Goal: Task Accomplishment & Management: Manage account settings

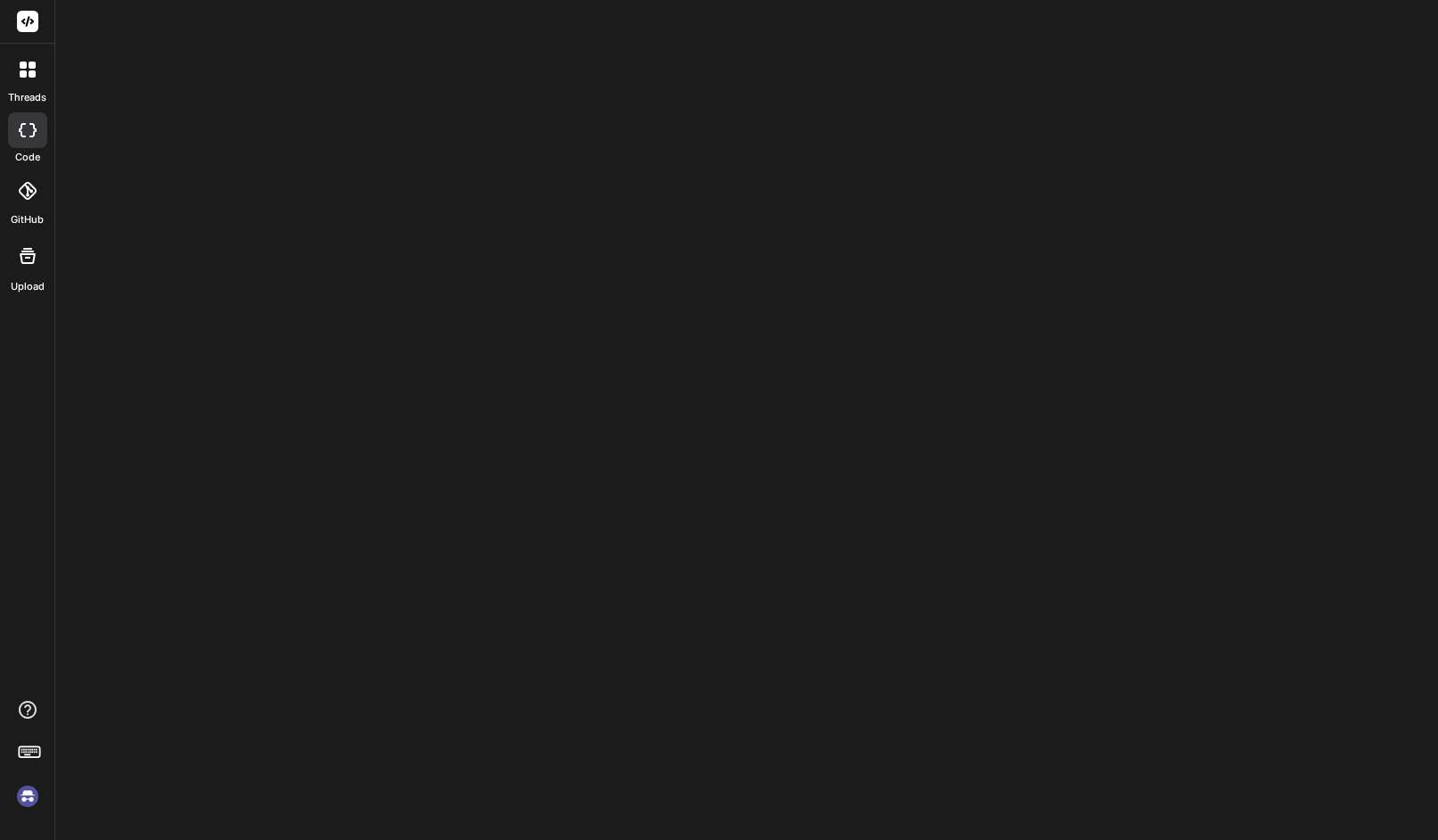
click at [35, 794] on img at bounding box center [27, 796] width 30 height 30
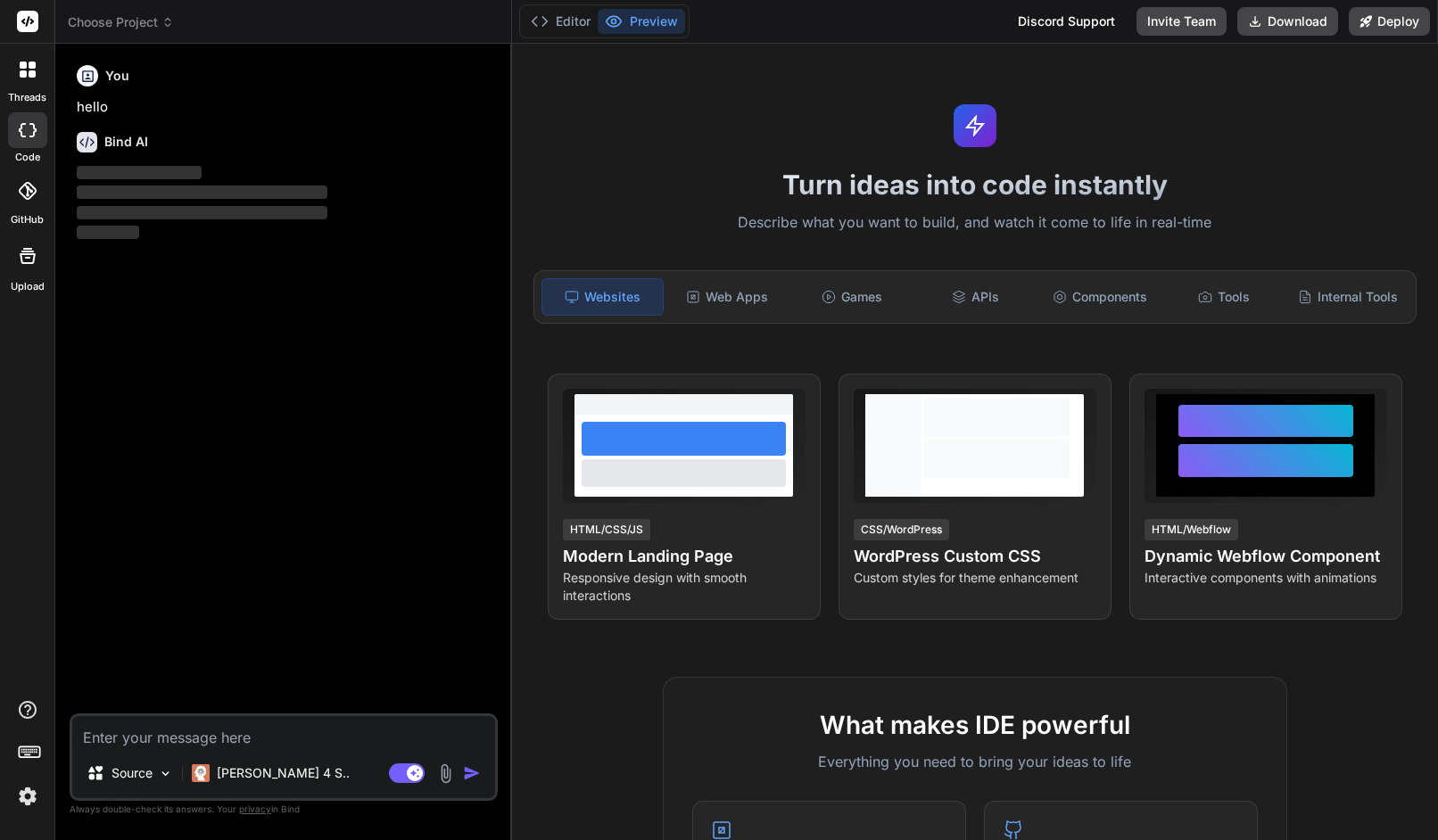
click at [30, 791] on img at bounding box center [27, 796] width 30 height 30
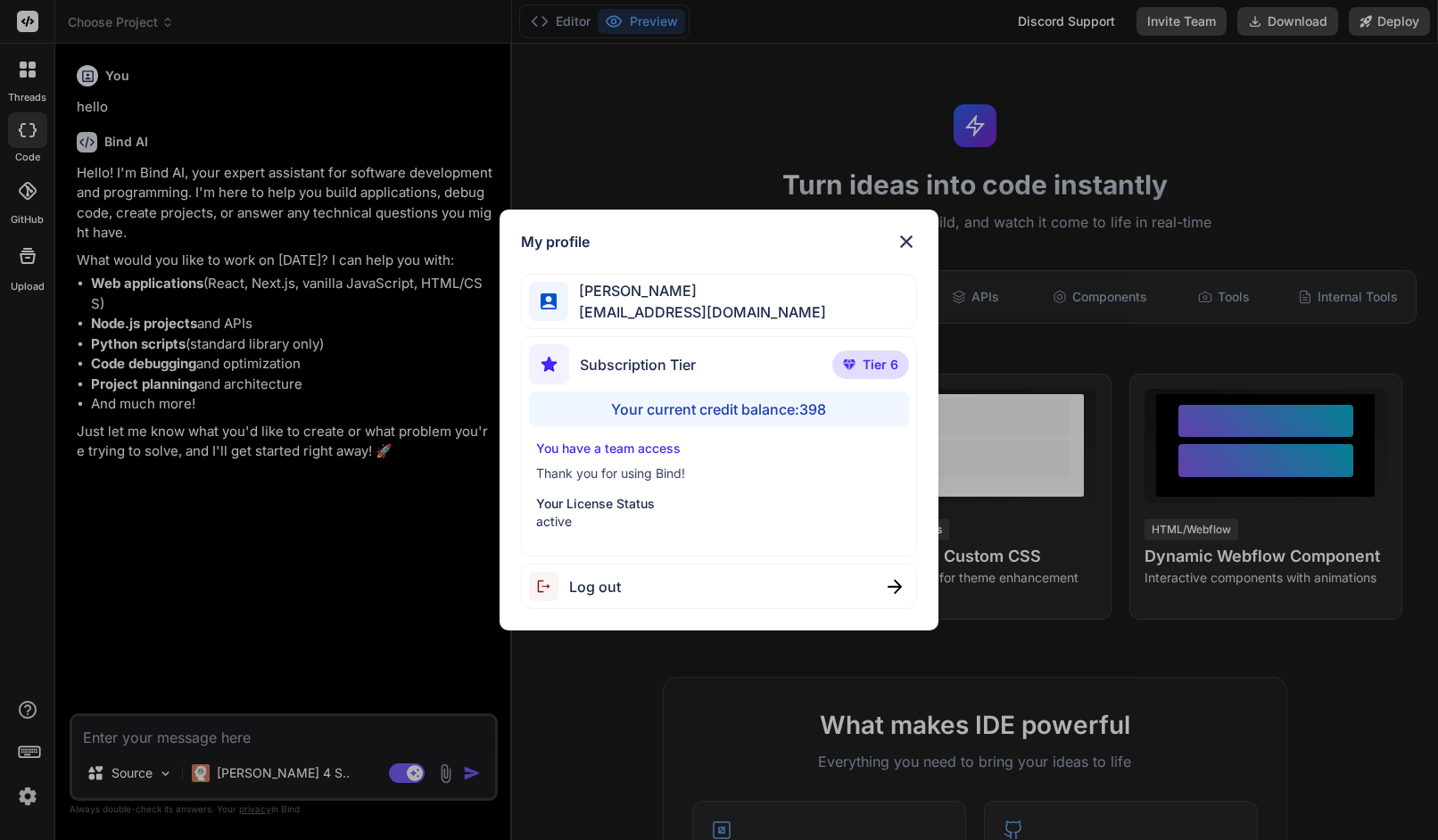
click at [262, 29] on div "My profile Faisal M faisal@softvative.com Subscription Tier Tier 6 Your current…" at bounding box center [719, 420] width 1438 height 840
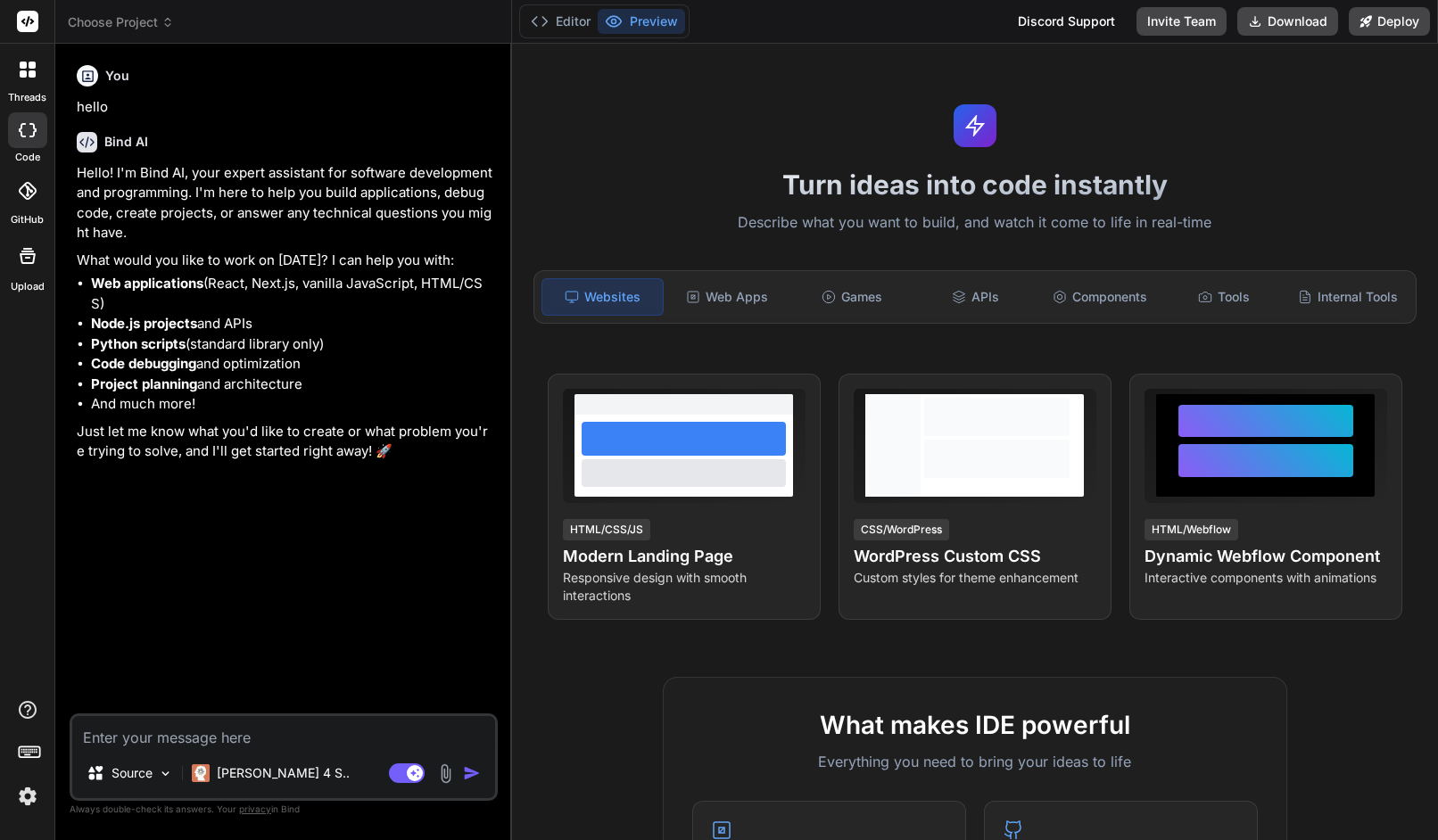
click at [132, 19] on span "Choose Project" at bounding box center [121, 23] width 106 height 18
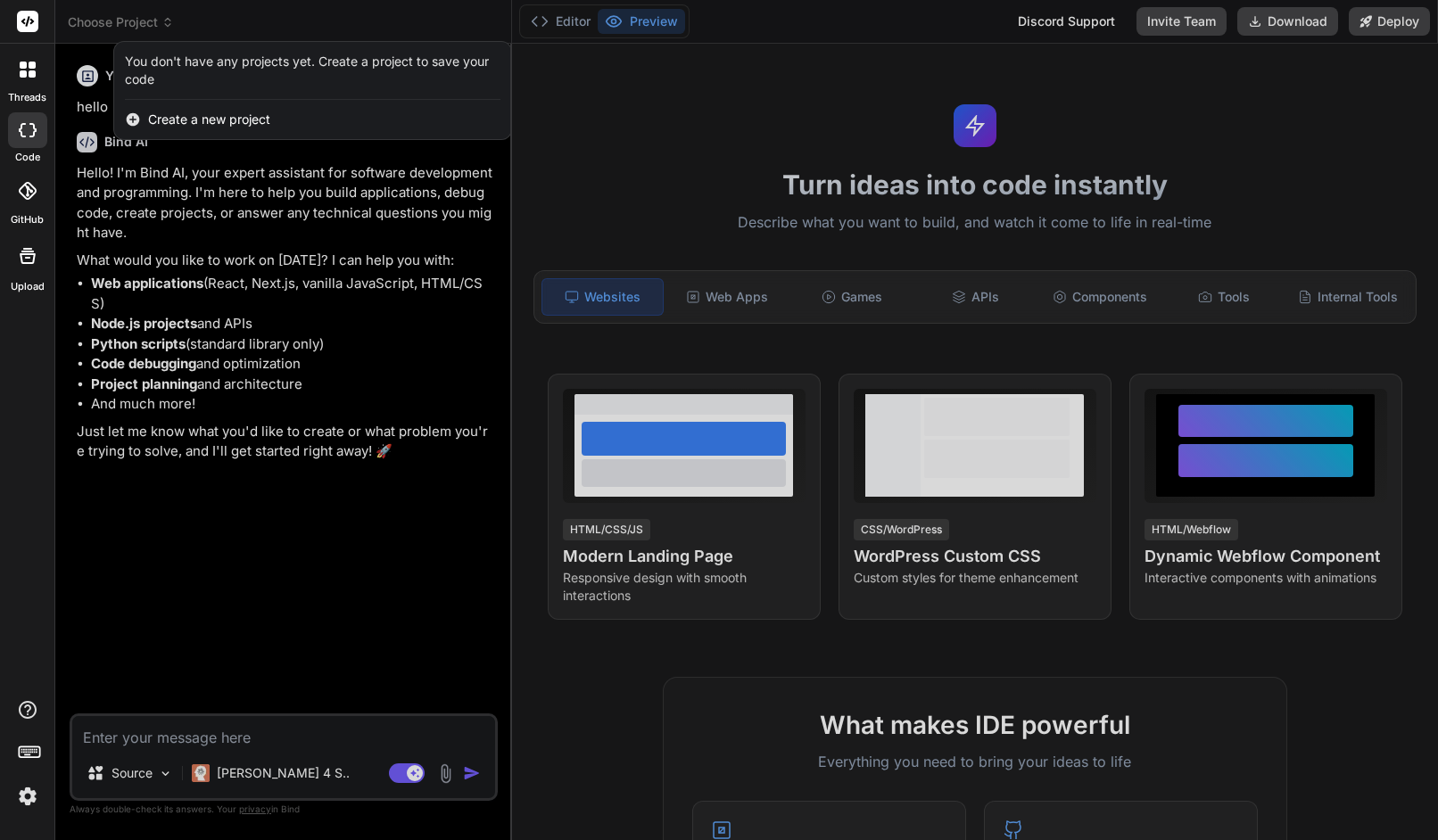
click at [131, 18] on div at bounding box center [719, 420] width 1438 height 840
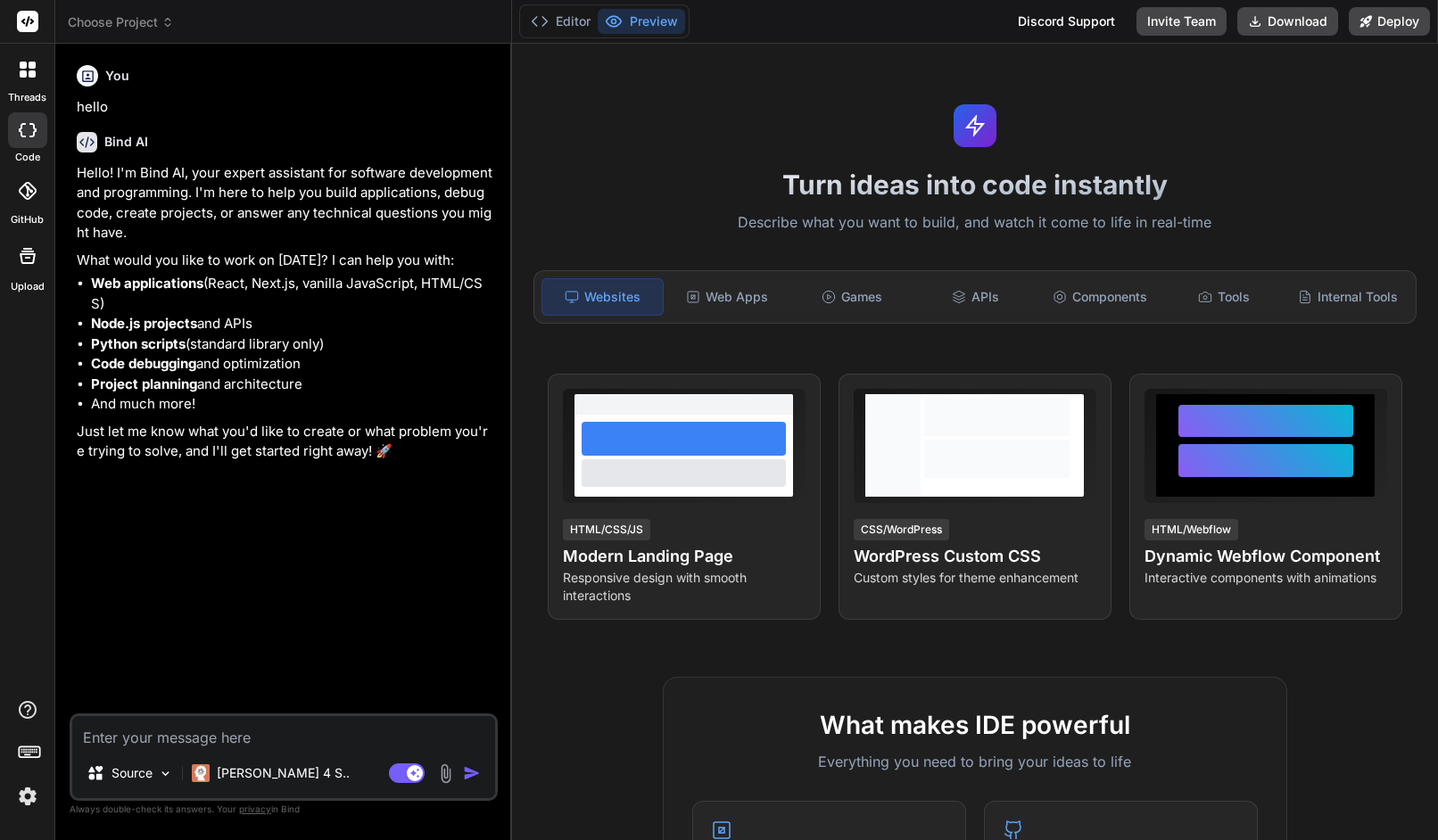
click at [31, 86] on div at bounding box center [27, 69] width 37 height 37
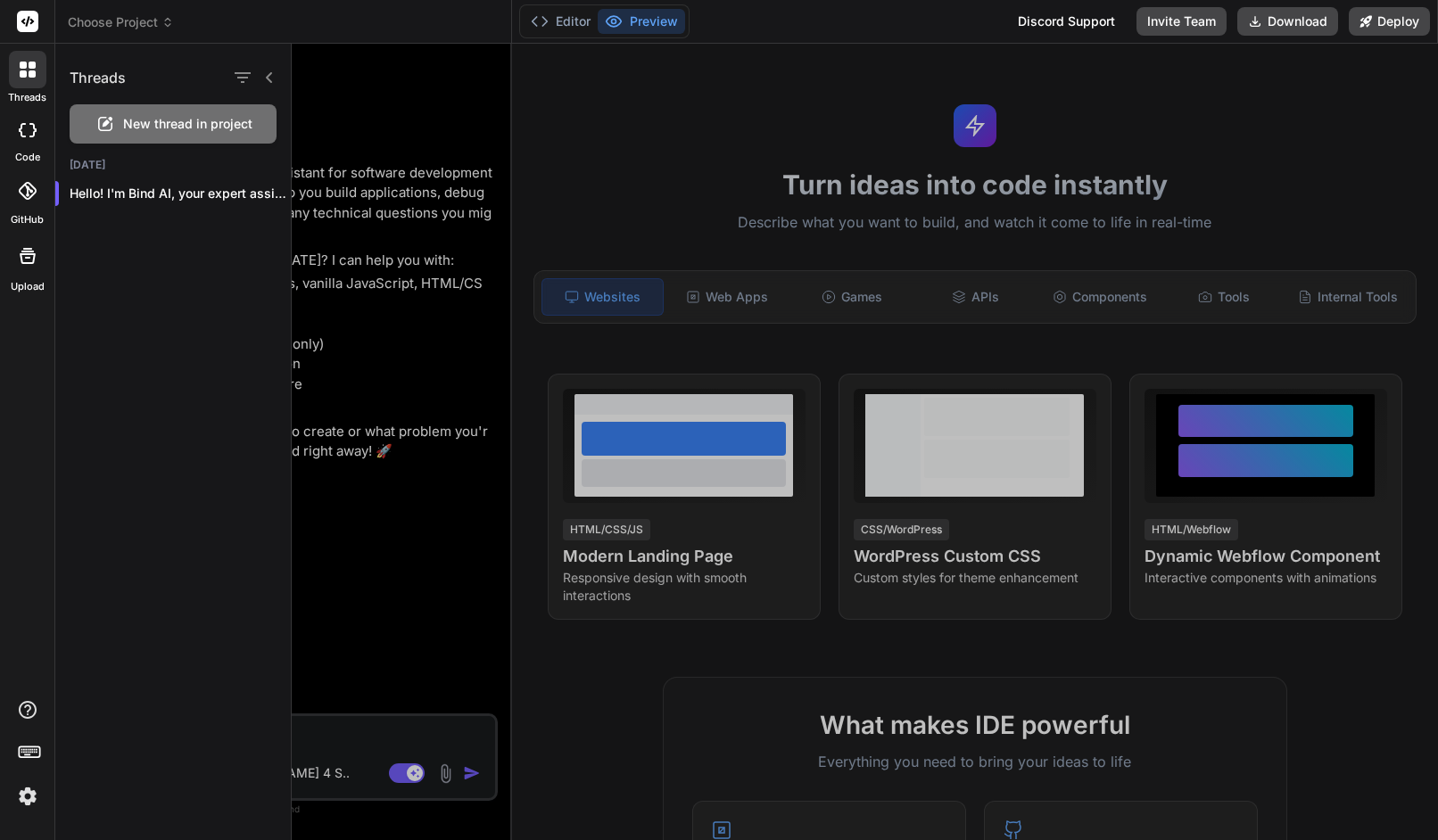
click at [31, 86] on div at bounding box center [27, 69] width 37 height 37
click at [30, 85] on div at bounding box center [27, 69] width 37 height 37
click at [27, 155] on label "code" at bounding box center [27, 157] width 25 height 16
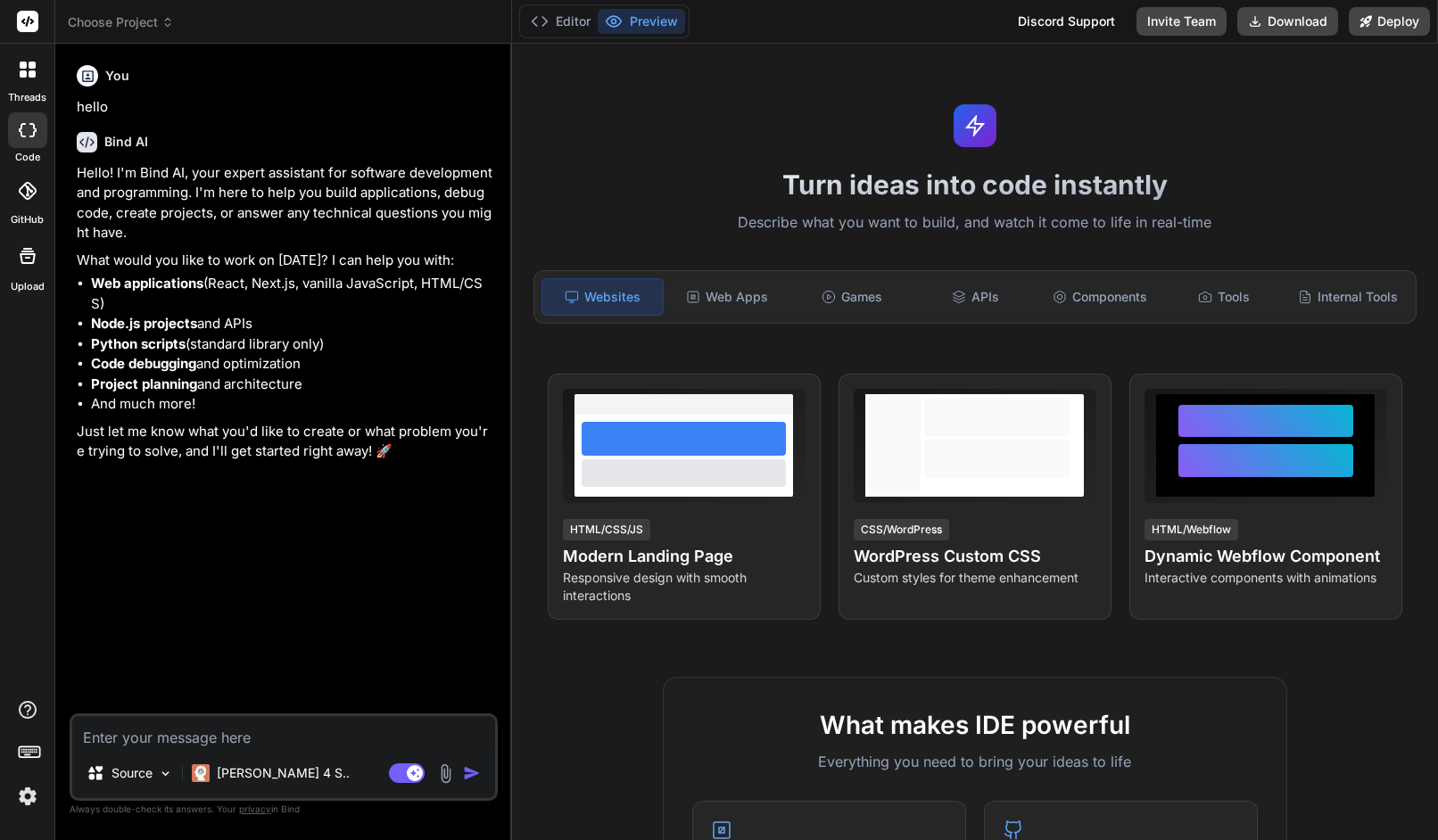
click at [27, 155] on label "code" at bounding box center [27, 157] width 25 height 16
type textarea "x"
click at [29, 204] on div at bounding box center [27, 190] width 39 height 39
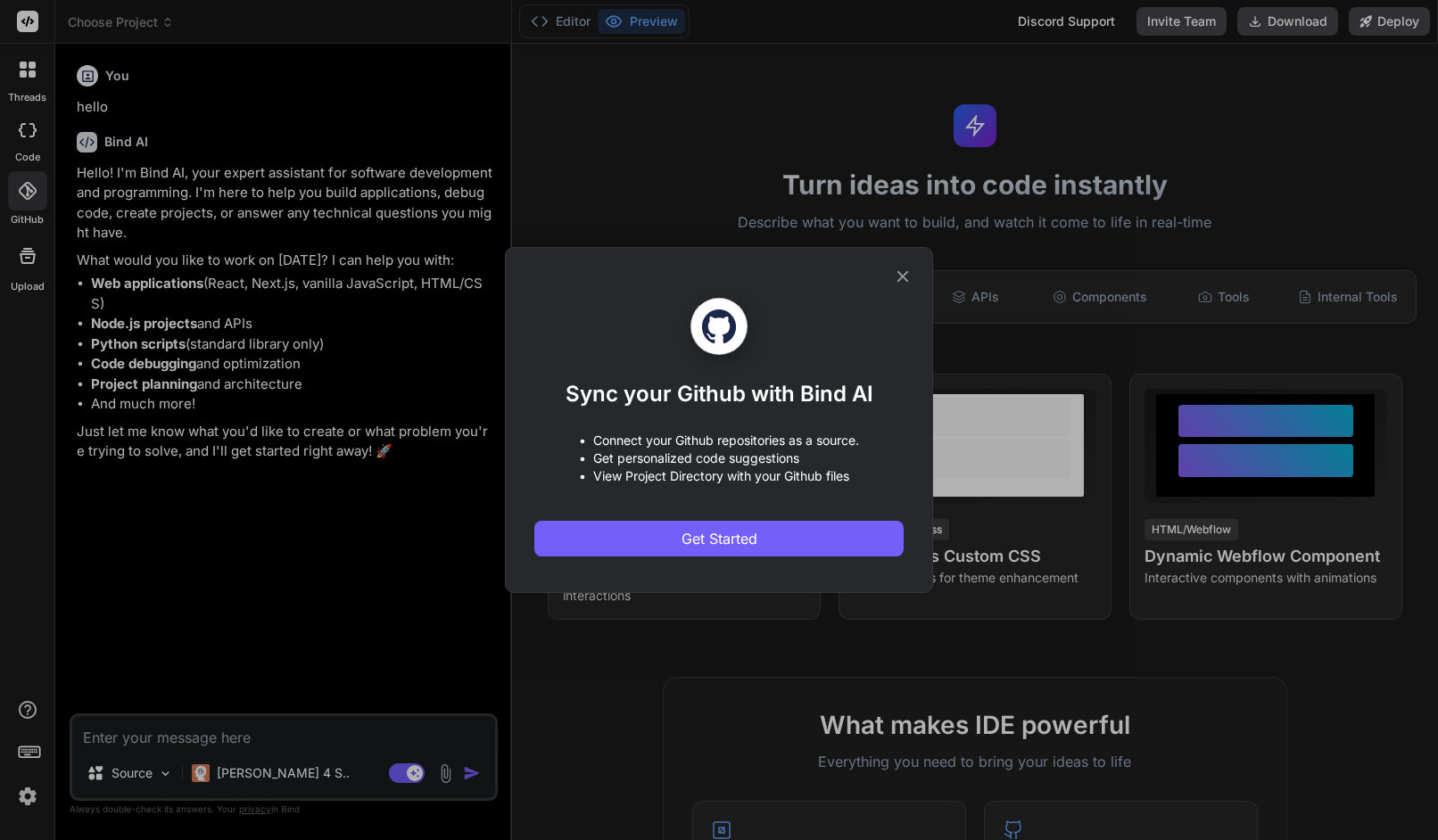
click at [29, 204] on div "Sync your Github with Bind AI • Connect your Github repositories as a source. •…" at bounding box center [719, 420] width 1438 height 840
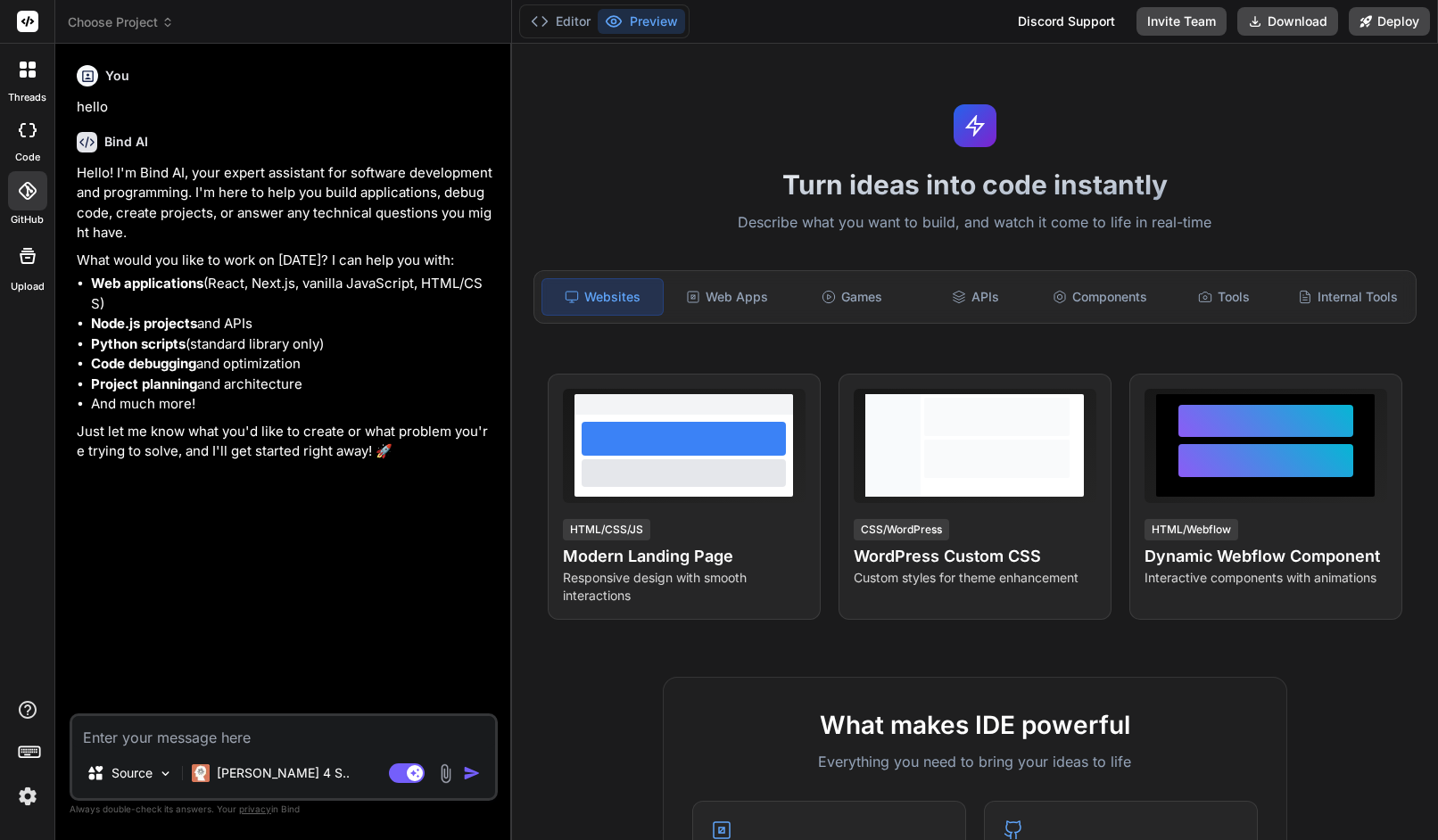
click at [36, 794] on img at bounding box center [27, 796] width 30 height 30
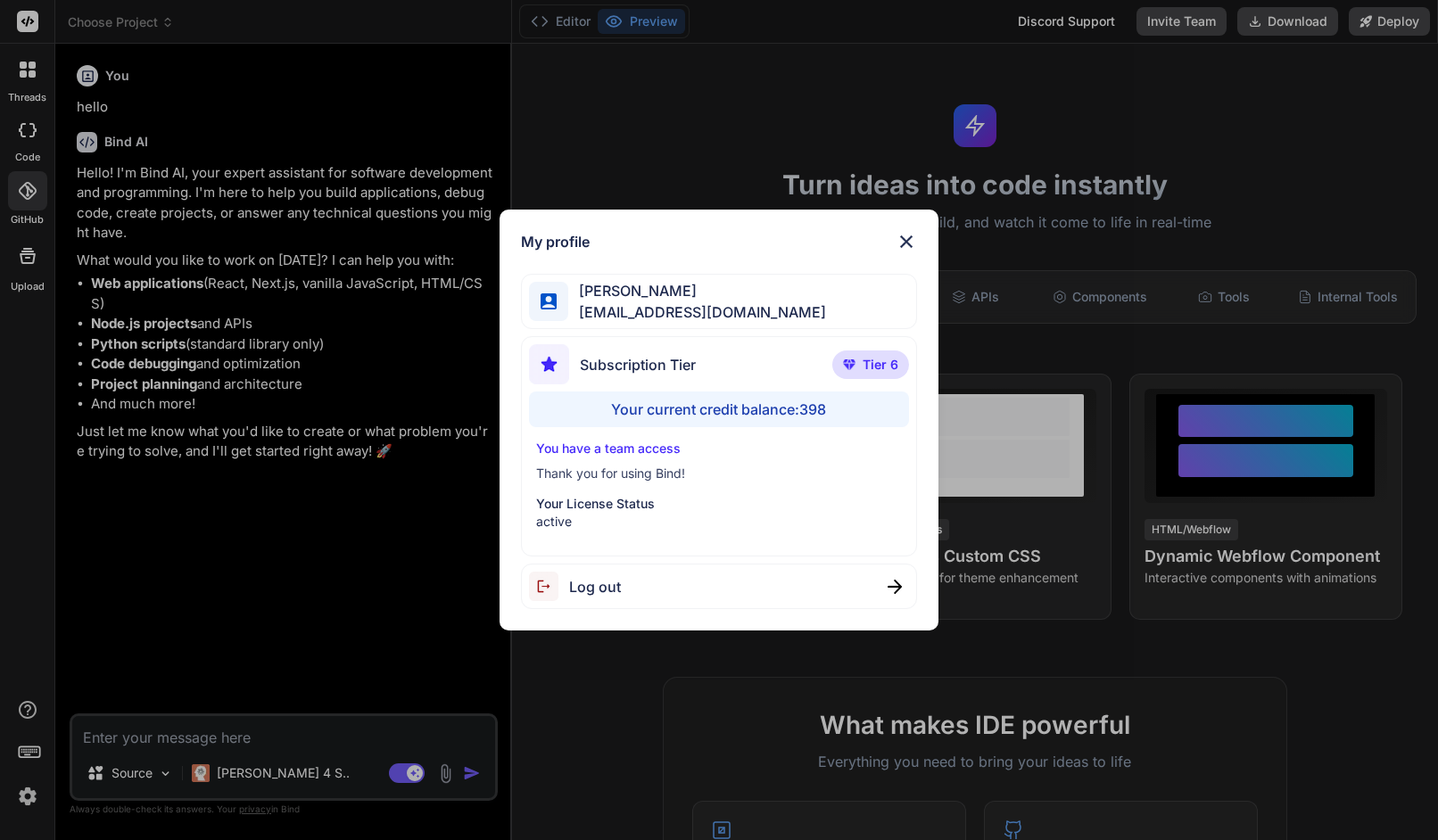
click at [908, 234] on img at bounding box center [906, 241] width 21 height 21
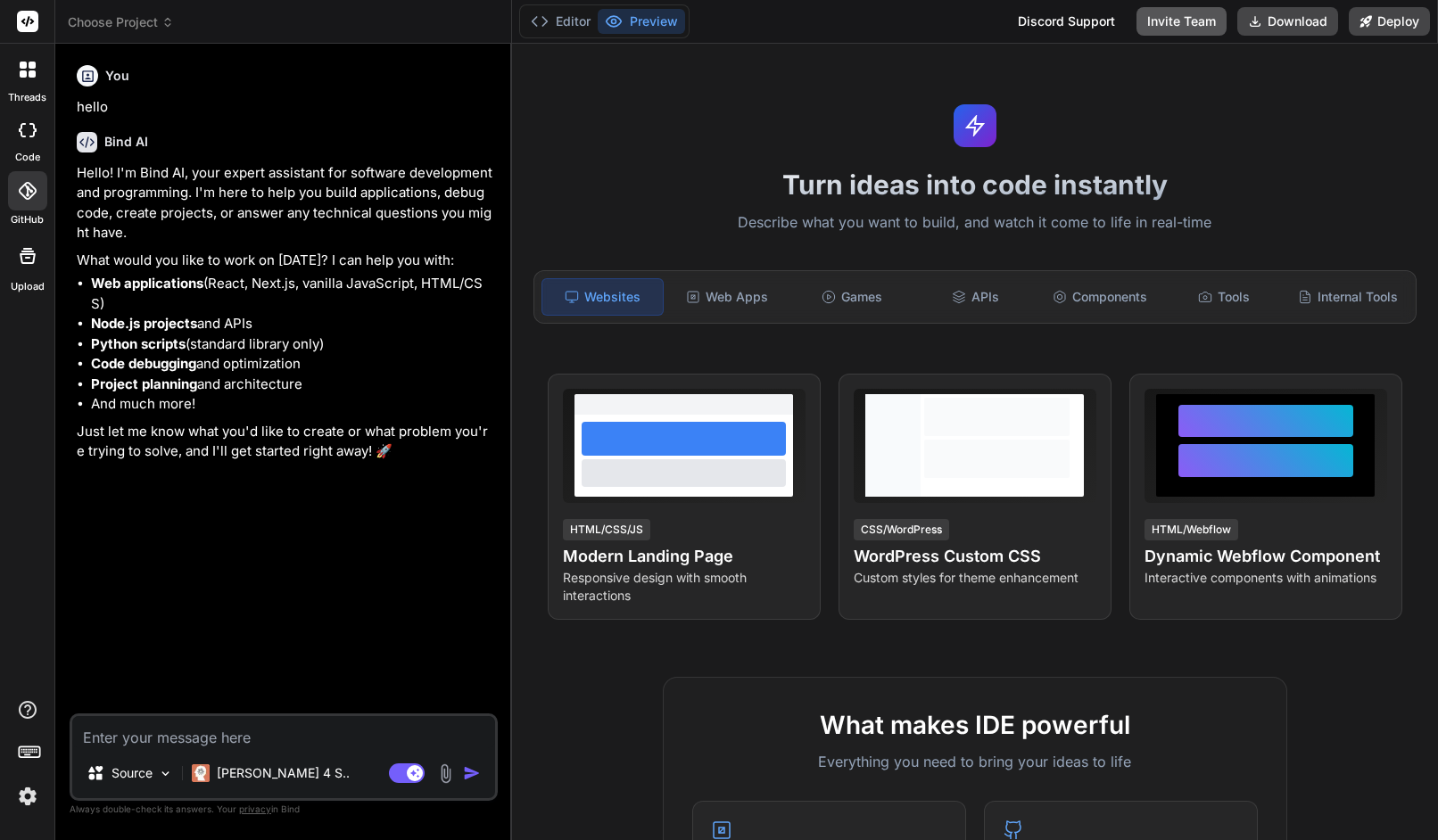
click at [1178, 24] on button "Invite Team" at bounding box center [1181, 21] width 91 height 28
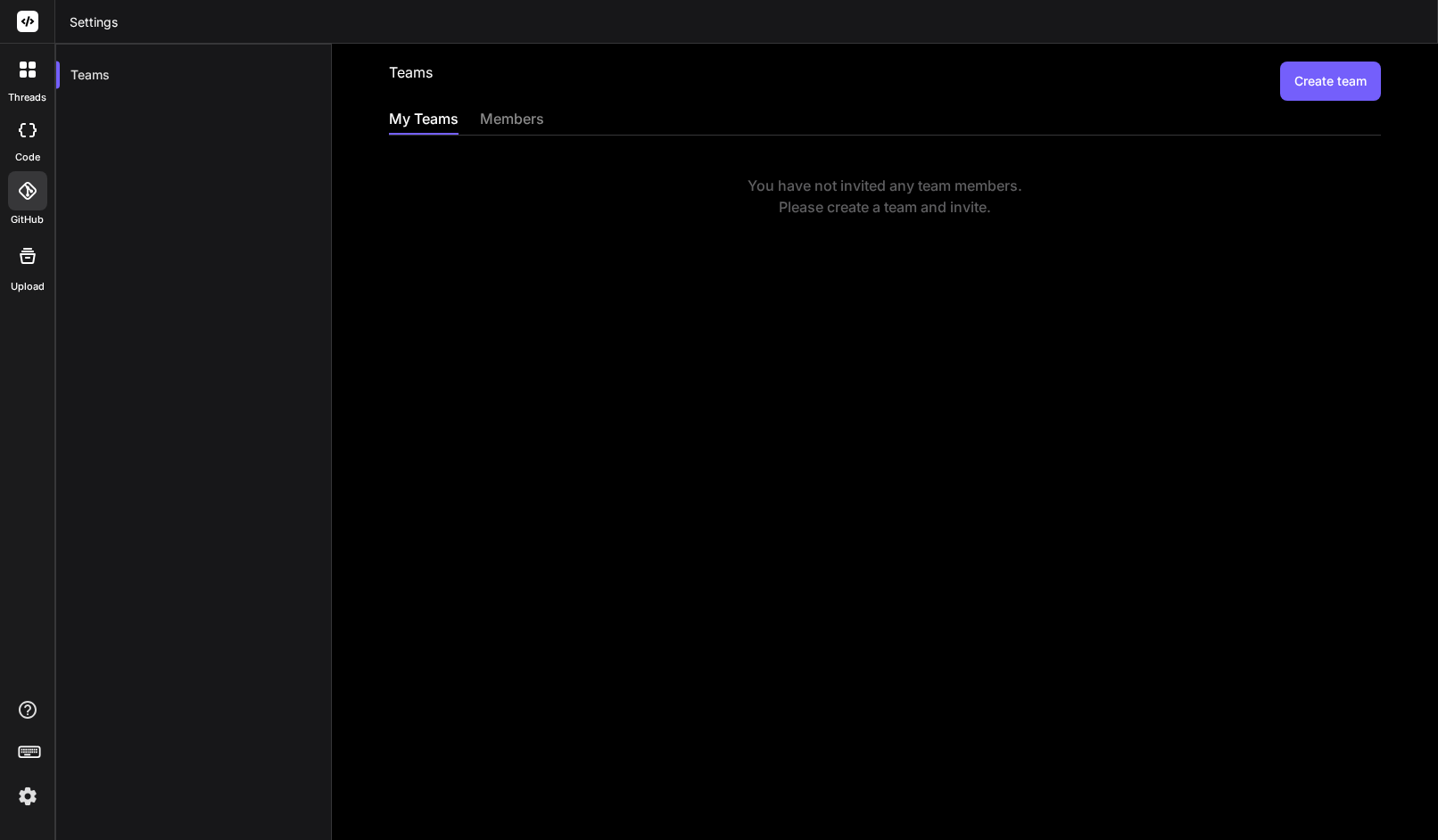
click at [519, 109] on div "members" at bounding box center [512, 120] width 64 height 25
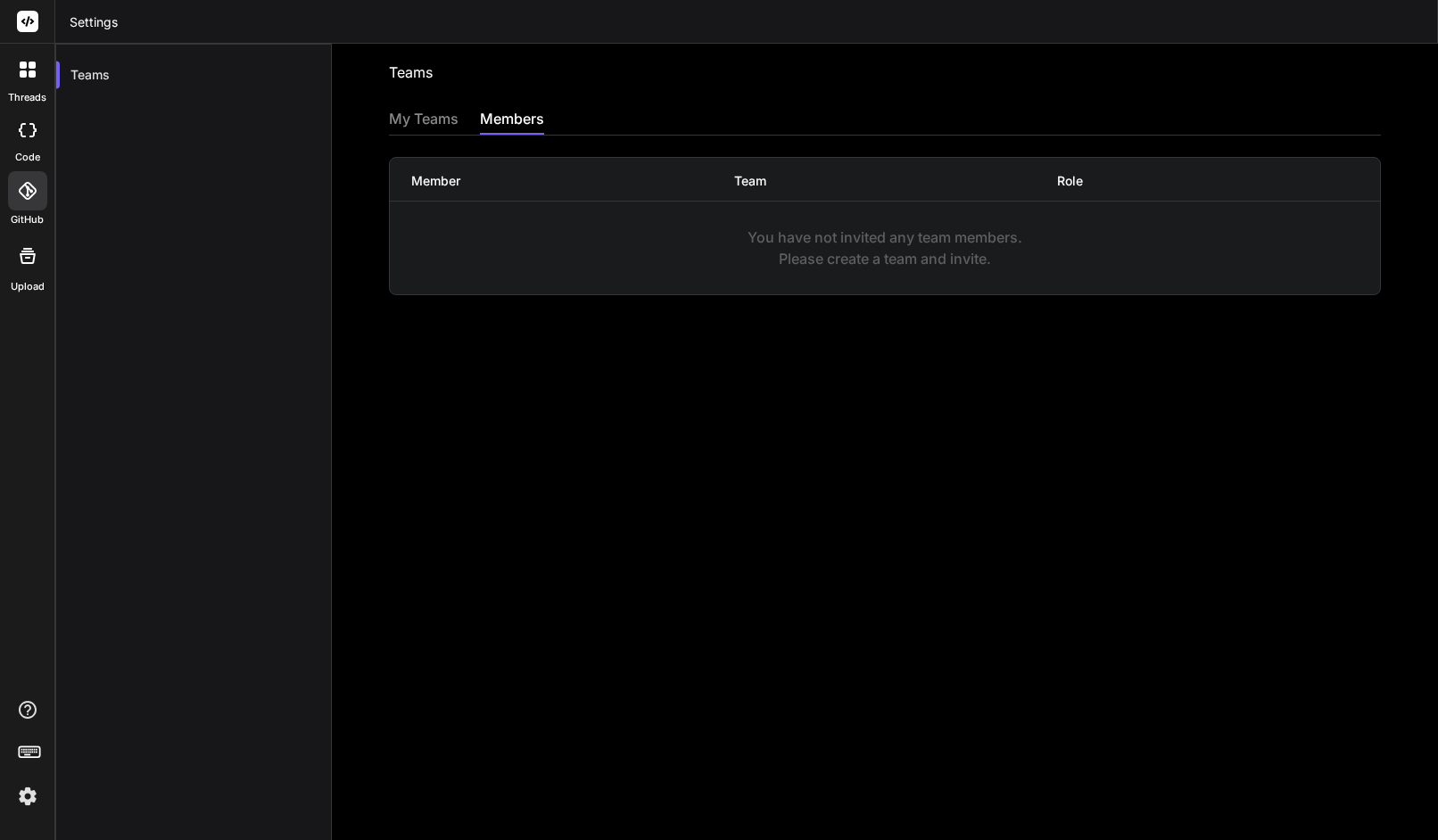
click at [423, 122] on div "My Teams" at bounding box center [424, 120] width 69 height 25
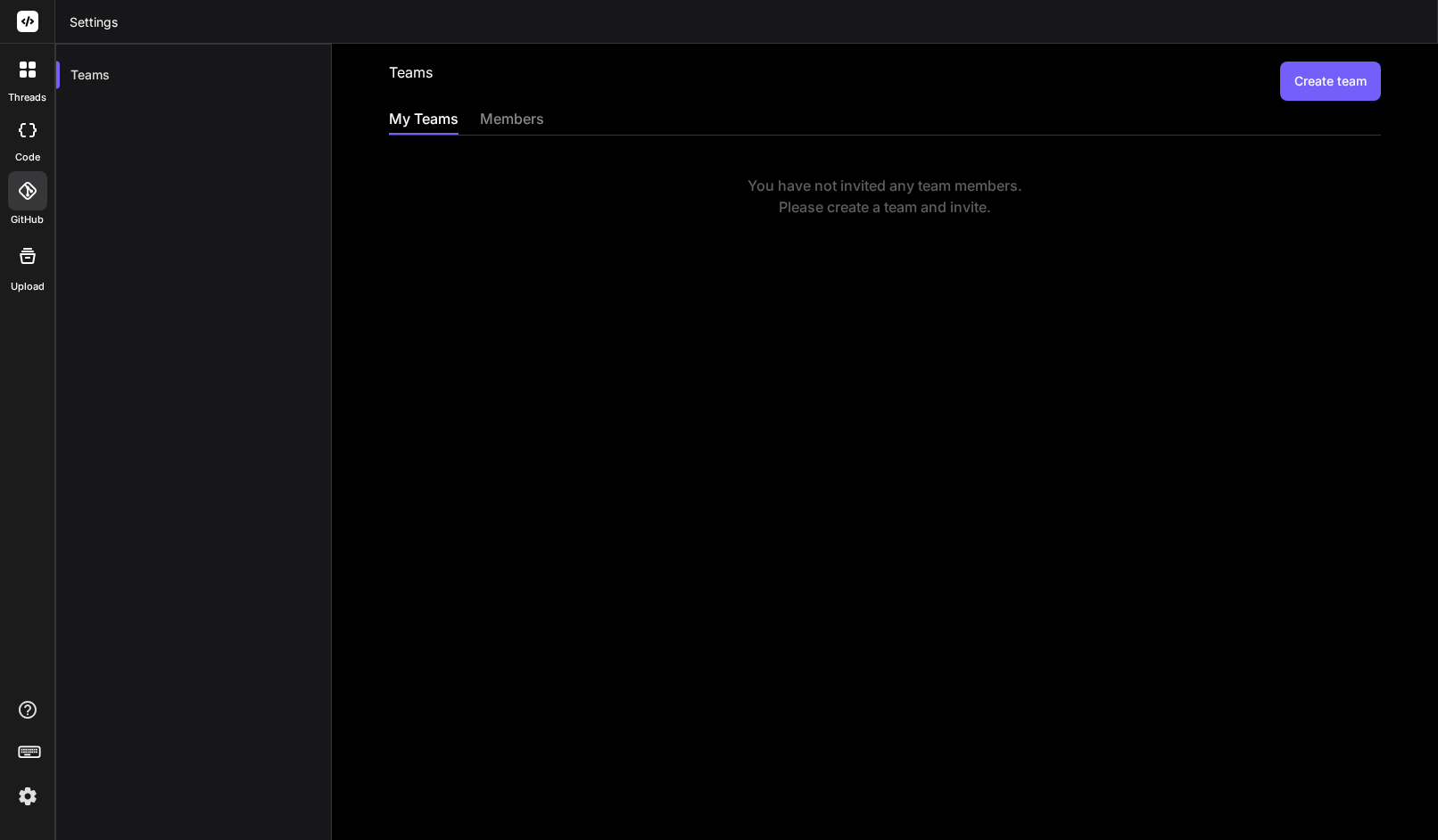
click at [1313, 78] on button "Create team" at bounding box center [1331, 80] width 101 height 39
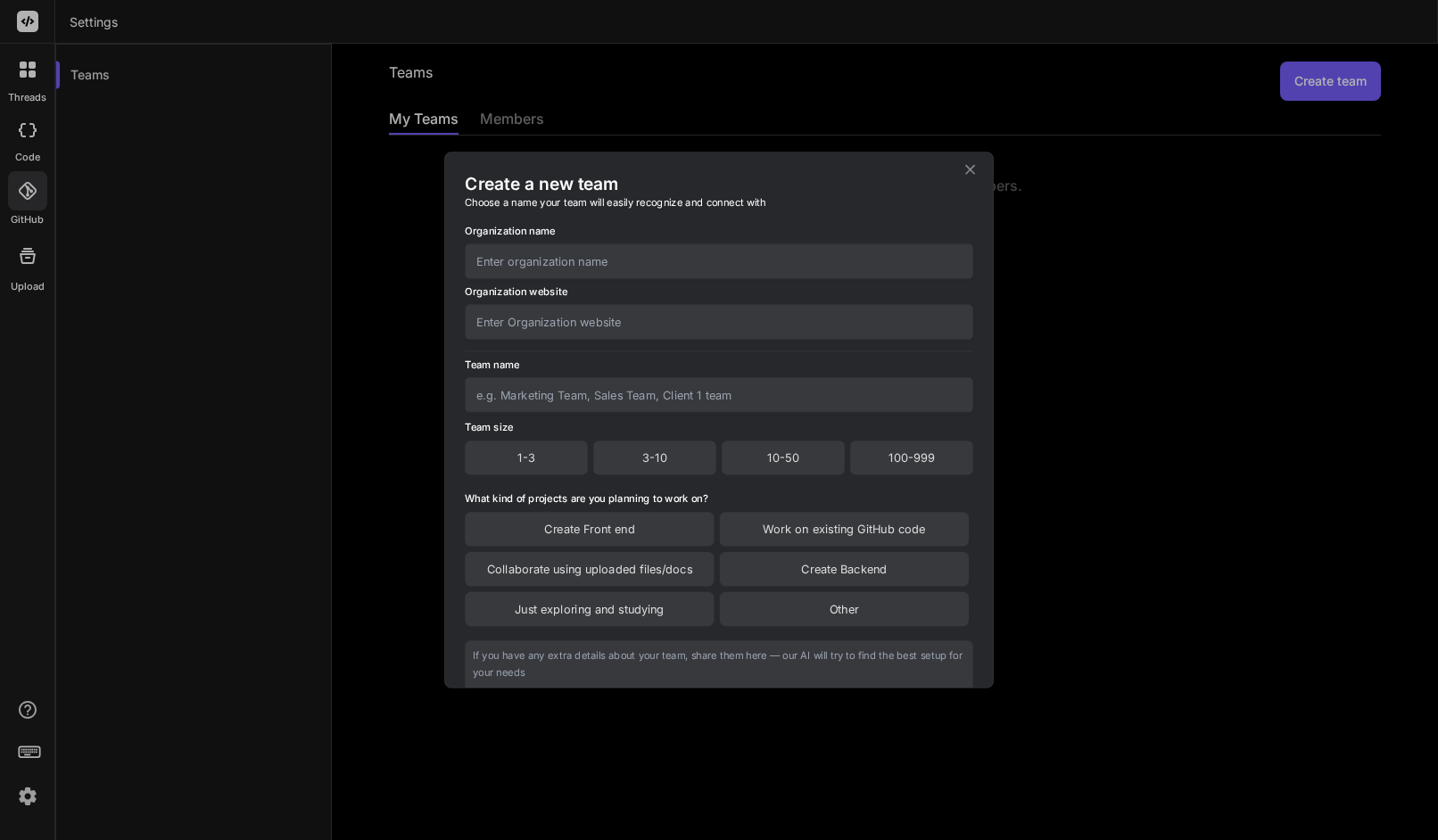
click at [585, 246] on input "text" at bounding box center [719, 261] width 508 height 35
type input "Softvative"
paste input "https://www.softvative.com/"
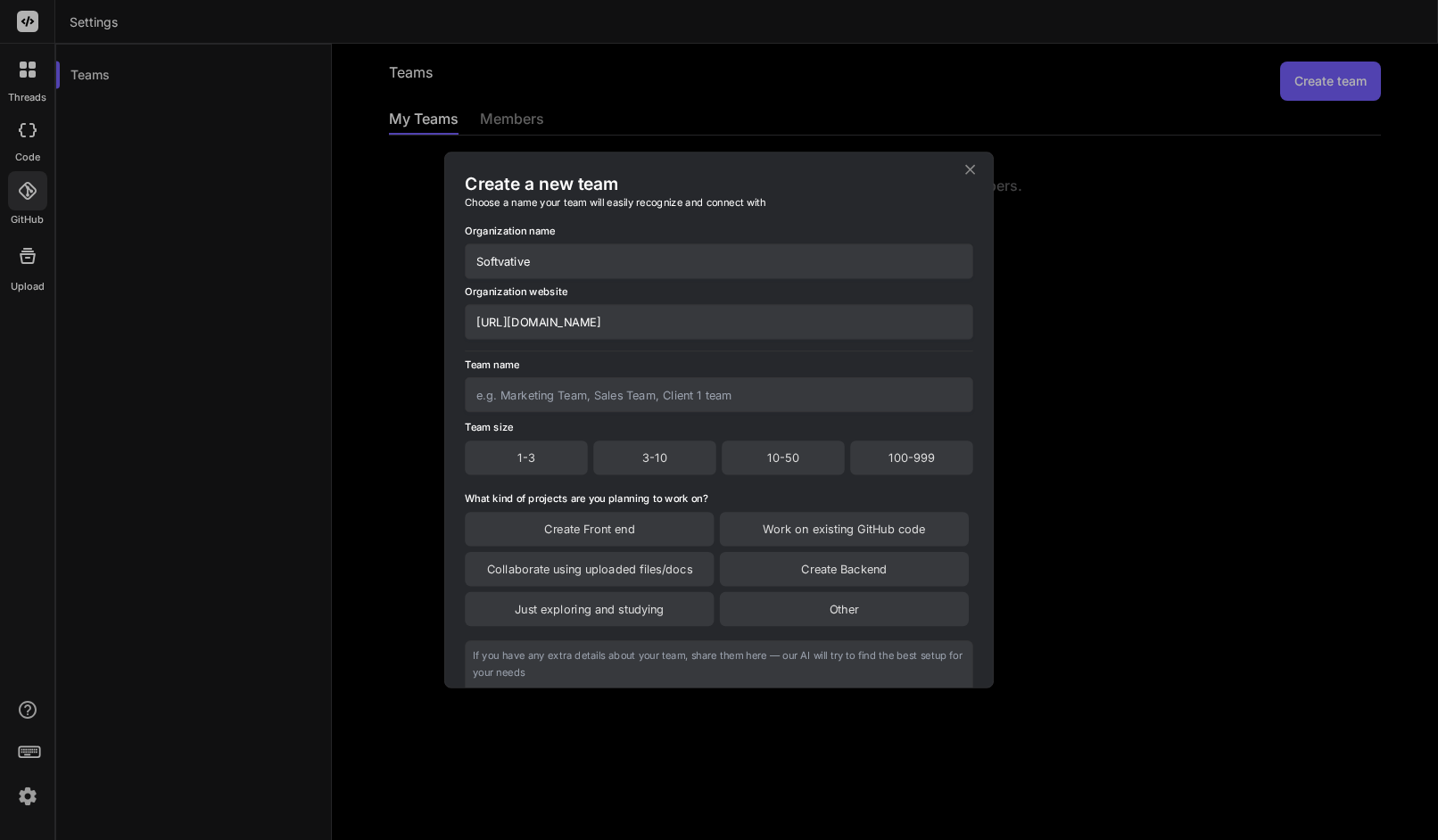
type input "https://www.softvative.com"
click at [621, 406] on input "text" at bounding box center [719, 395] width 508 height 35
type input "SV DevOps Team"
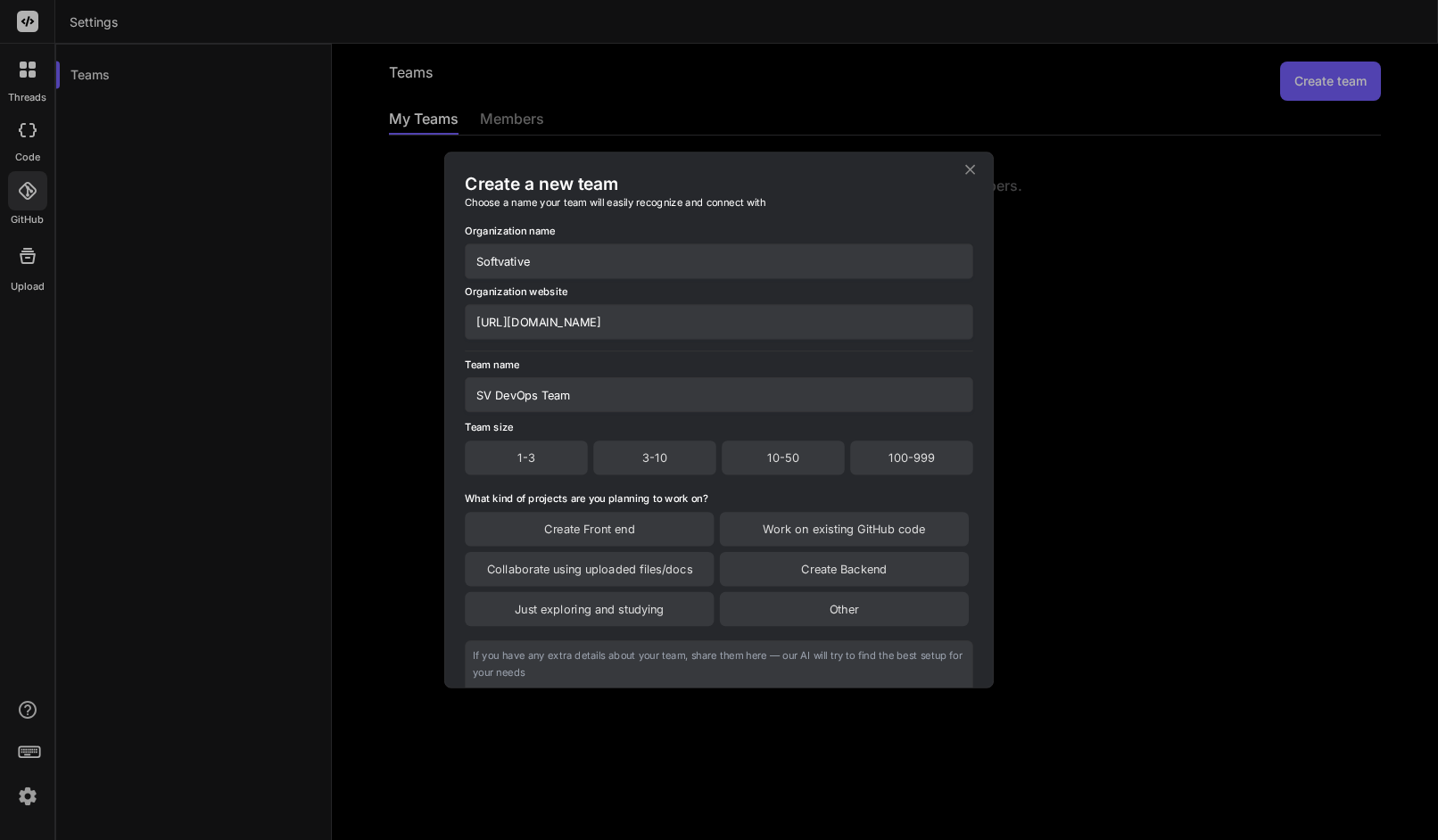
click at [665, 458] on div "3-10" at bounding box center [655, 457] width 123 height 34
click at [594, 514] on div "Create Front end" at bounding box center [589, 530] width 249 height 34
click at [778, 518] on div "Work on existing GitHub code" at bounding box center [845, 531] width 249 height 36
click at [666, 546] on div "Create Front end" at bounding box center [589, 531] width 249 height 36
click at [662, 533] on div "Create Front end" at bounding box center [589, 531] width 249 height 36
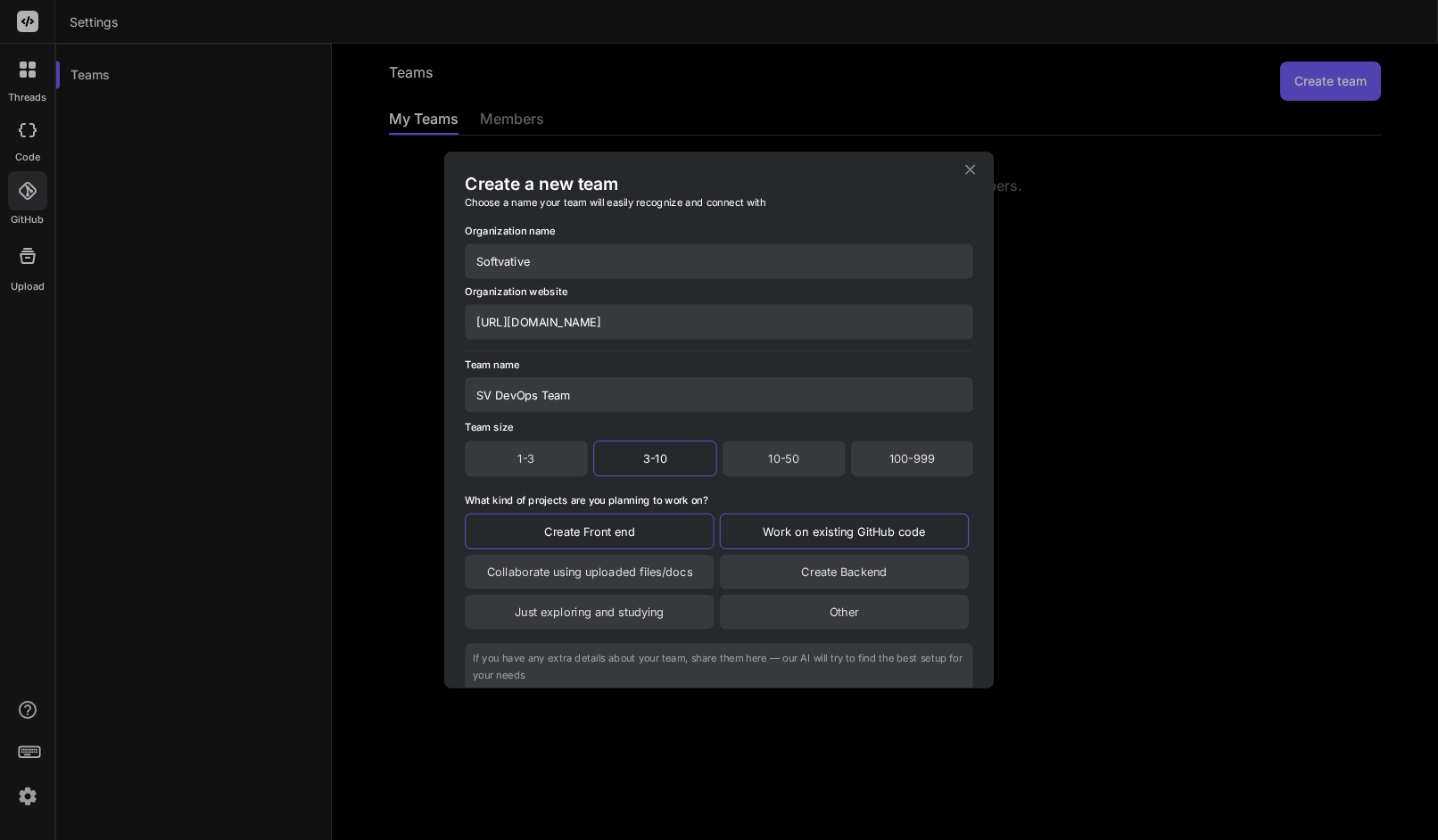
click at [670, 565] on div "Collaborate using uploaded files/docs" at bounding box center [589, 571] width 249 height 34
click at [832, 575] on div "Create Backend" at bounding box center [845, 572] width 249 height 36
click at [662, 601] on div "Just exploring and studying" at bounding box center [589, 613] width 249 height 34
click at [809, 609] on div "Other" at bounding box center [845, 614] width 249 height 36
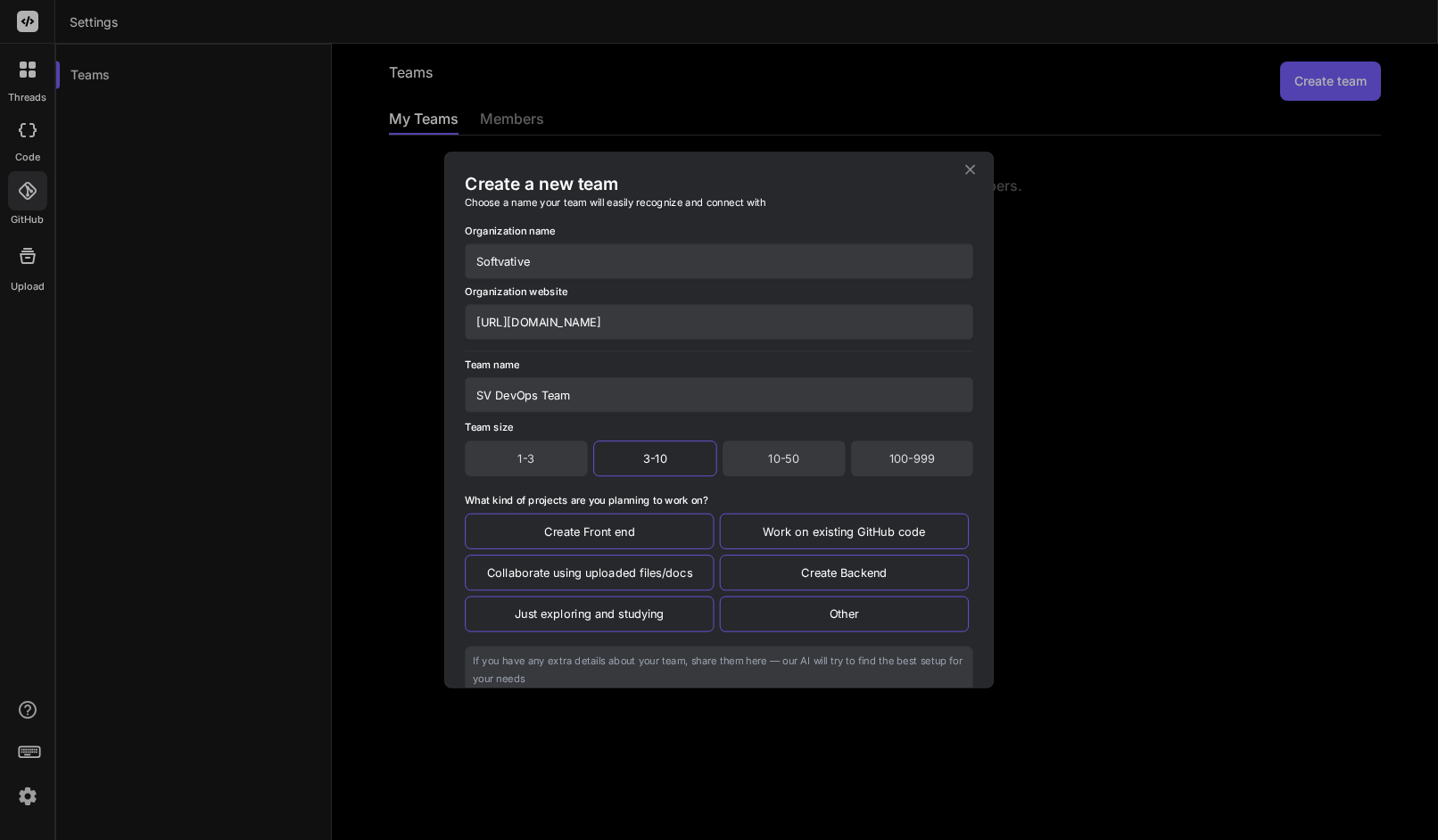
scroll to position [155, 0]
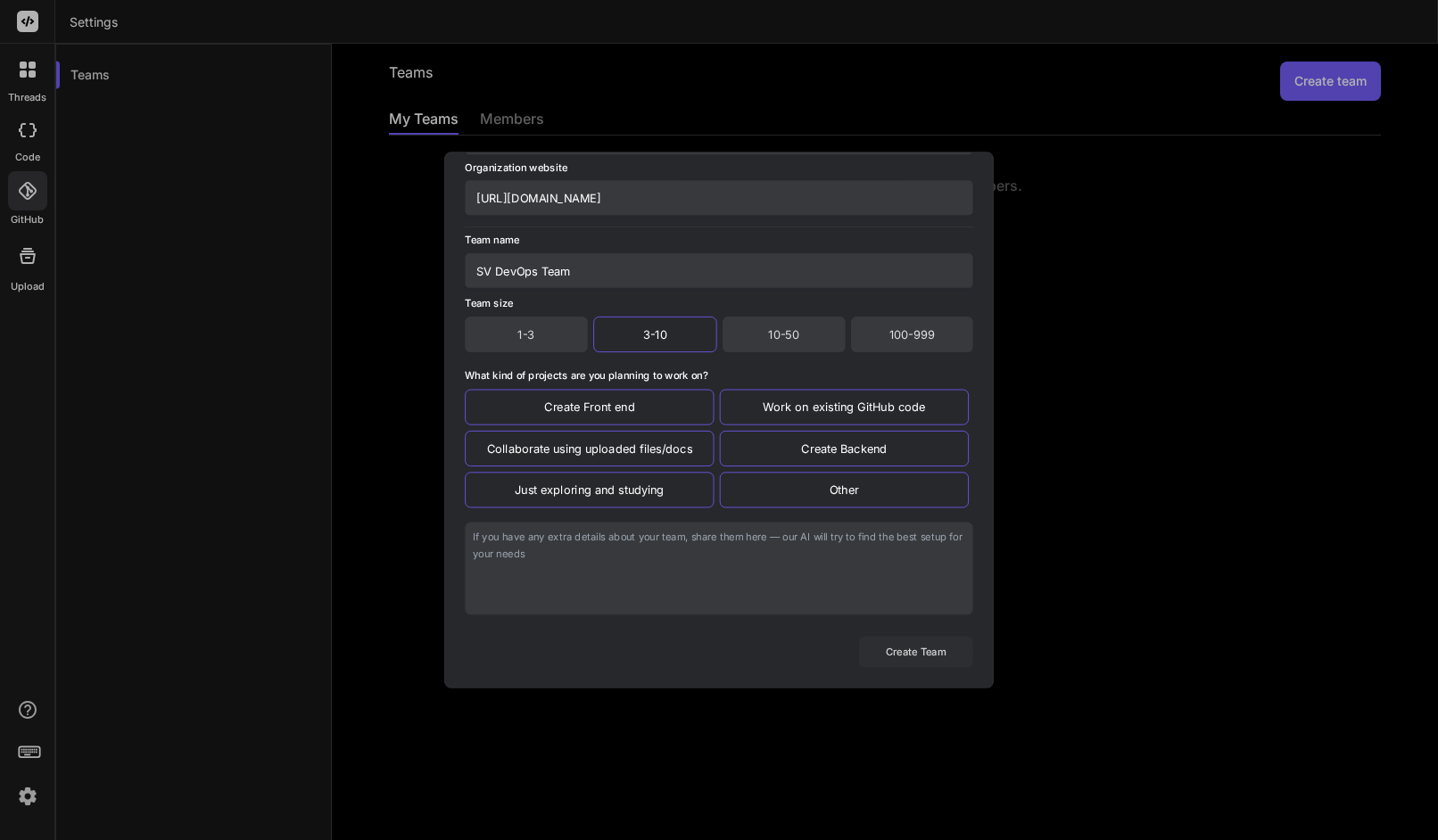
click at [905, 659] on button "Create Team" at bounding box center [916, 652] width 114 height 31
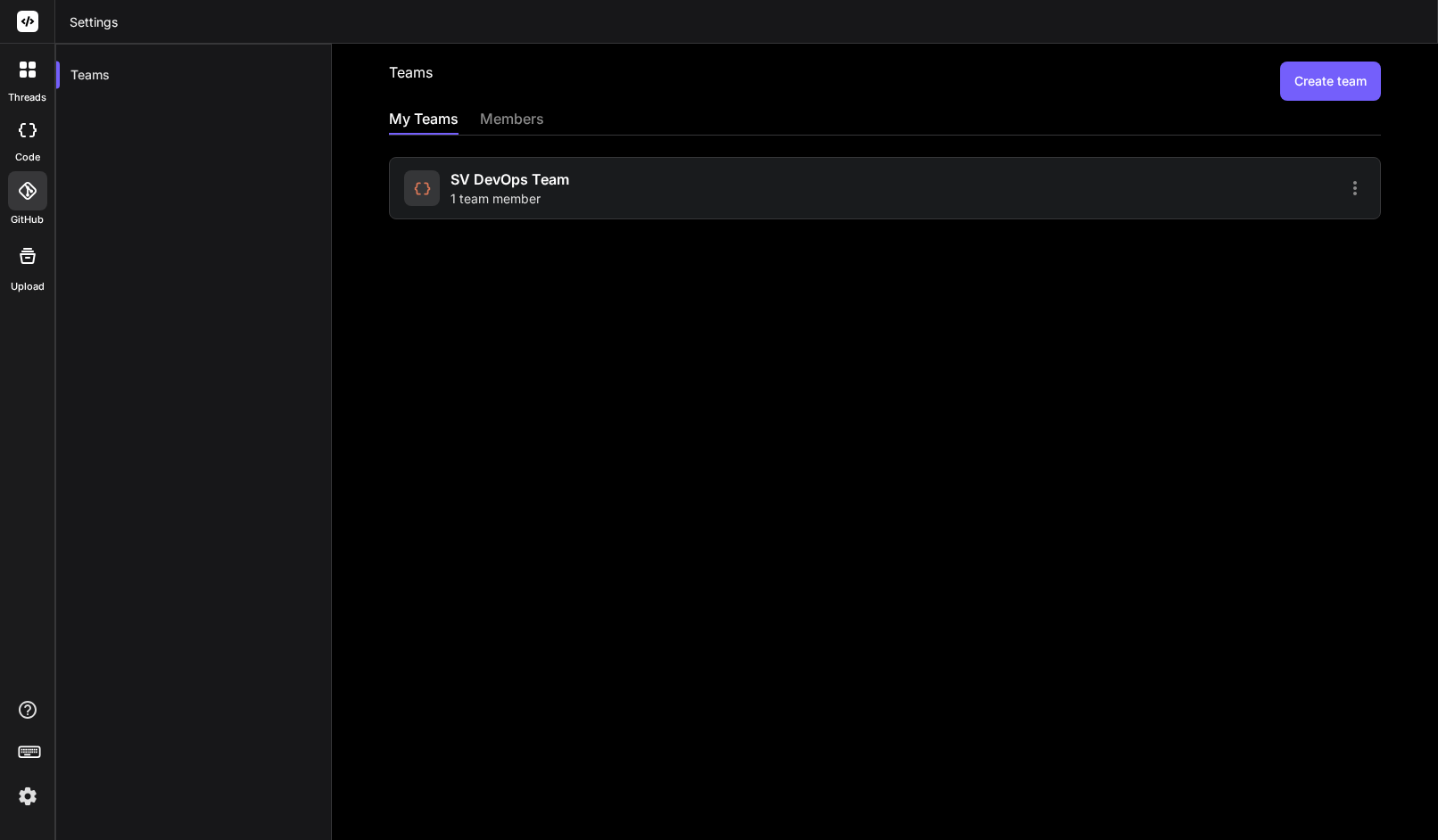
click at [1345, 197] on icon at bounding box center [1355, 187] width 21 height 21
click at [1268, 205] on li "Settings" at bounding box center [1252, 197] width 144 height 32
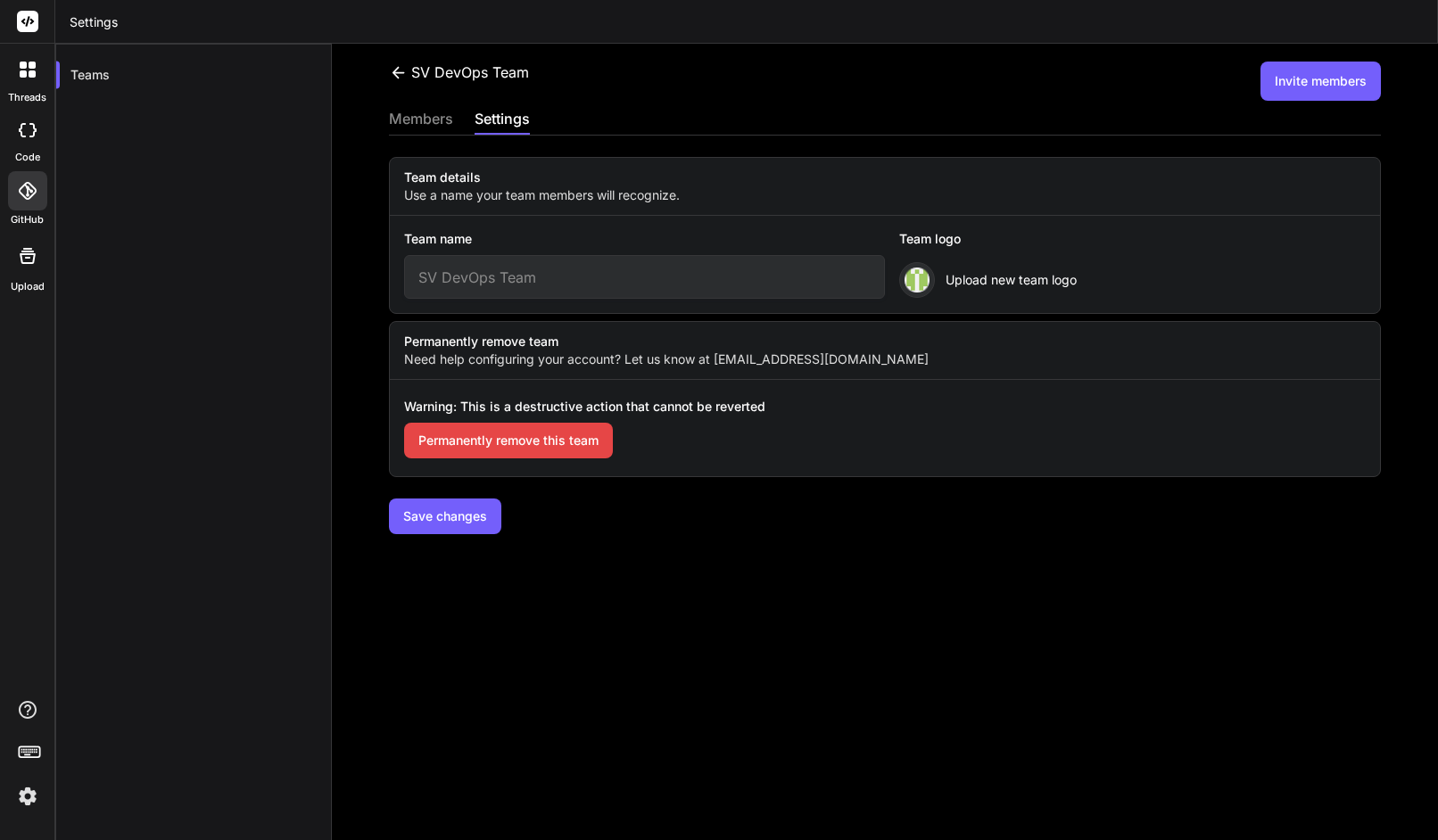
click at [952, 280] on span "Upload new team logo" at bounding box center [1011, 281] width 131 height 18
click at [466, 516] on button "Save changes" at bounding box center [445, 516] width 112 height 36
click at [1288, 86] on button "Invite members" at bounding box center [1321, 80] width 121 height 39
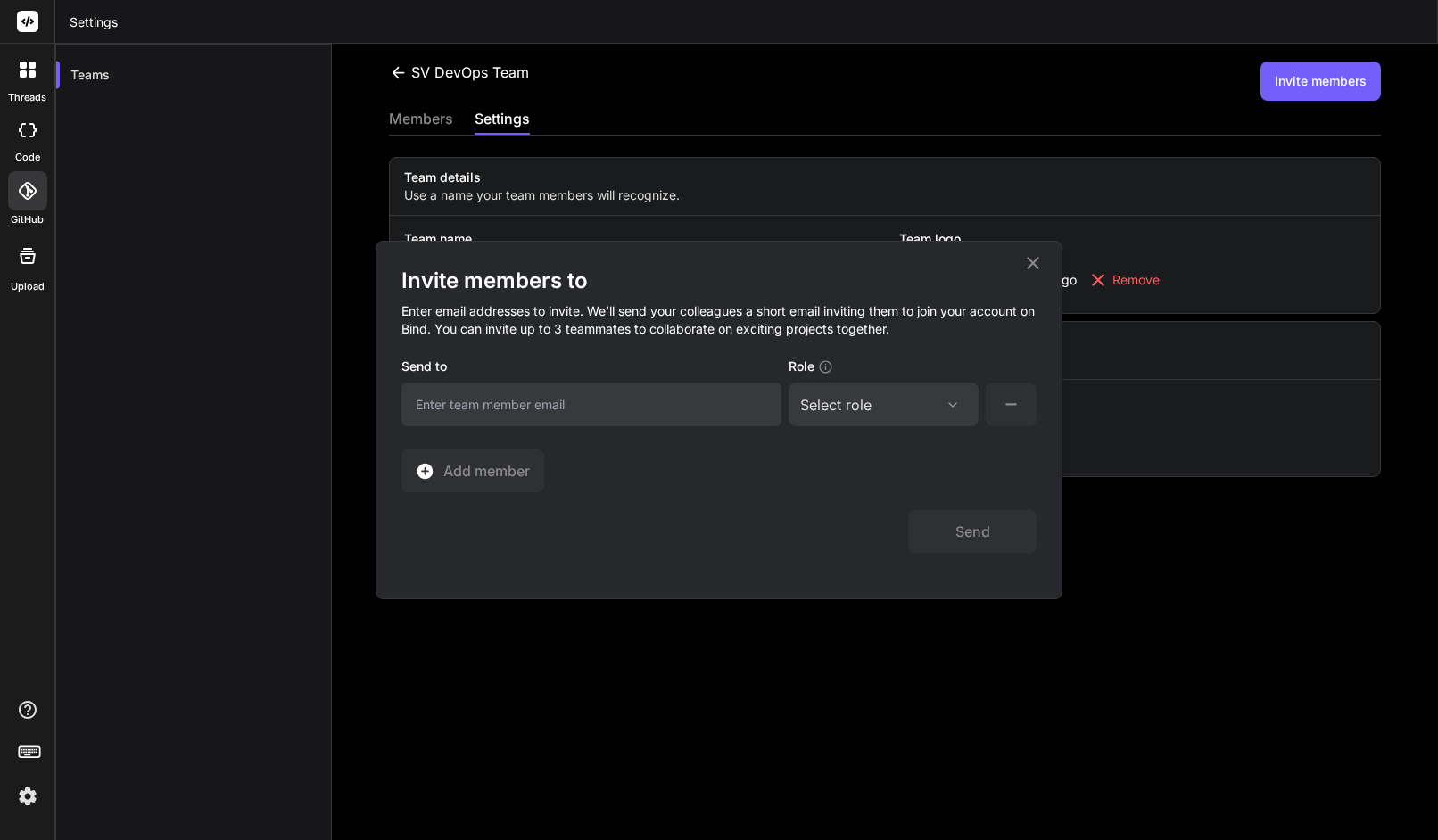
click at [541, 408] on input "email" at bounding box center [591, 405] width 380 height 44
paste input "https://www.softvative.com/"
click at [629, 413] on input "yasir@https://www.softvative.com/" at bounding box center [591, 405] width 380 height 44
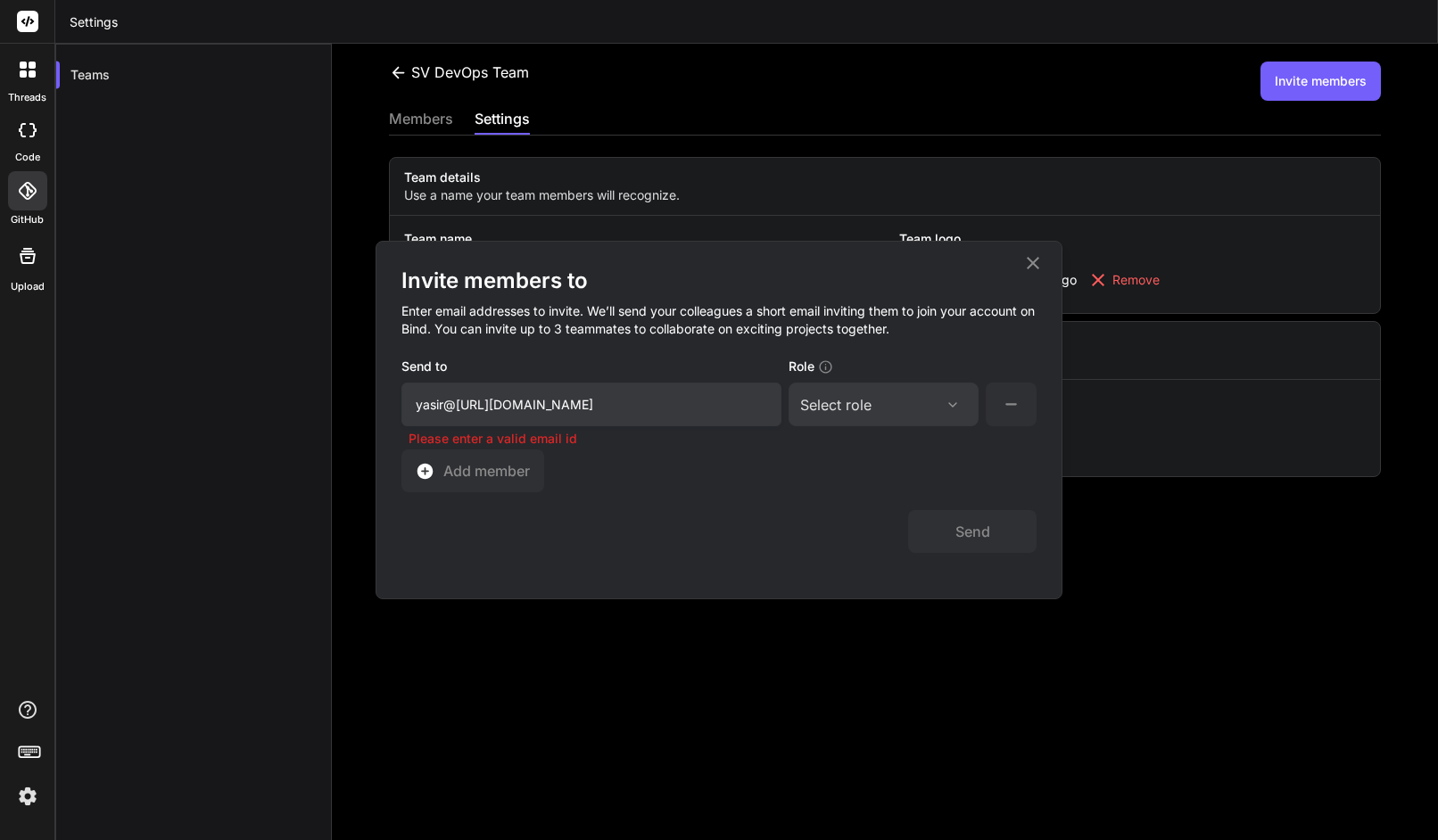
paste input "[EMAIL_ADDRESS][DOMAIN_NAME]"
click at [452, 404] on input "[EMAIL_ADDRESS][DOMAIN_NAME]" at bounding box center [591, 405] width 380 height 44
click at [452, 407] on input "[EMAIL_ADDRESS][DOMAIN_NAME]" at bounding box center [591, 405] width 380 height 44
click at [585, 410] on input "yasir@softvative.com" at bounding box center [591, 405] width 380 height 44
type input "yasir@softvative.com"
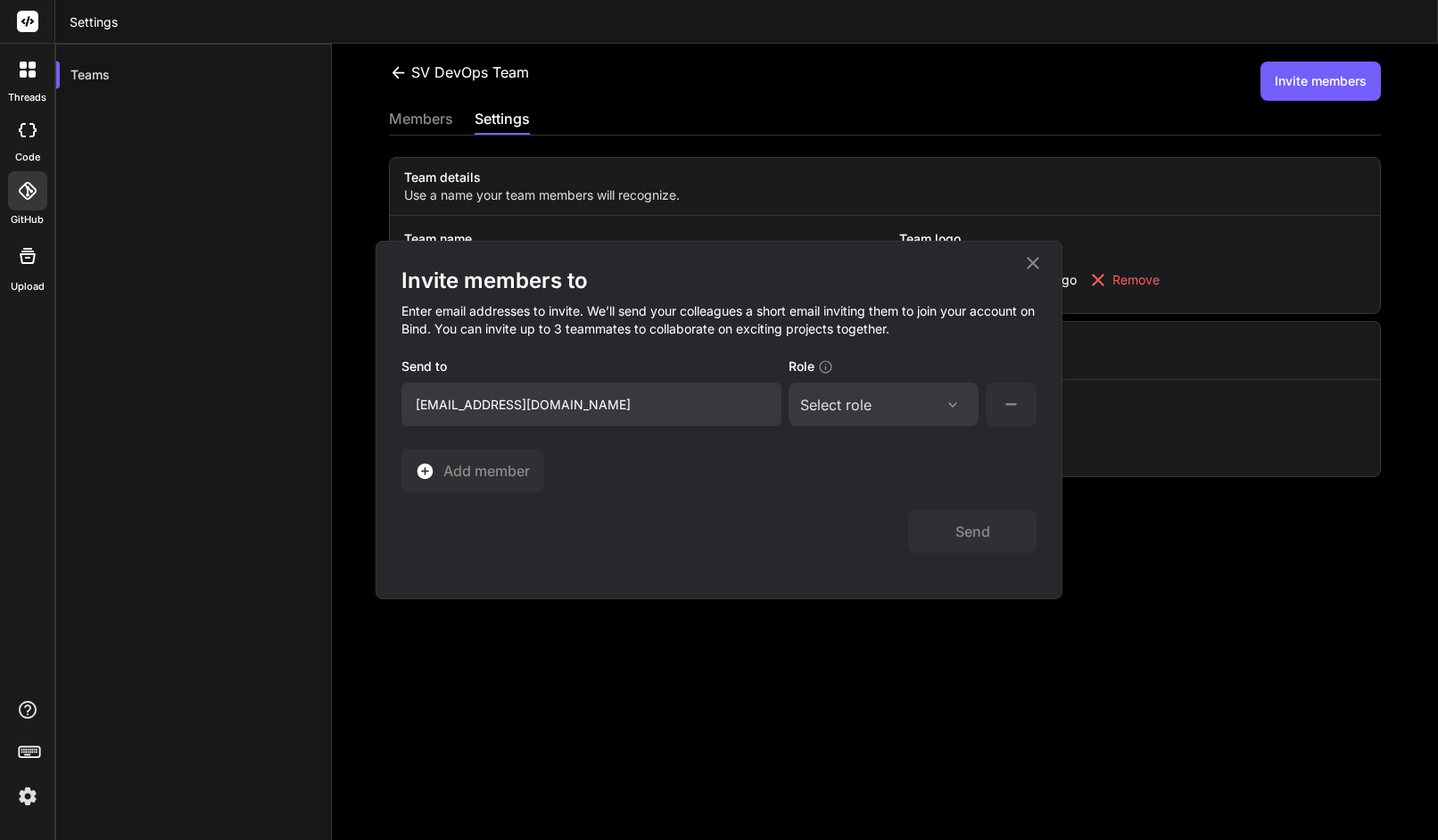
click at [835, 409] on div "Select role" at bounding box center [836, 404] width 71 height 21
click at [862, 528] on div "Collaborator" at bounding box center [859, 523] width 71 height 18
click at [1008, 393] on icon at bounding box center [1011, 404] width 22 height 22
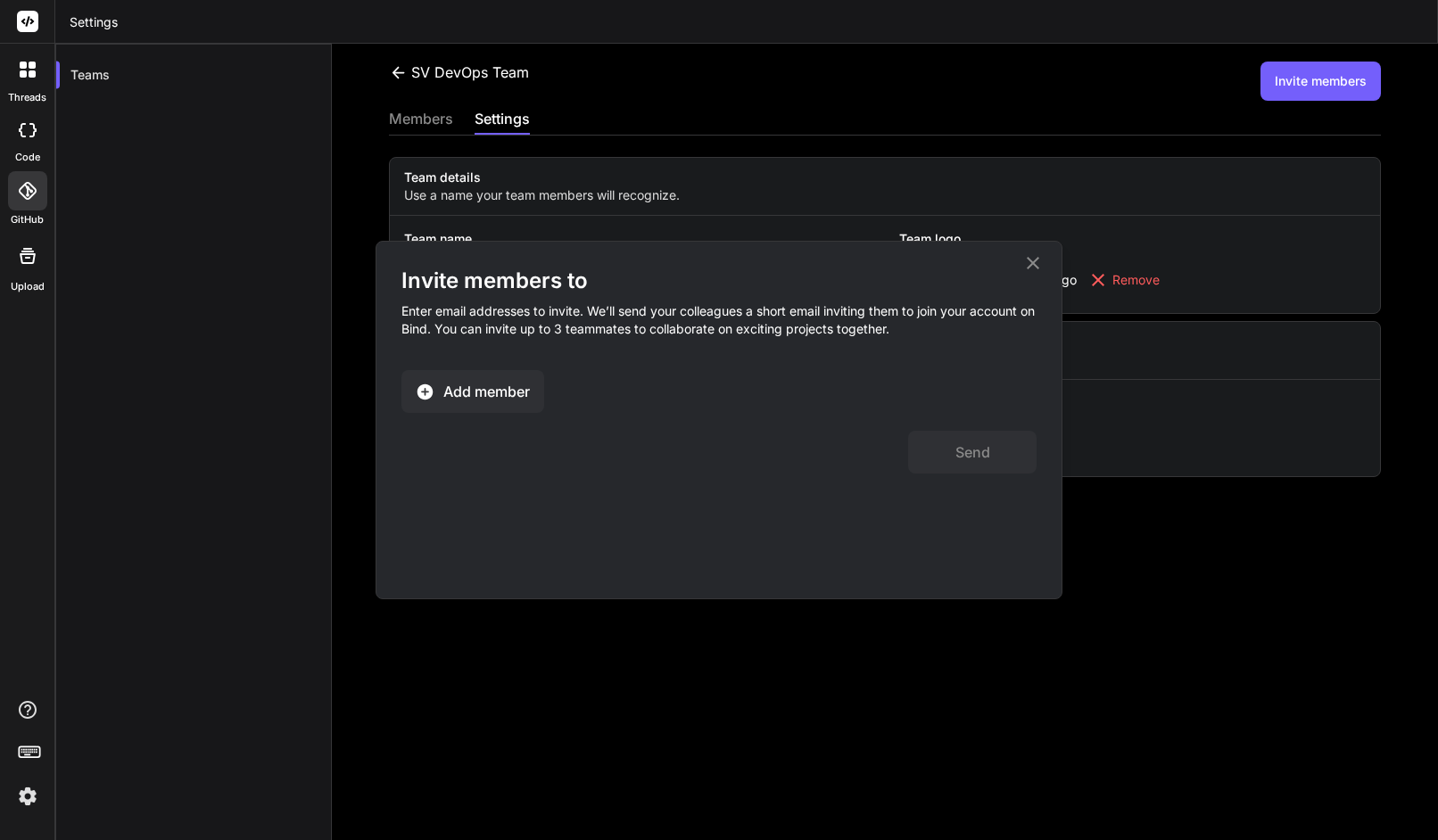
click at [476, 394] on span "Add member" at bounding box center [486, 391] width 87 height 21
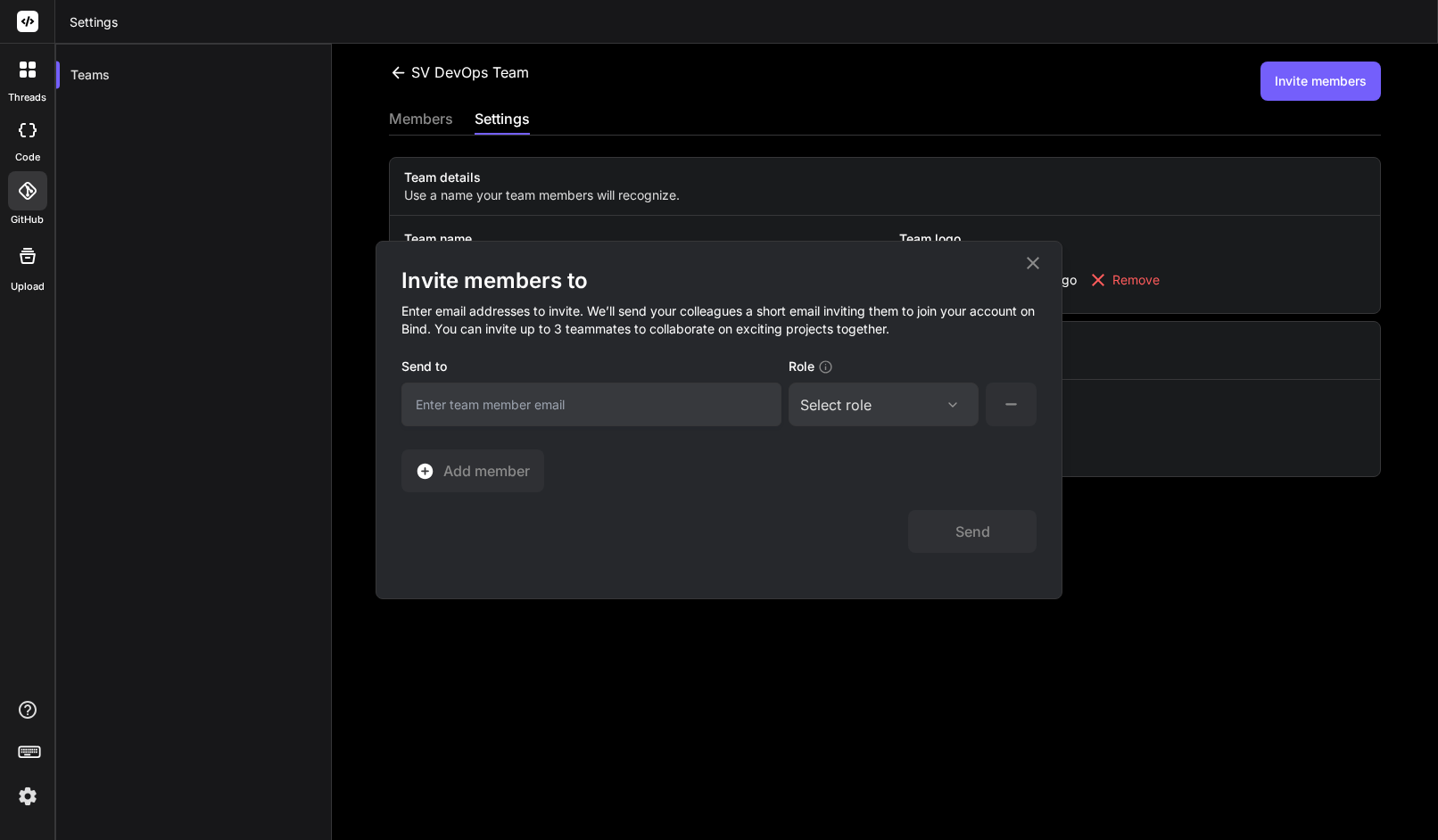
click at [1016, 406] on icon at bounding box center [1011, 404] width 22 height 22
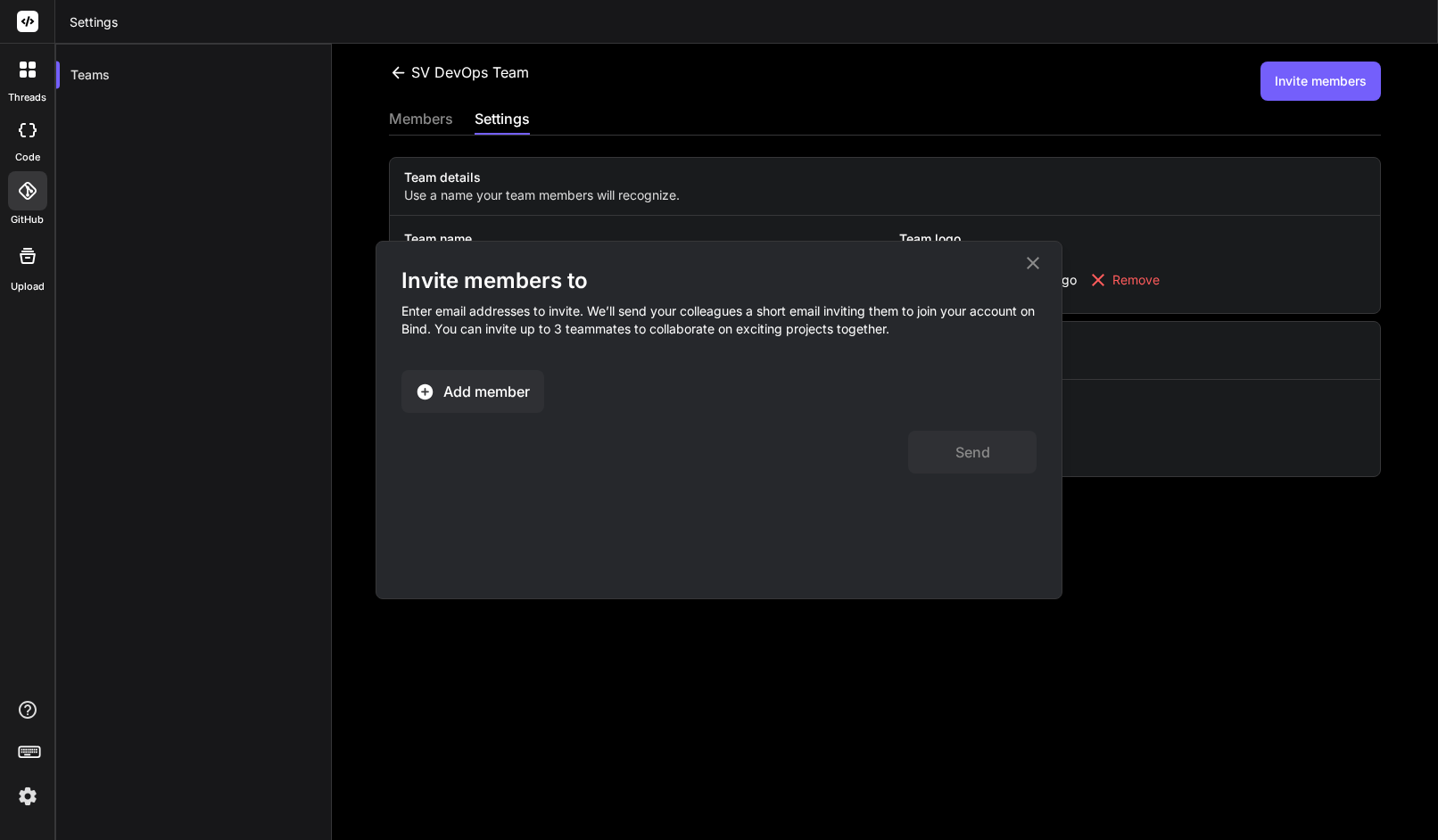
click at [440, 398] on button "Add member" at bounding box center [473, 391] width 143 height 43
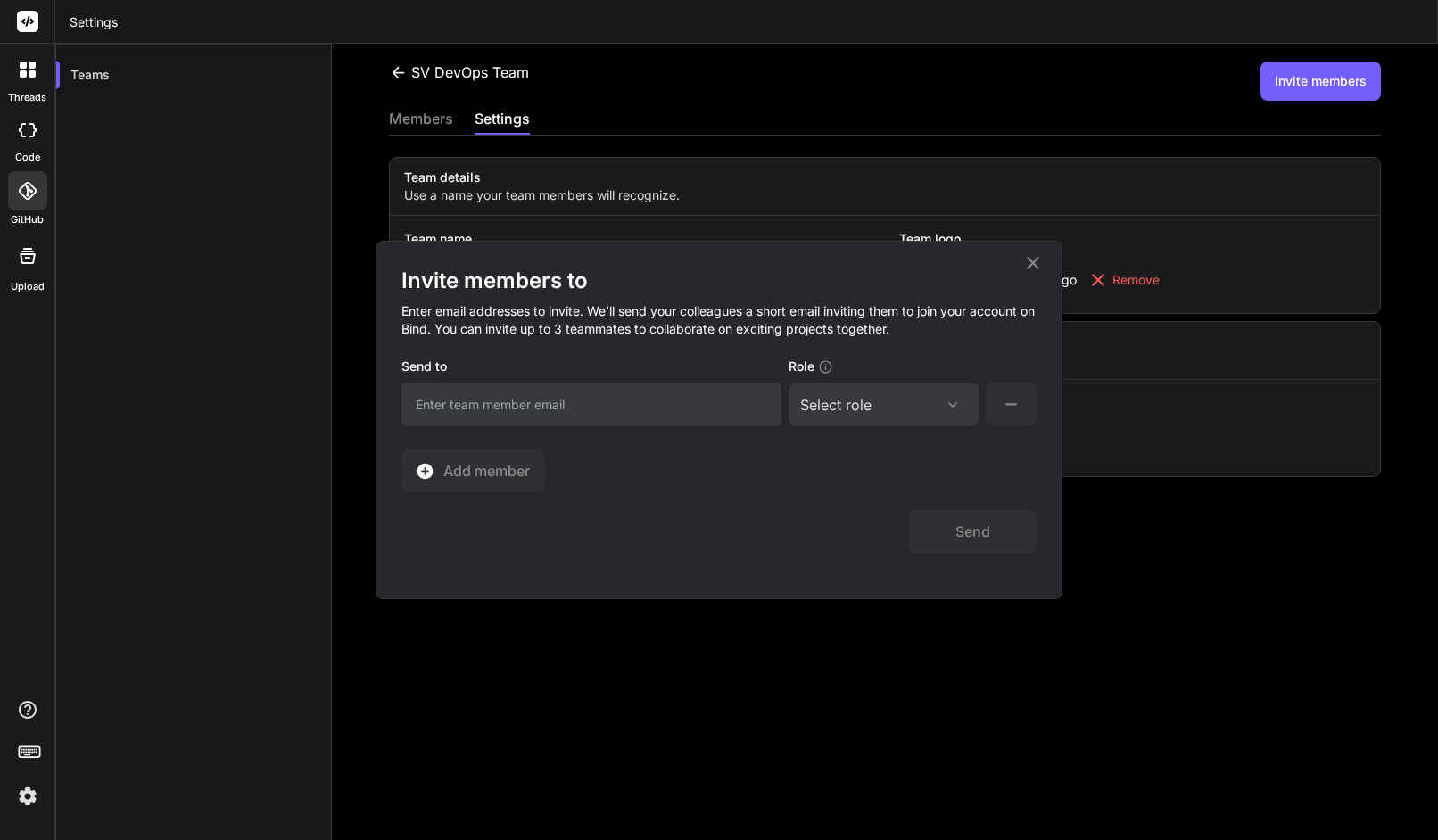
click at [508, 416] on input "email" at bounding box center [591, 405] width 380 height 44
type input "yasir@softvative.com"
click at [857, 399] on div "Select role" at bounding box center [836, 404] width 71 height 21
click at [859, 521] on div "Collaborator" at bounding box center [859, 523] width 71 height 18
click at [943, 527] on button "Send" at bounding box center [973, 531] width 129 height 43
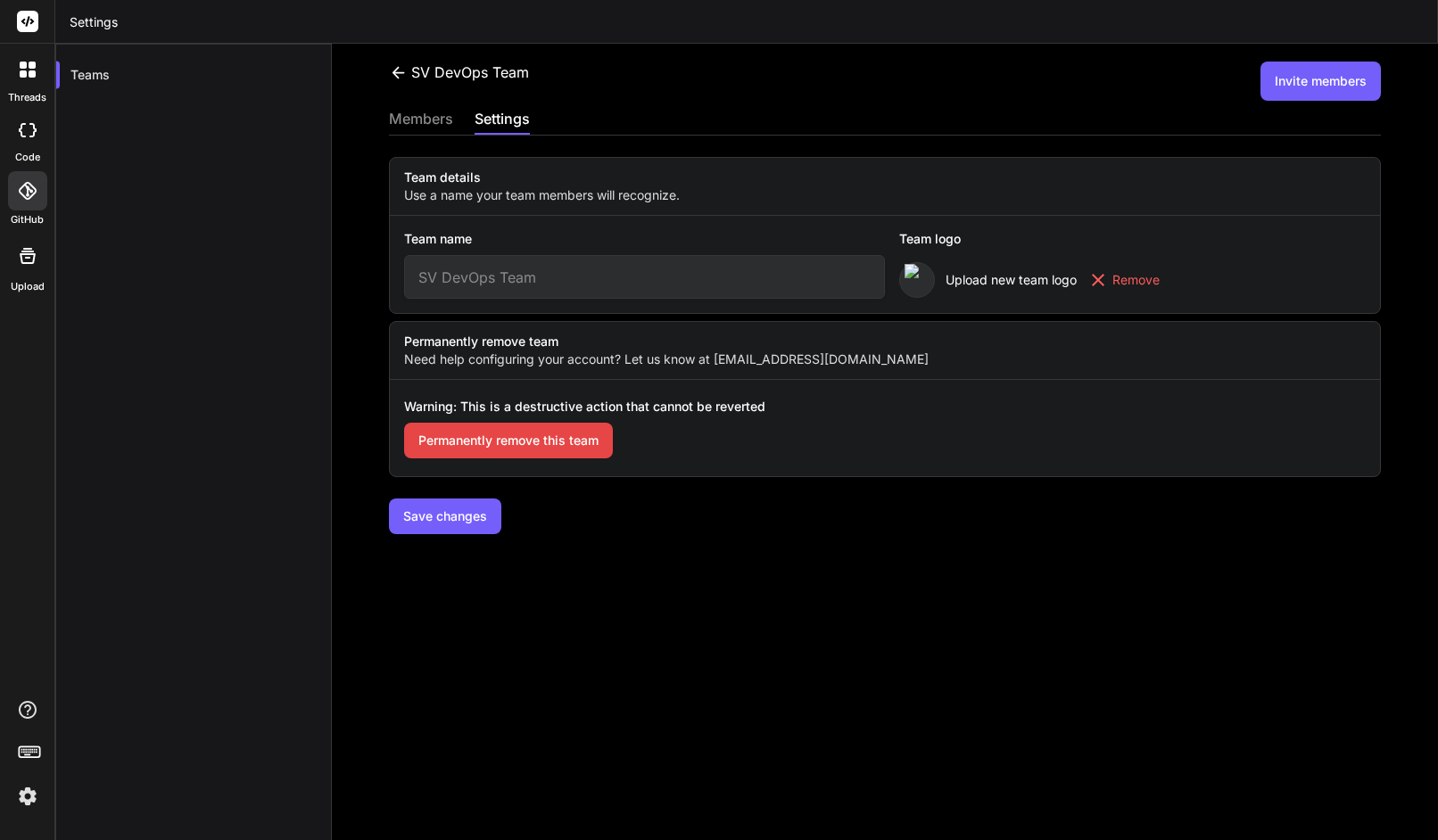
click at [435, 120] on div "members" at bounding box center [421, 120] width 64 height 25
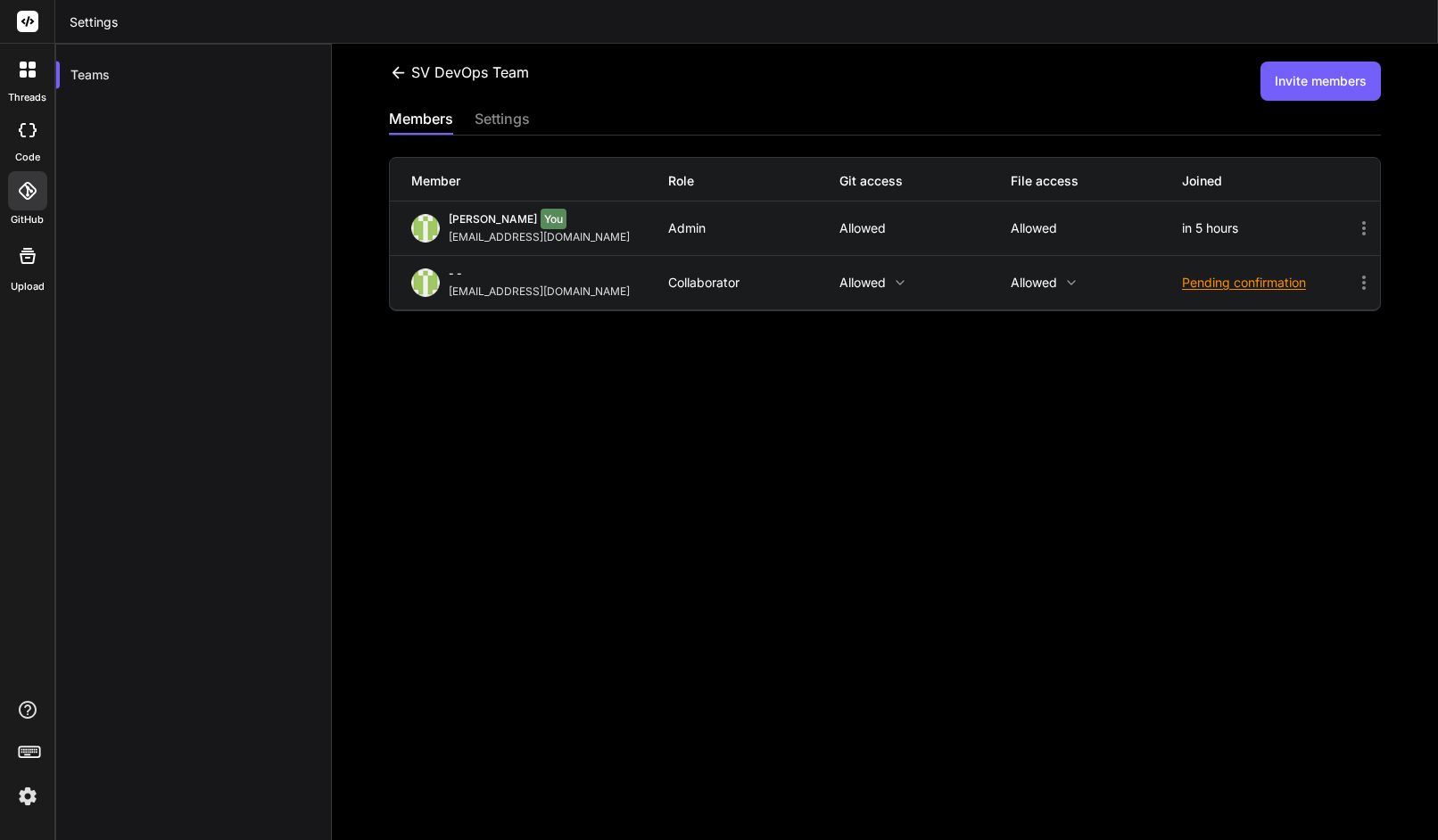
click at [1354, 283] on icon at bounding box center [1364, 282] width 21 height 21
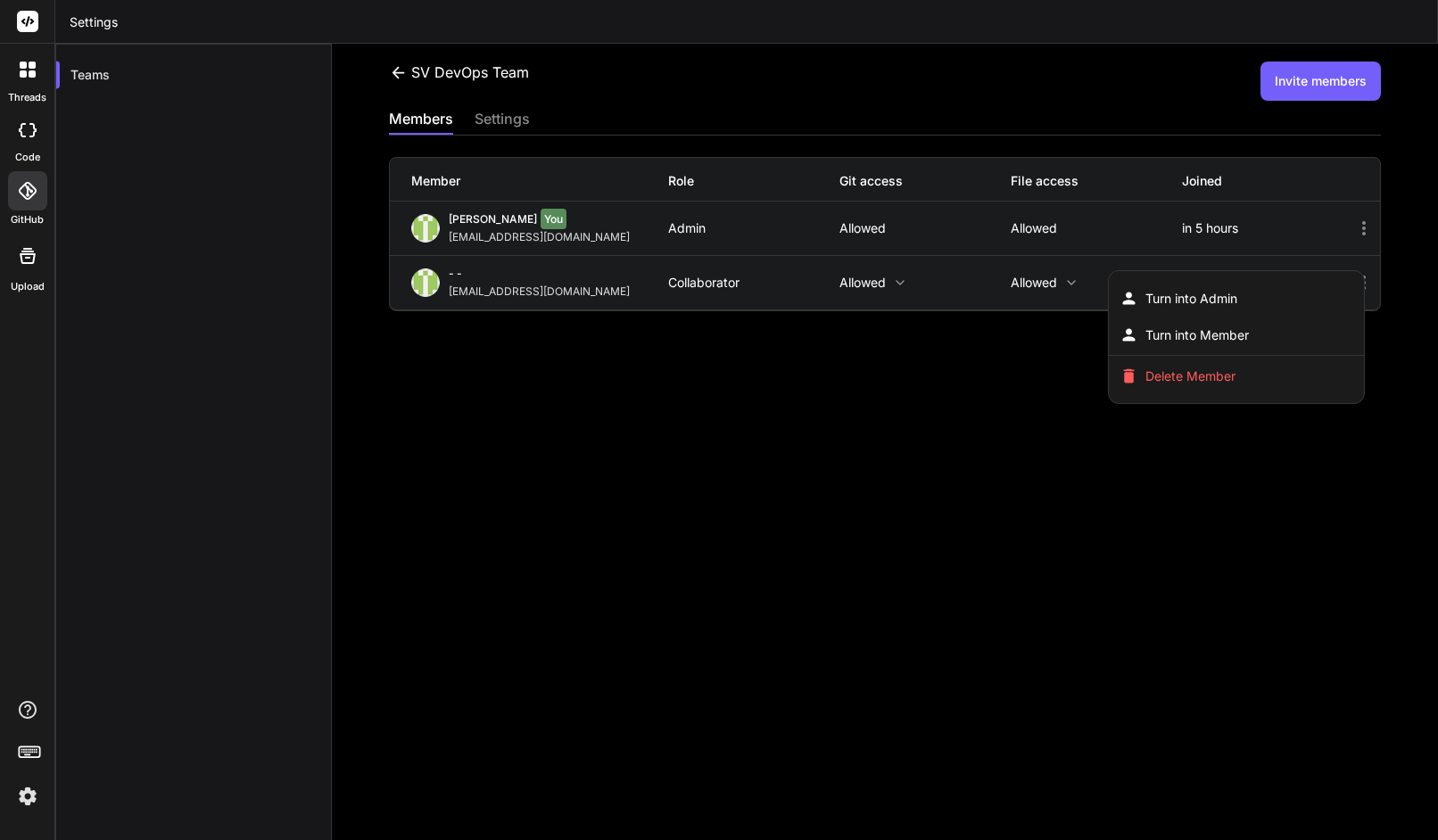
click at [1312, 458] on div at bounding box center [719, 420] width 1438 height 840
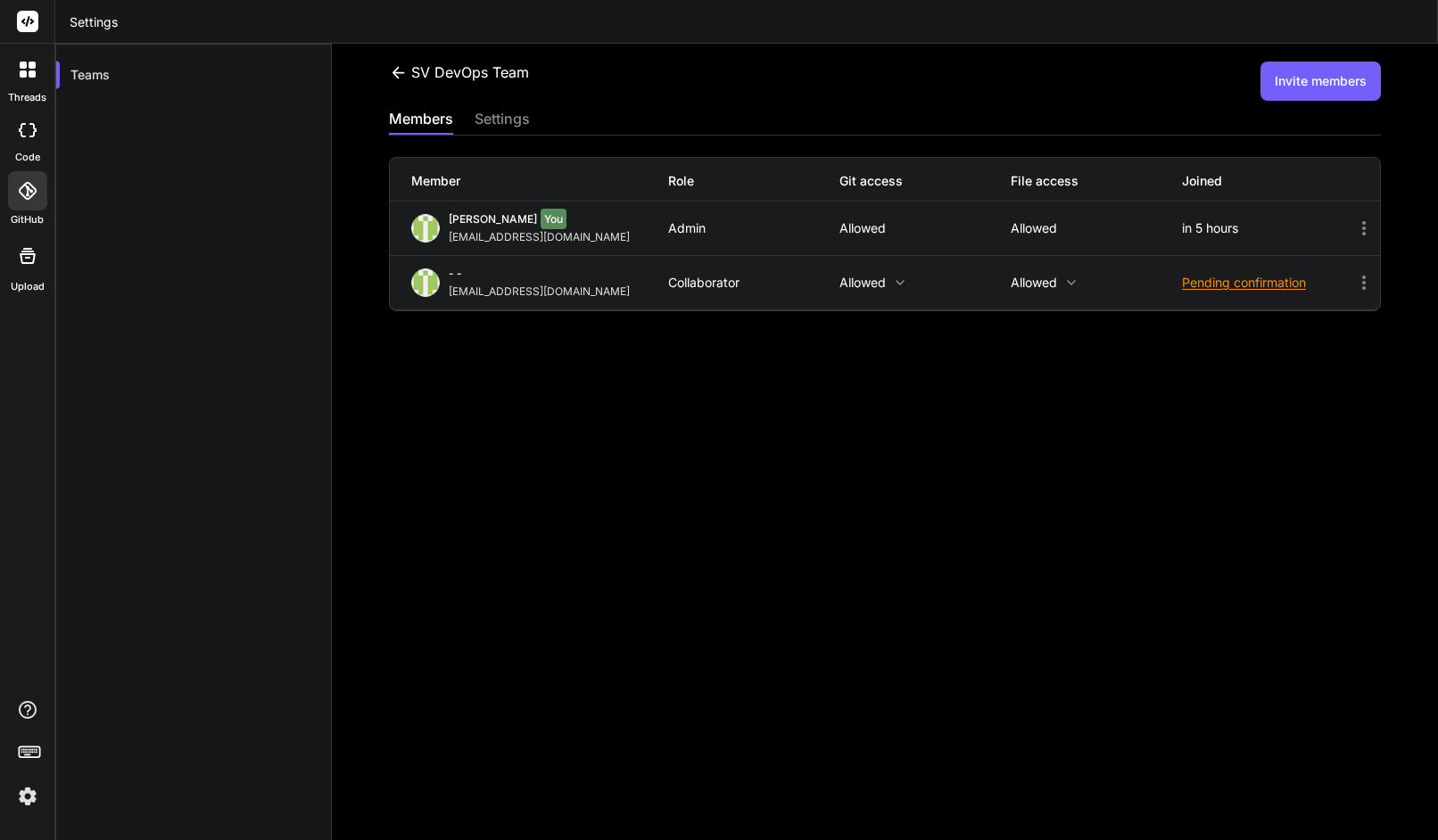
click at [1355, 213] on div "Faisal M You faisal@softvative.com Admin Allowed Allowed in 5 hours" at bounding box center [884, 229] width 990 height 54
click at [1355, 219] on icon at bounding box center [1364, 228] width 21 height 21
click at [1357, 232] on icon at bounding box center [1364, 228] width 21 height 21
click at [1197, 501] on div "SV DevOps Team Invite members members settings Member Role Git access File acce…" at bounding box center [885, 442] width 1106 height 797
click at [1303, 81] on button "Invite members" at bounding box center [1321, 80] width 121 height 39
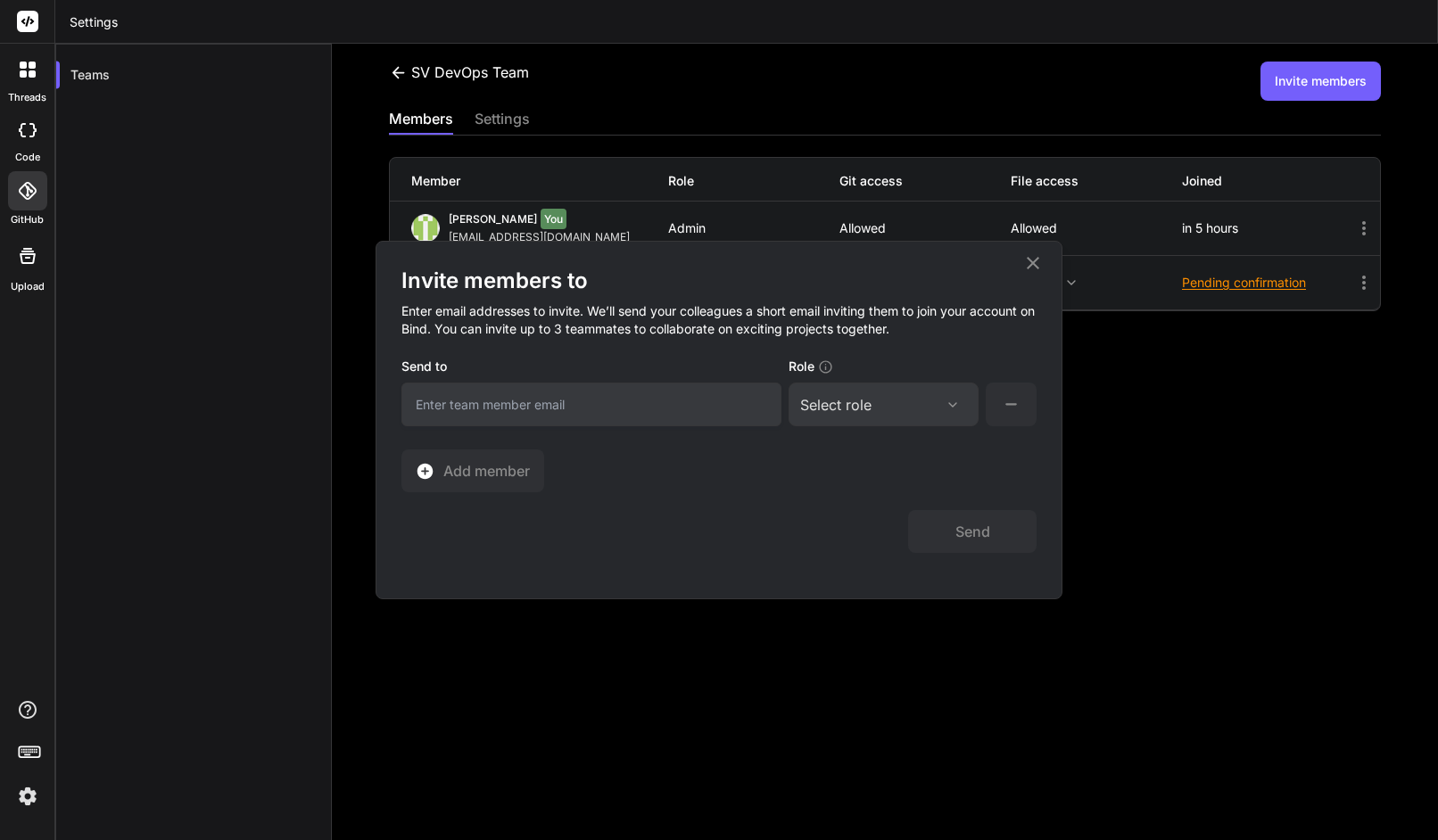
click at [495, 413] on input "email" at bounding box center [591, 405] width 380 height 44
paste input "[EMAIL_ADDRESS][DOMAIN_NAME]"
paste input "email"
type input "[EMAIL_ADDRESS][DOMAIN_NAME]"
drag, startPoint x: 448, startPoint y: 404, endPoint x: 305, endPoint y: 347, distance: 153.9
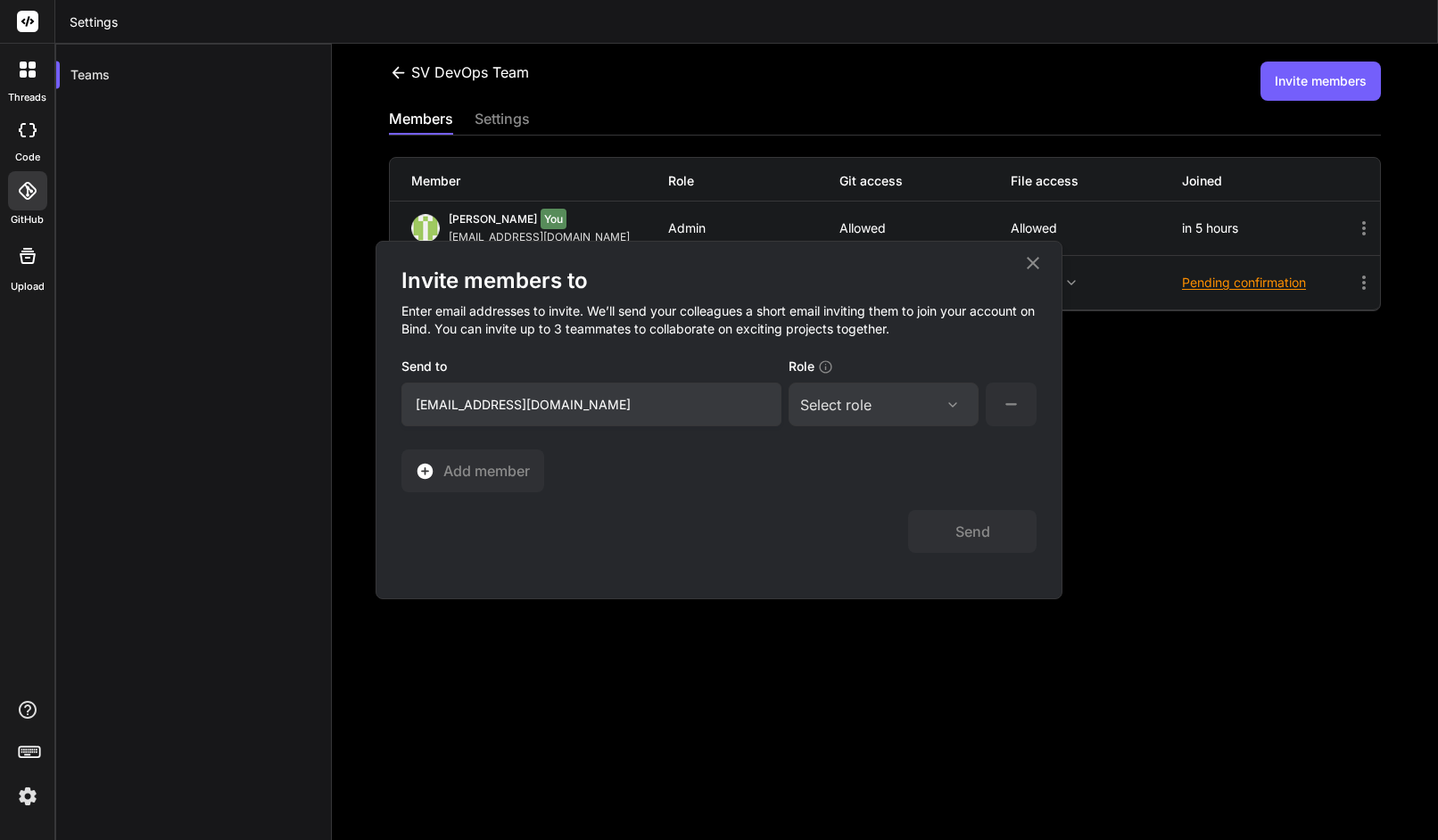
click at [305, 347] on div "Invite members to Enter email addresses to invite. We’ll send your colleagues a…" at bounding box center [719, 420] width 1438 height 840
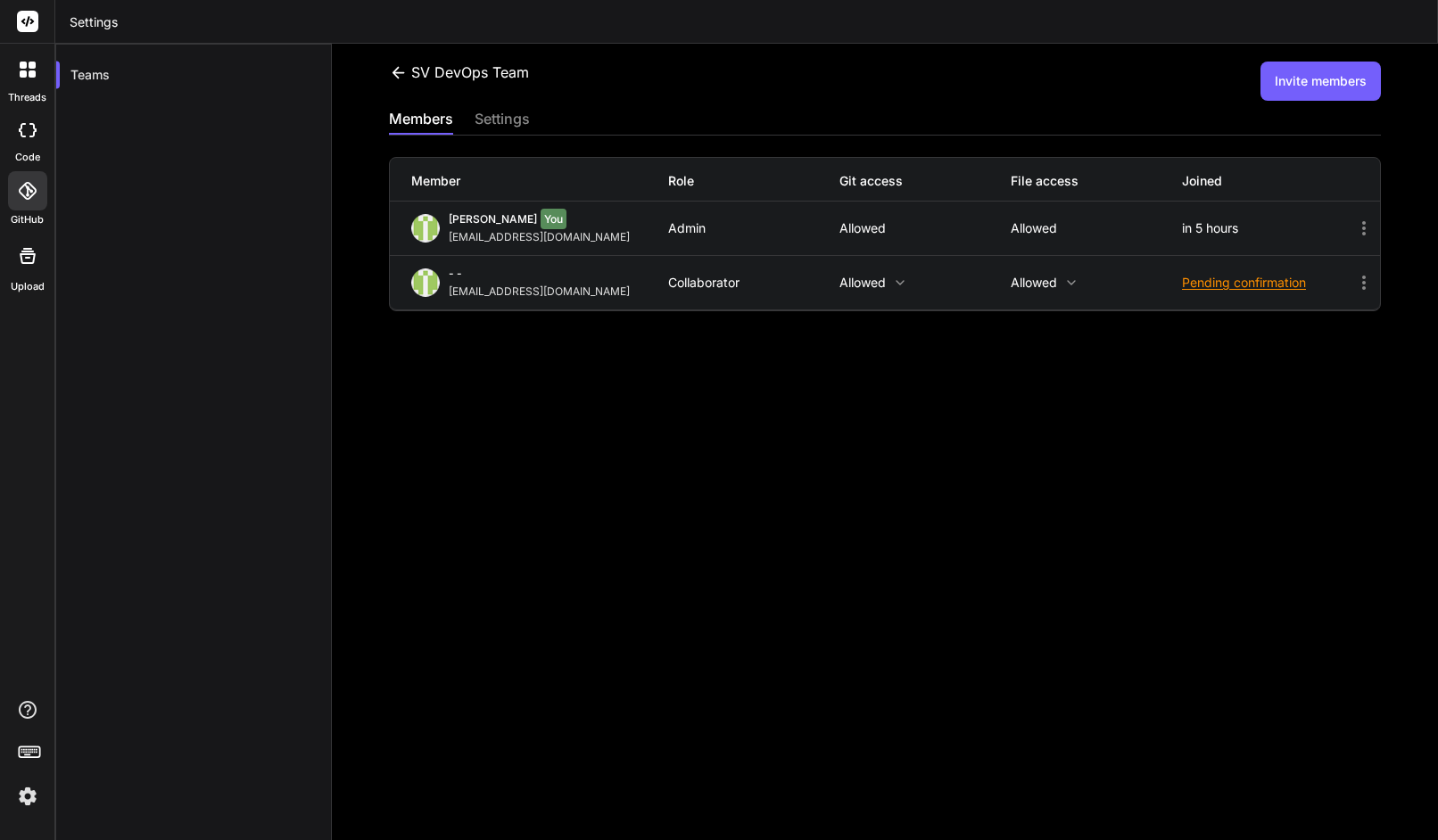
click at [1214, 116] on div "members settings" at bounding box center [885, 121] width 992 height 27
click at [1288, 90] on button "Invite members" at bounding box center [1321, 80] width 121 height 39
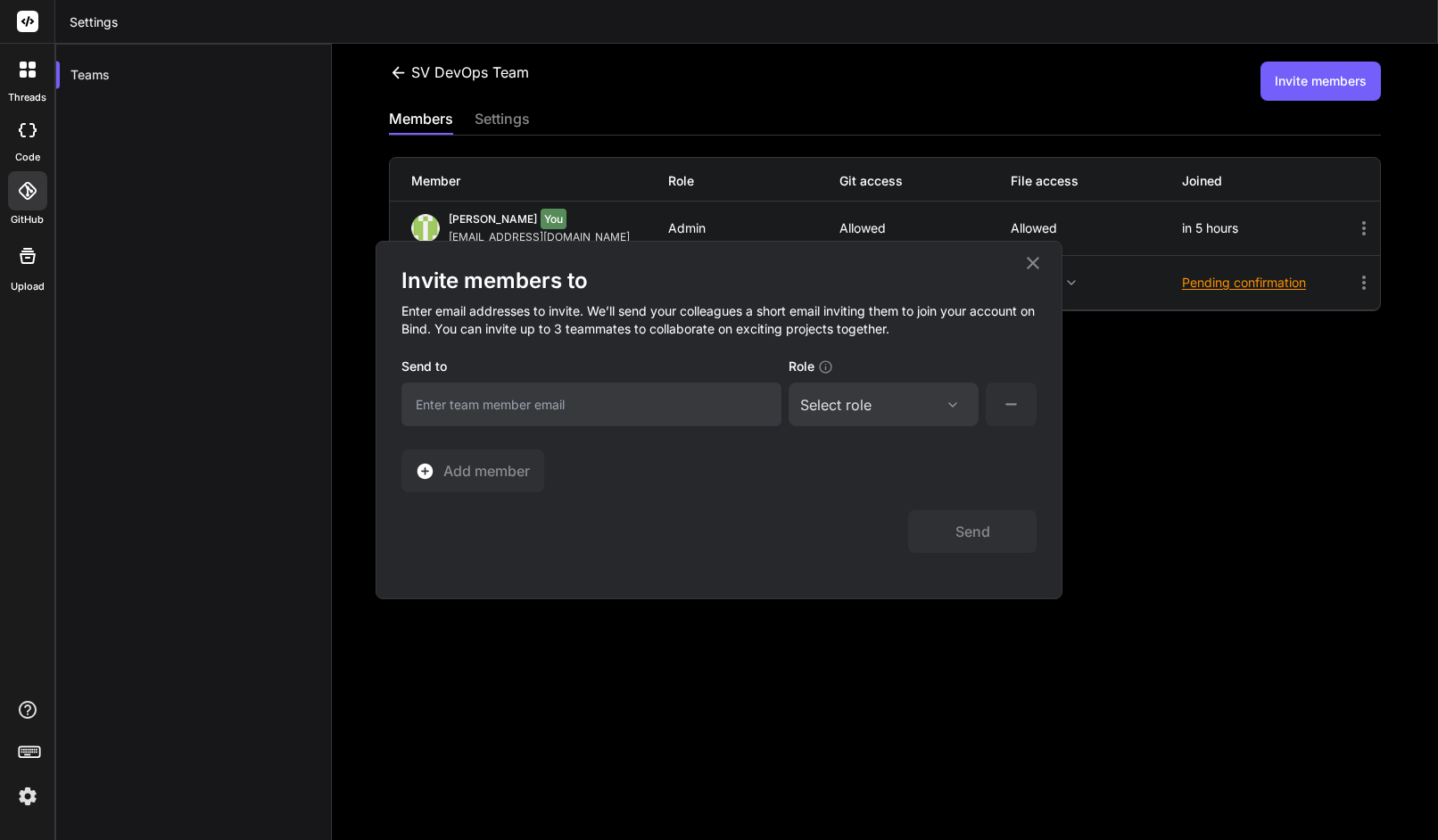
click at [442, 402] on input "email" at bounding box center [591, 405] width 380 height 44
paste input "[EMAIL_ADDRESS][DOMAIN_NAME]"
click at [442, 402] on input "[EMAIL_ADDRESS][DOMAIN_NAME]" at bounding box center [591, 405] width 380 height 44
type input "usman@softvative.com"
click at [861, 406] on div "Select role" at bounding box center [836, 404] width 71 height 21
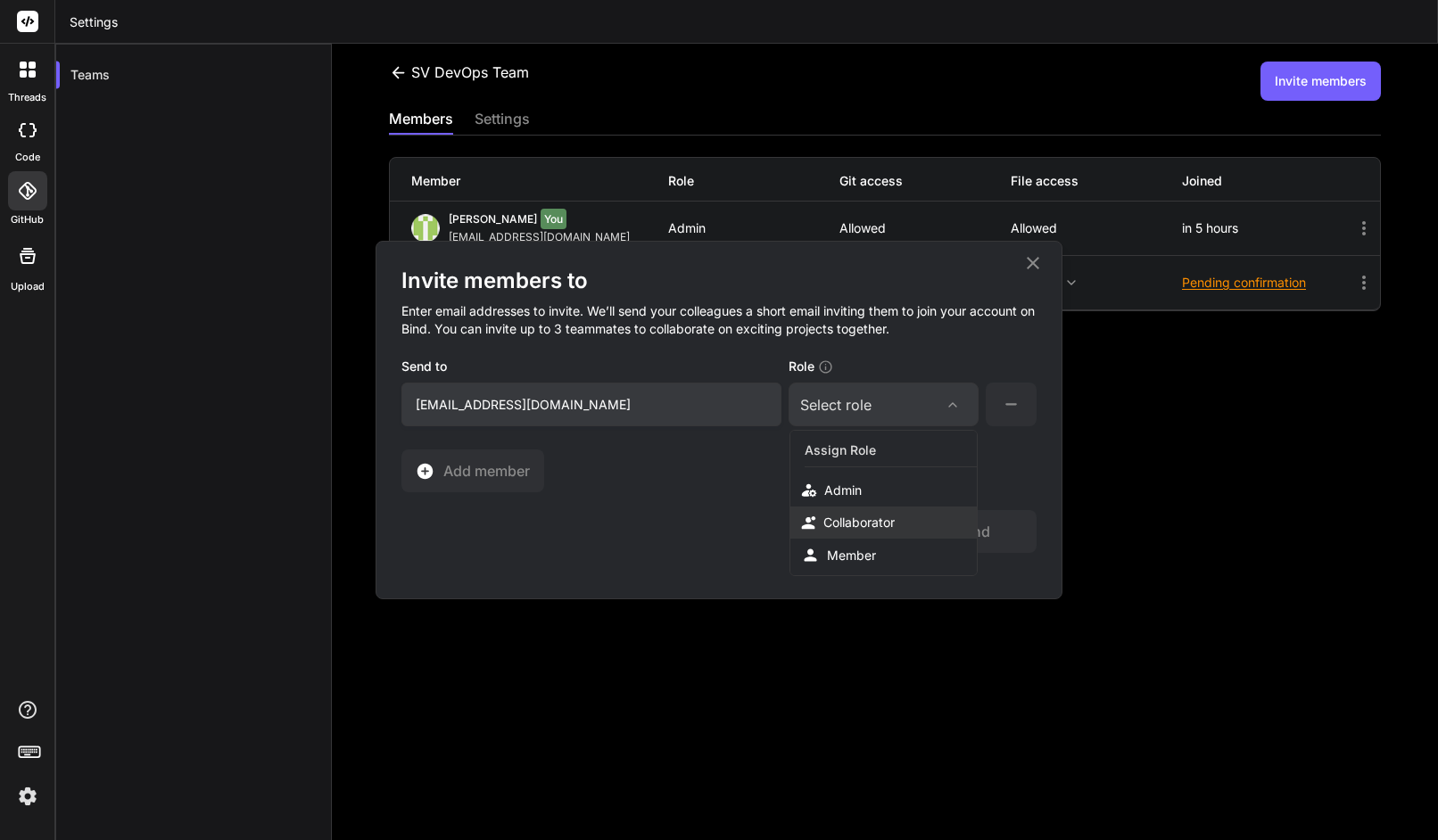
click at [869, 522] on div "Collaborator" at bounding box center [859, 523] width 71 height 18
click at [492, 475] on span "Add member" at bounding box center [486, 471] width 87 height 21
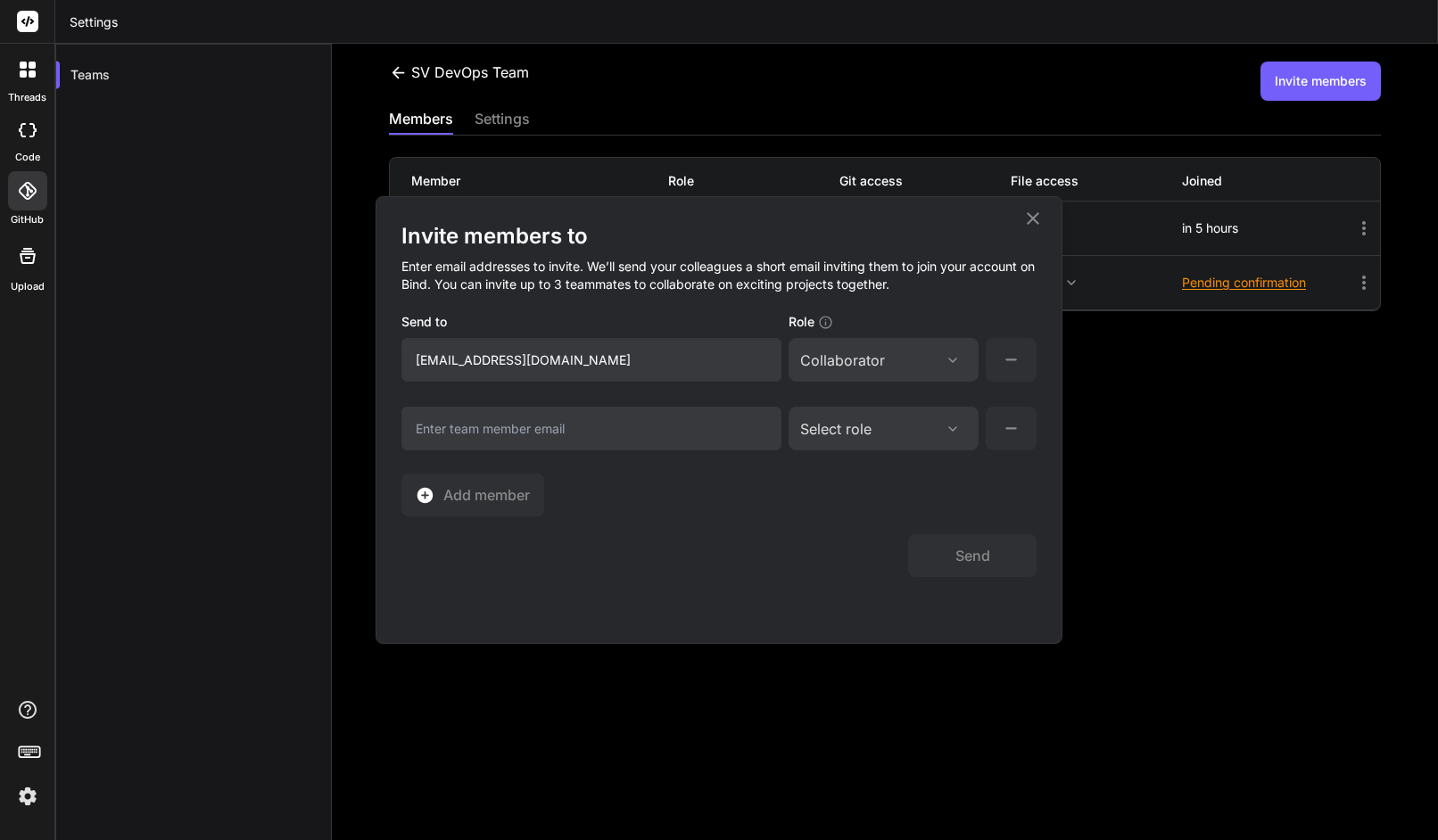
click at [1004, 419] on icon at bounding box center [1011, 429] width 22 height 22
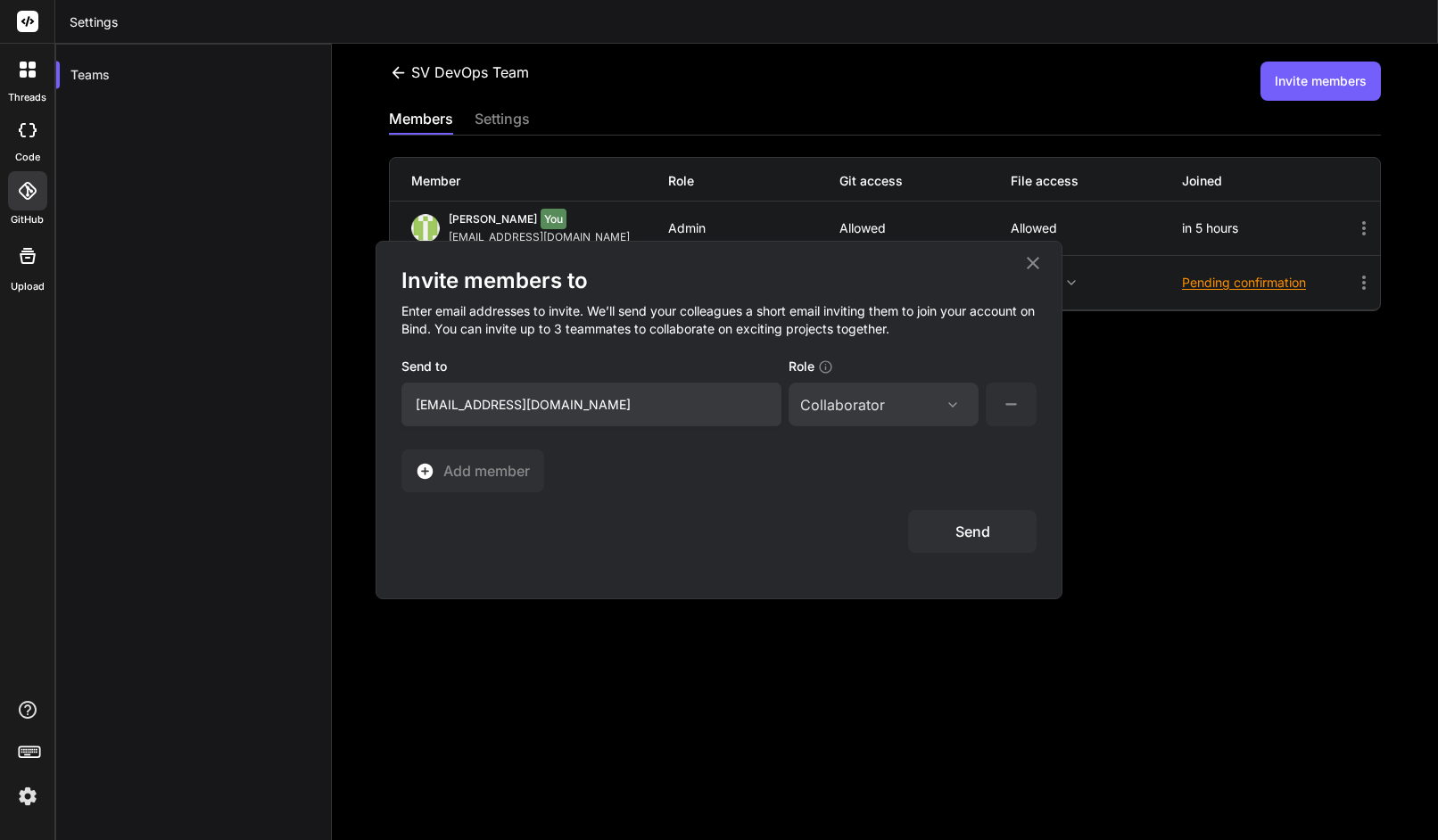
click at [964, 538] on button "Send" at bounding box center [973, 531] width 129 height 43
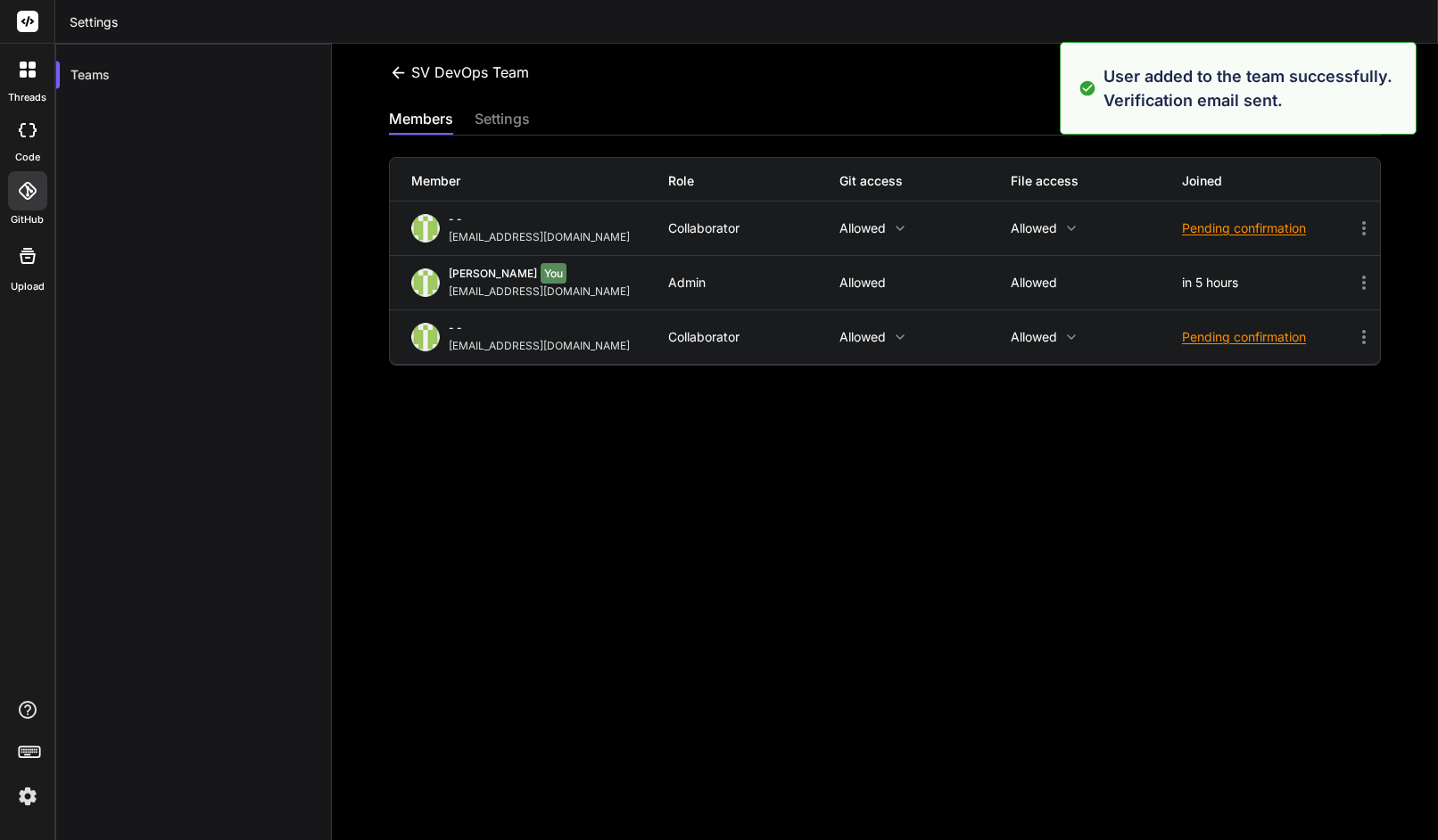
click at [1001, 416] on div "SV DevOps Team Invite members members settings Member Role Git access File acce…" at bounding box center [885, 442] width 1106 height 797
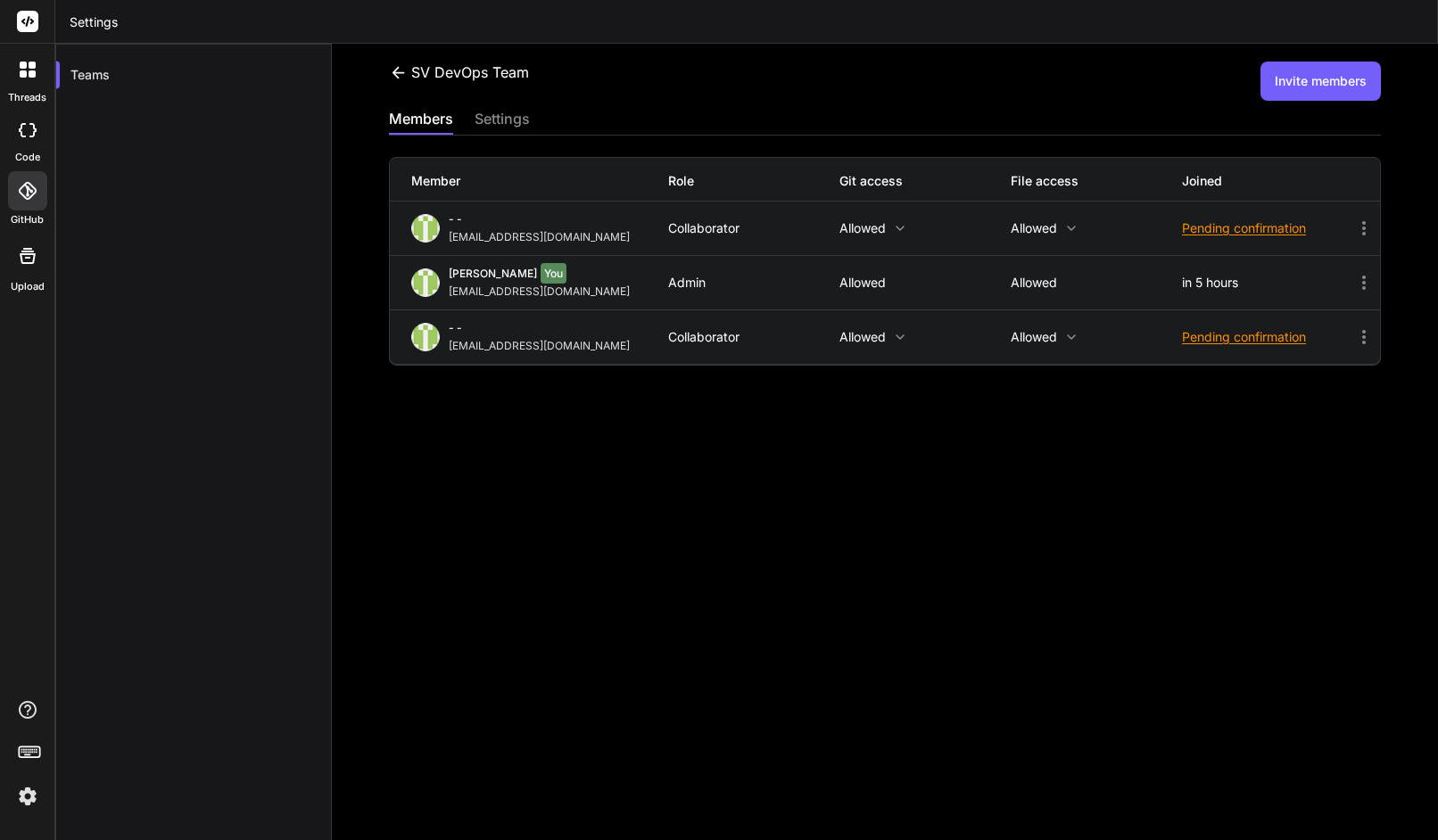
click at [1354, 278] on icon at bounding box center [1364, 282] width 21 height 21
click at [768, 473] on div "SV DevOps Team Invite members members settings Member Role Git access File acce…" at bounding box center [885, 442] width 1106 height 797
click at [900, 225] on icon at bounding box center [900, 229] width 15 height 15
click at [840, 438] on div at bounding box center [719, 420] width 1438 height 840
click at [898, 231] on icon at bounding box center [900, 229] width 15 height 15
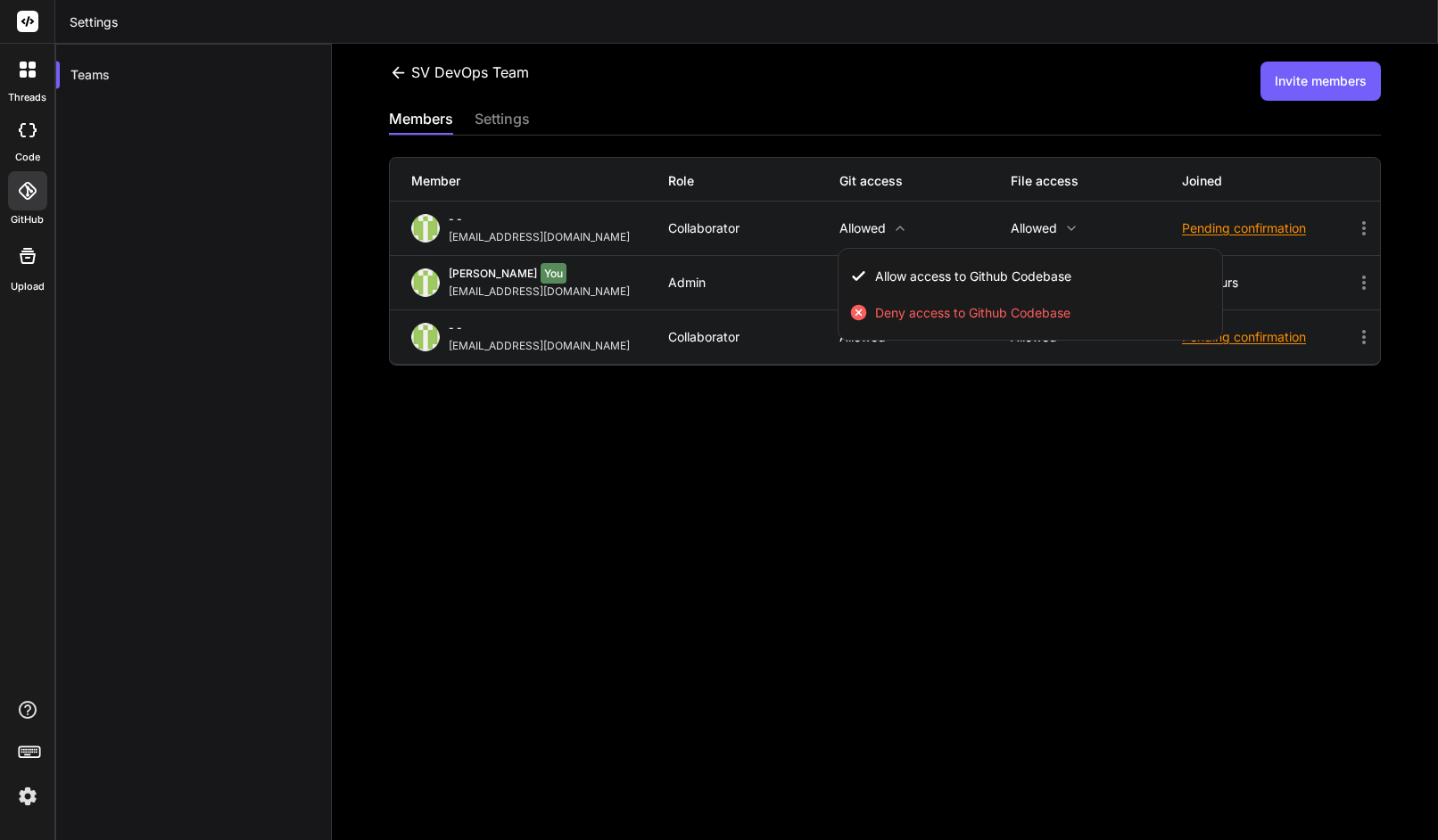
click at [898, 231] on div at bounding box center [719, 420] width 1438 height 840
click at [897, 226] on icon at bounding box center [900, 229] width 15 height 15
click at [932, 443] on div at bounding box center [719, 420] width 1438 height 840
click at [894, 334] on icon at bounding box center [900, 337] width 15 height 15
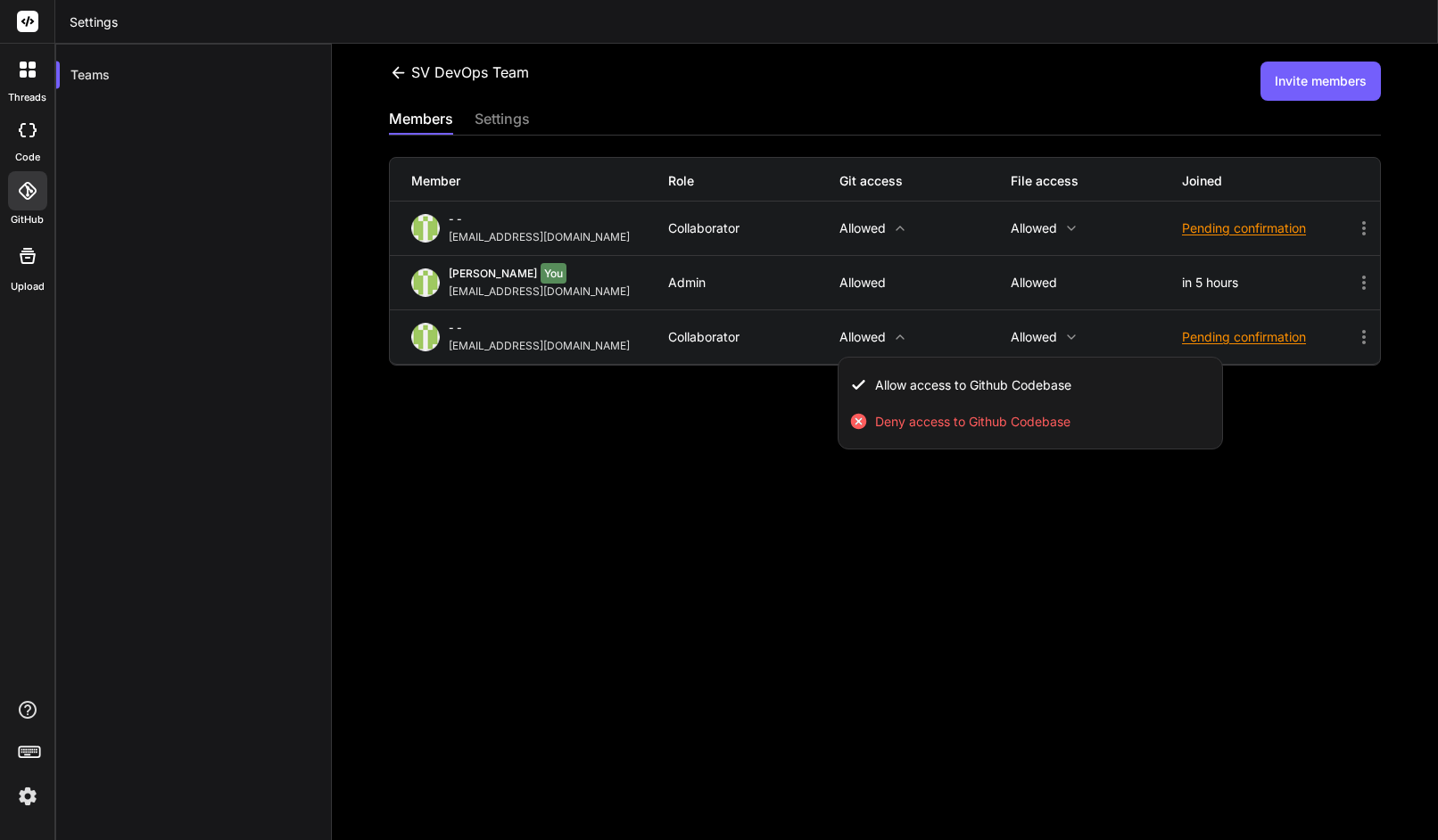
click at [770, 441] on div at bounding box center [719, 420] width 1438 height 840
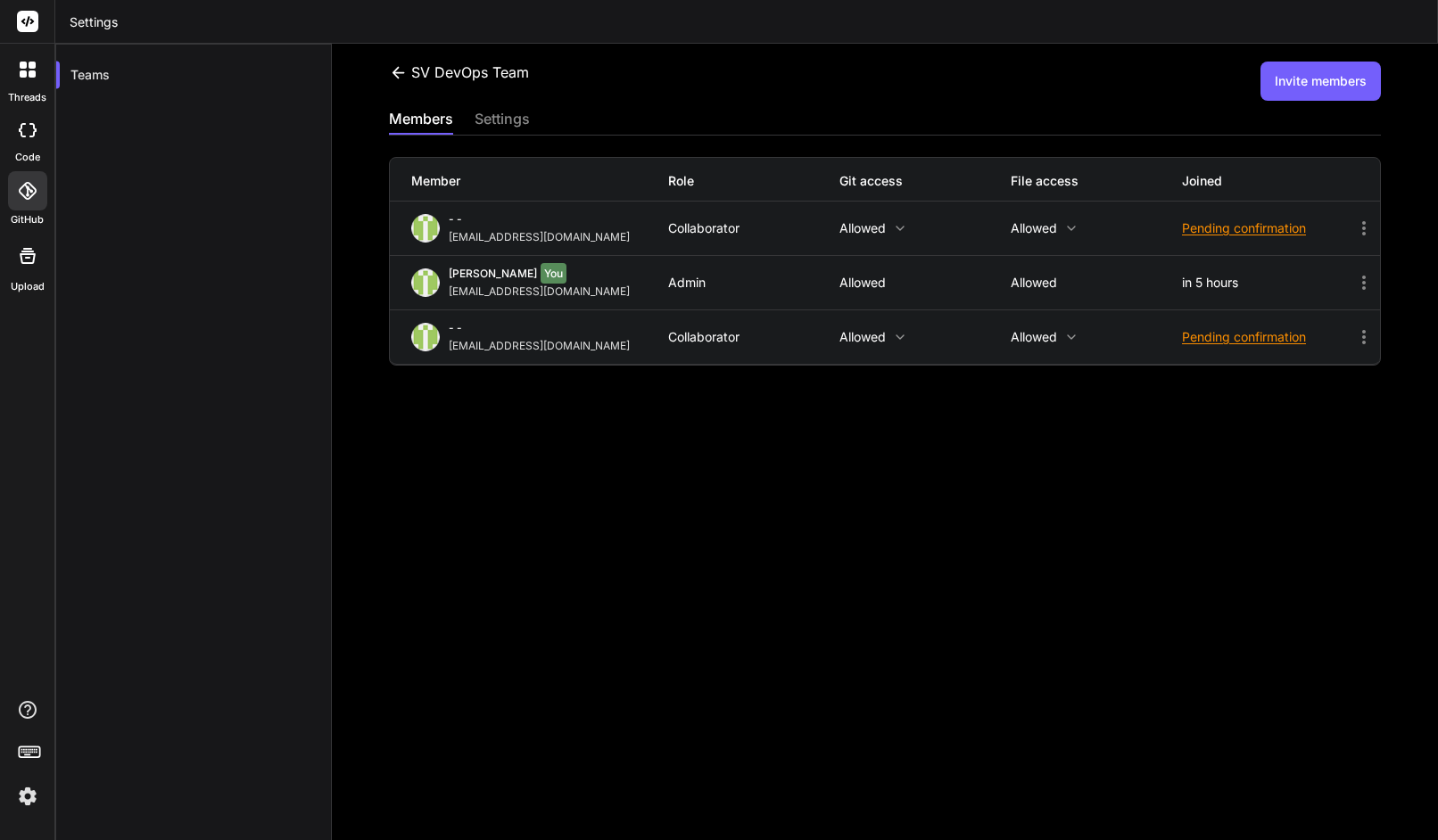
click at [1067, 335] on icon at bounding box center [1071, 336] width 8 height 5
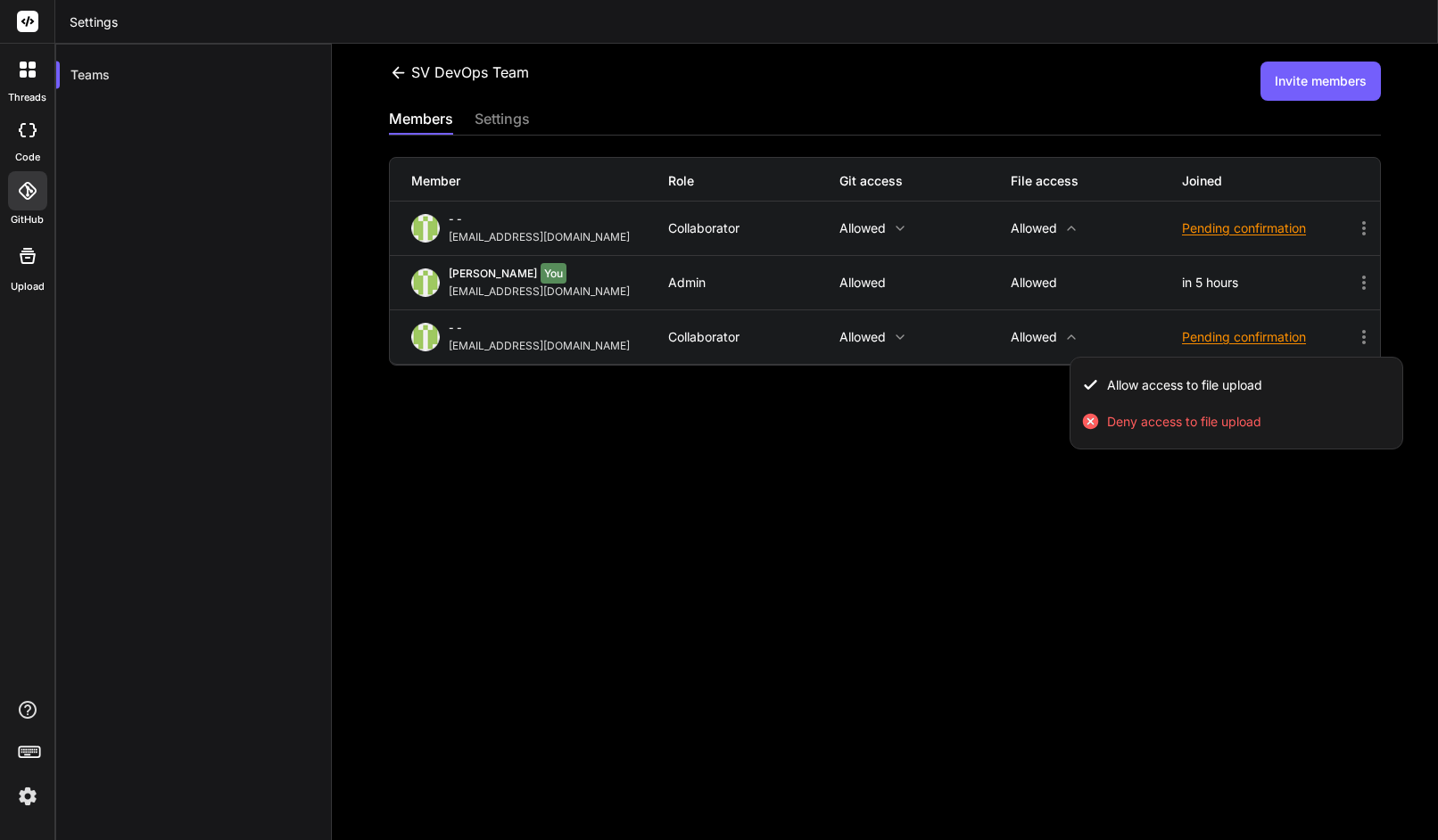
click at [936, 460] on div at bounding box center [719, 420] width 1438 height 840
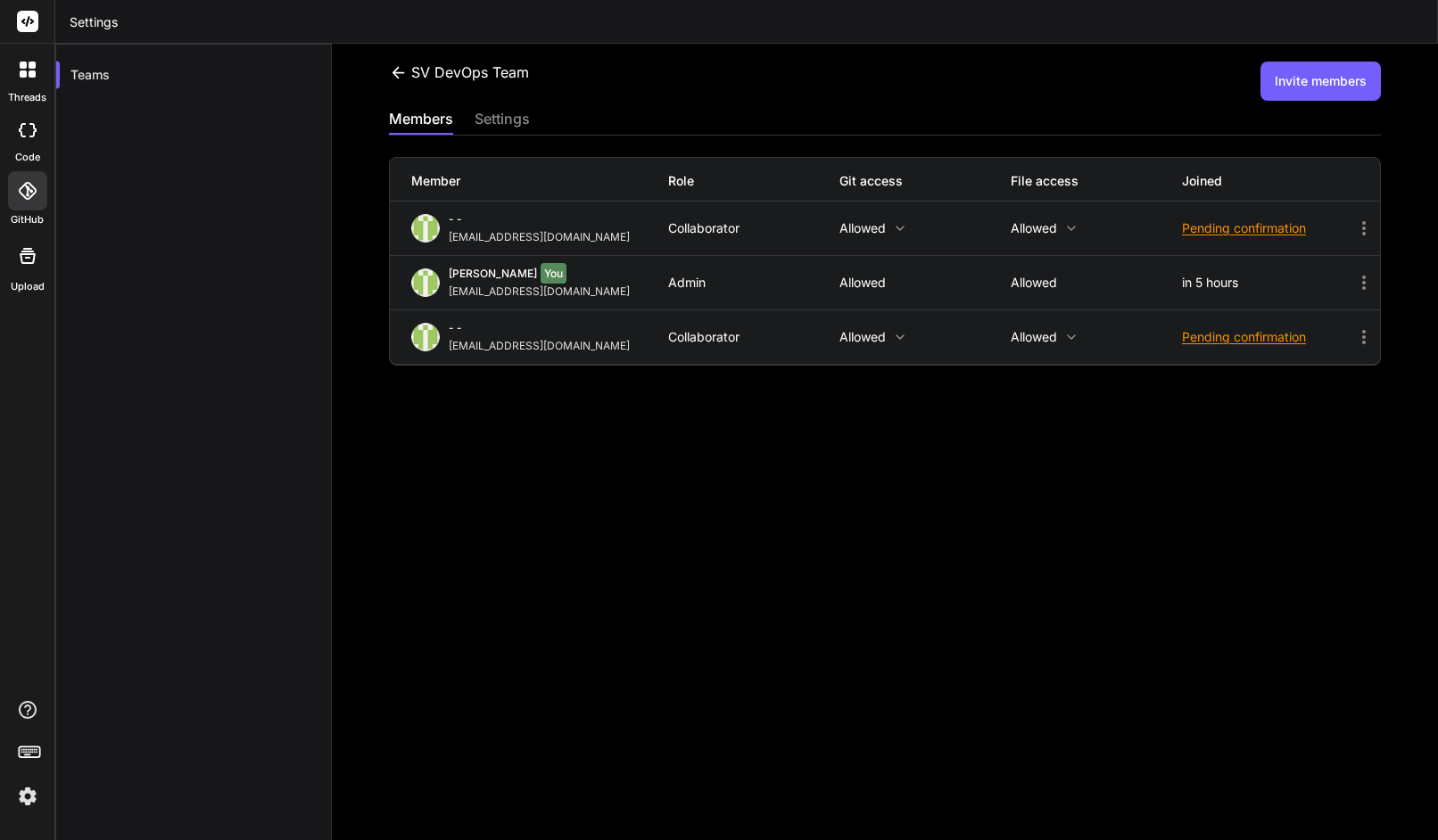
click at [476, 120] on div "settings" at bounding box center [502, 120] width 56 height 25
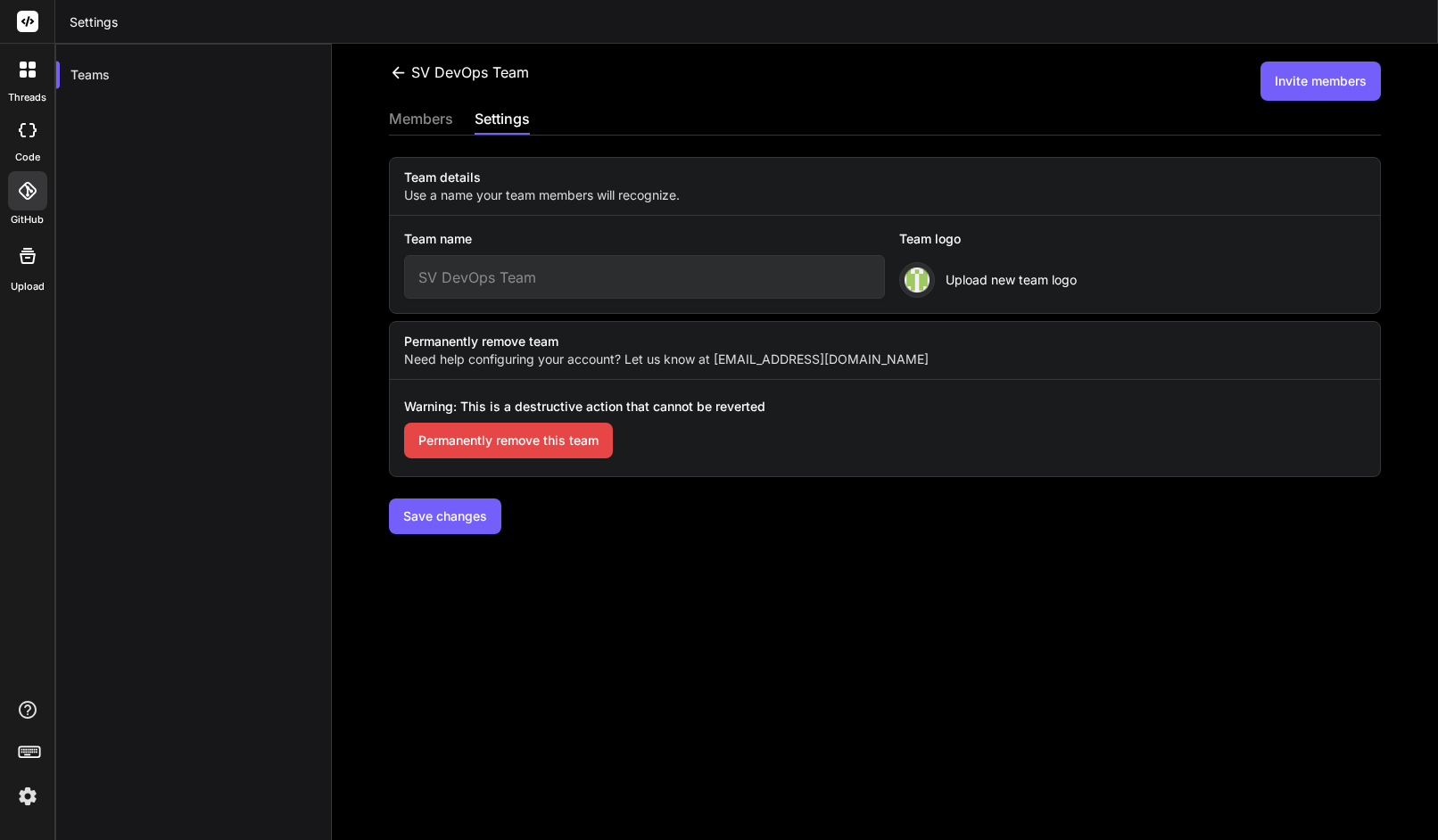
click at [435, 120] on div "members" at bounding box center [421, 120] width 64 height 25
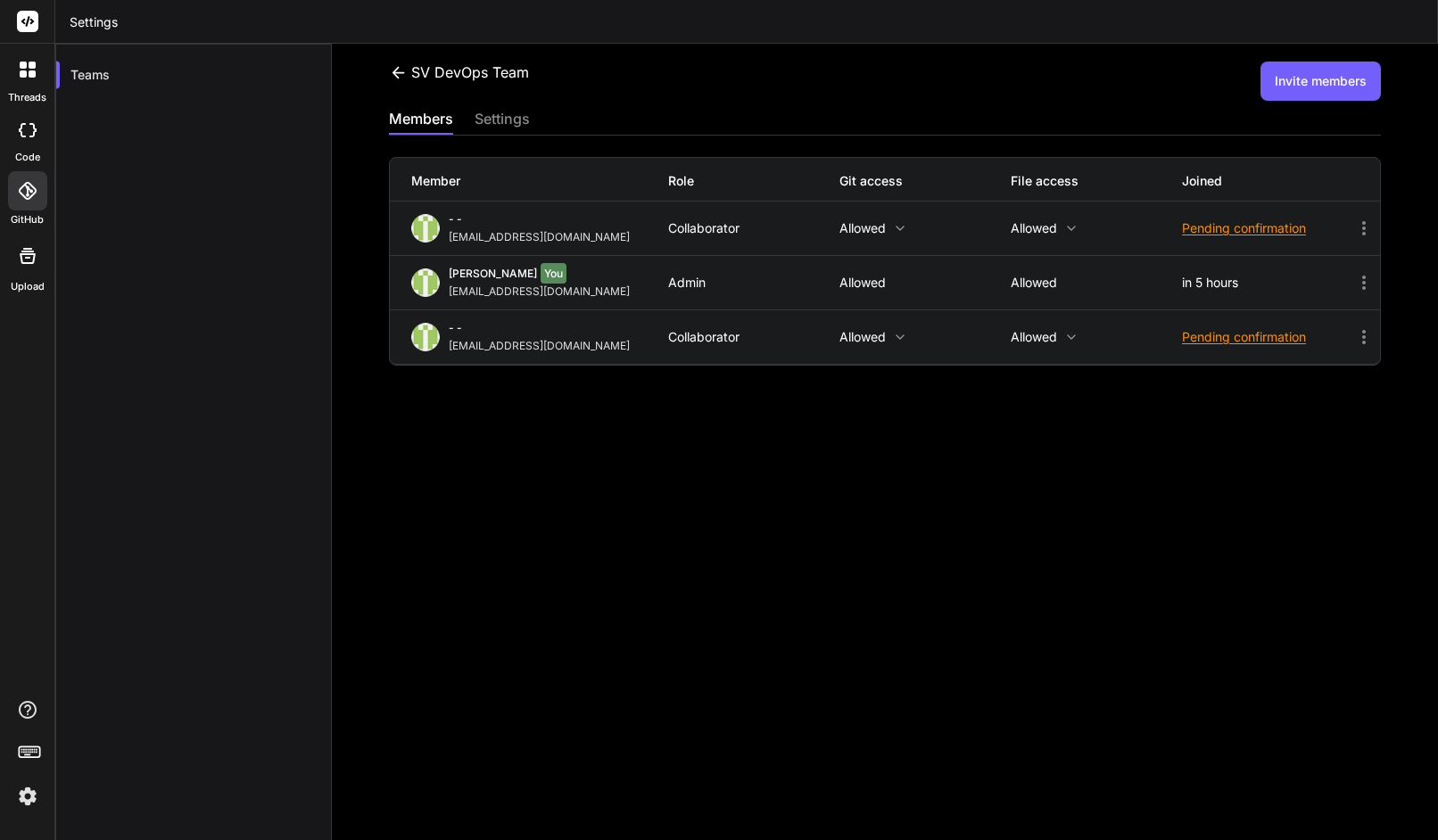
click at [506, 115] on div "settings" at bounding box center [502, 120] width 56 height 25
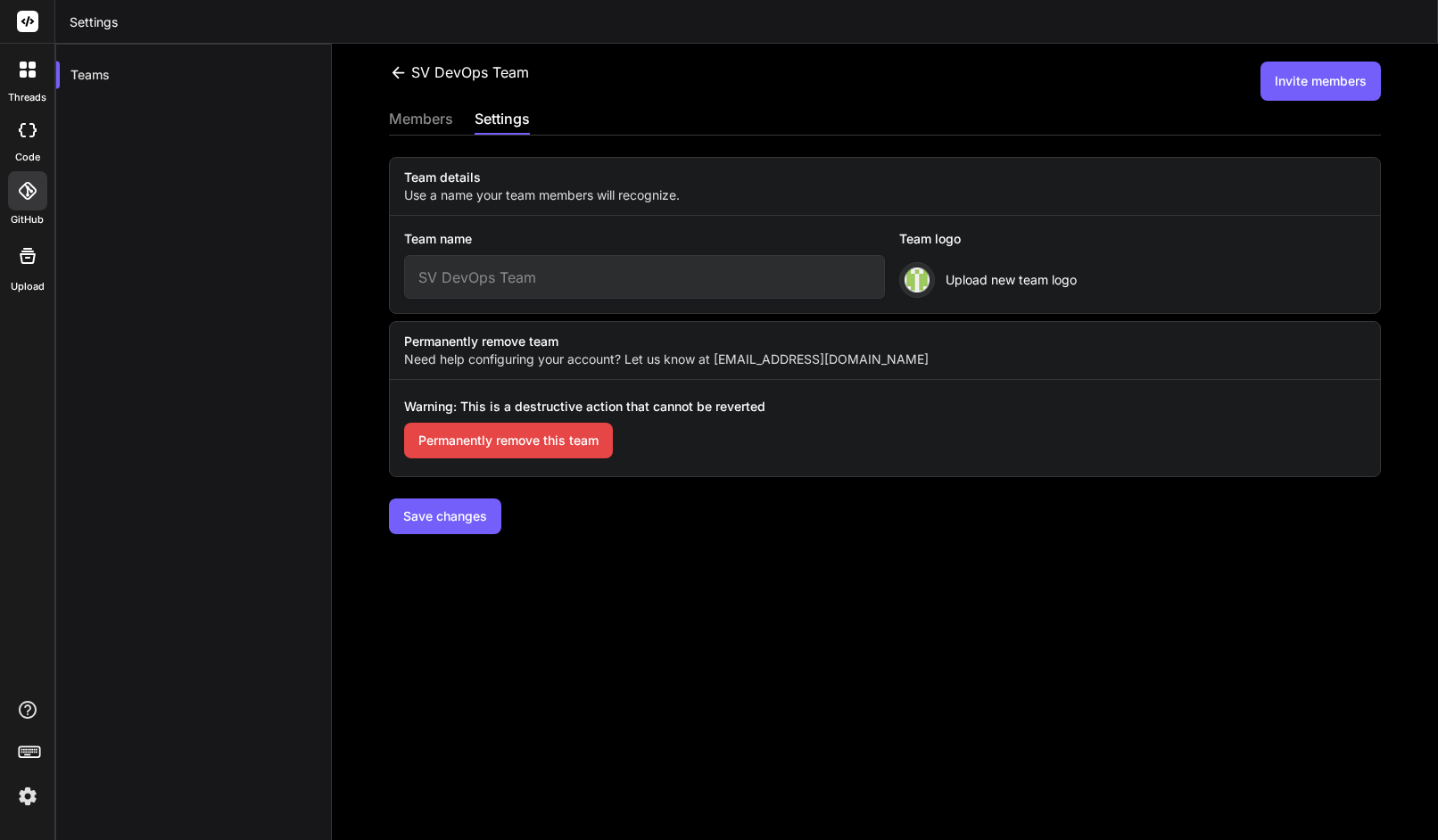
click at [424, 125] on div "members" at bounding box center [421, 120] width 64 height 25
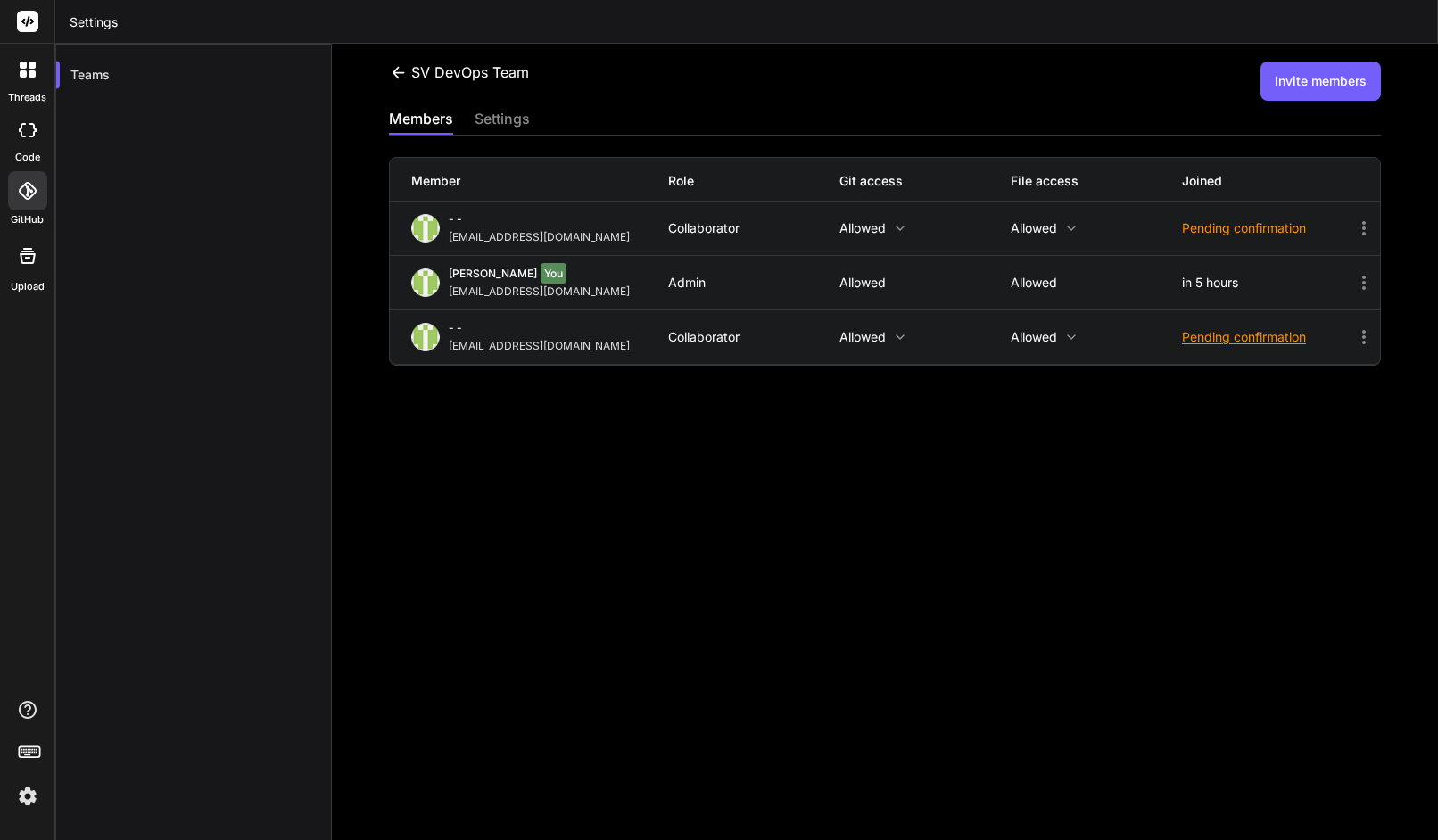
click at [400, 68] on icon at bounding box center [399, 72] width 18 height 18
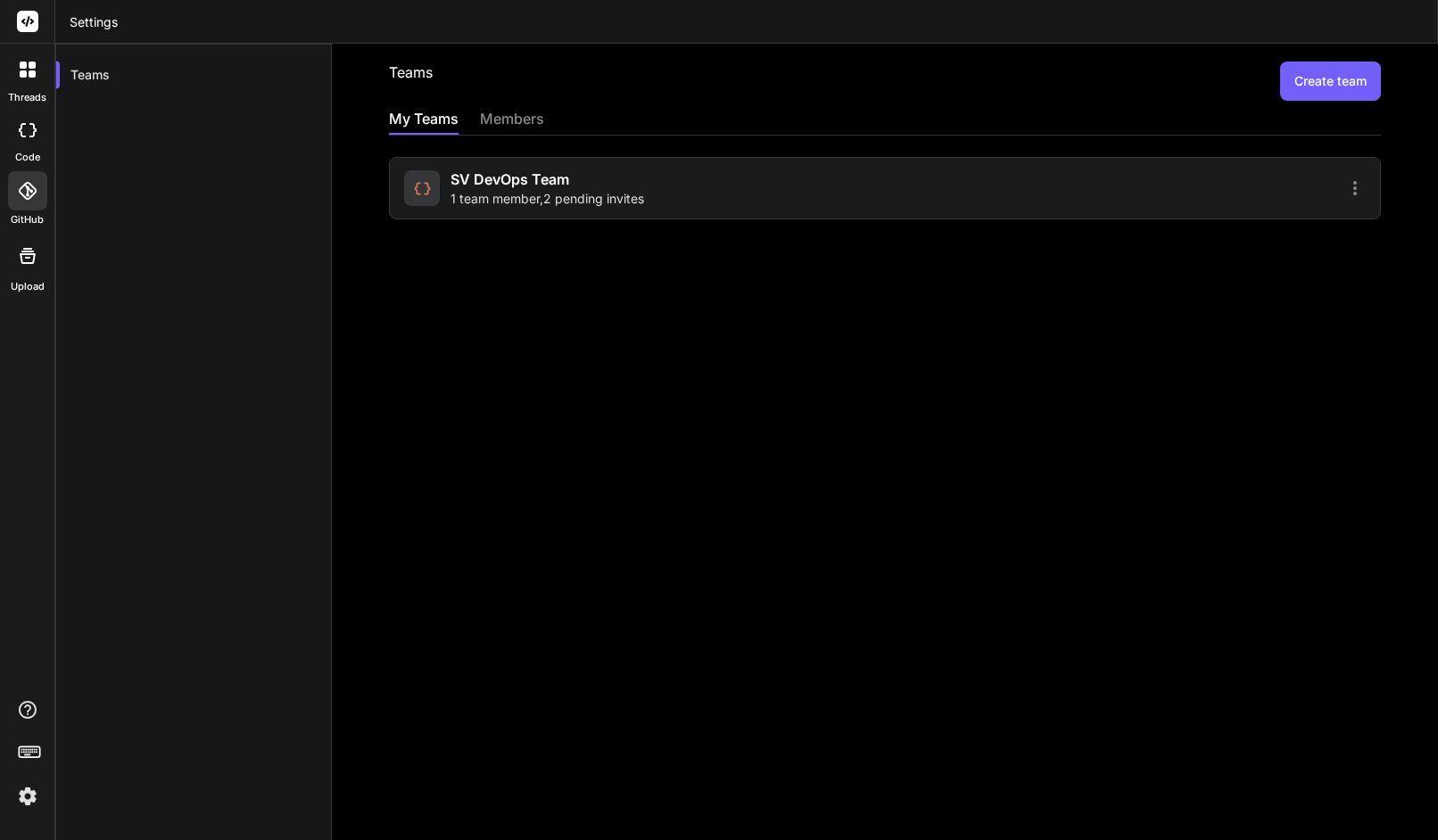
click at [1345, 187] on icon at bounding box center [1355, 187] width 21 height 21
click at [1227, 235] on span "Members" at bounding box center [1238, 235] width 56 height 18
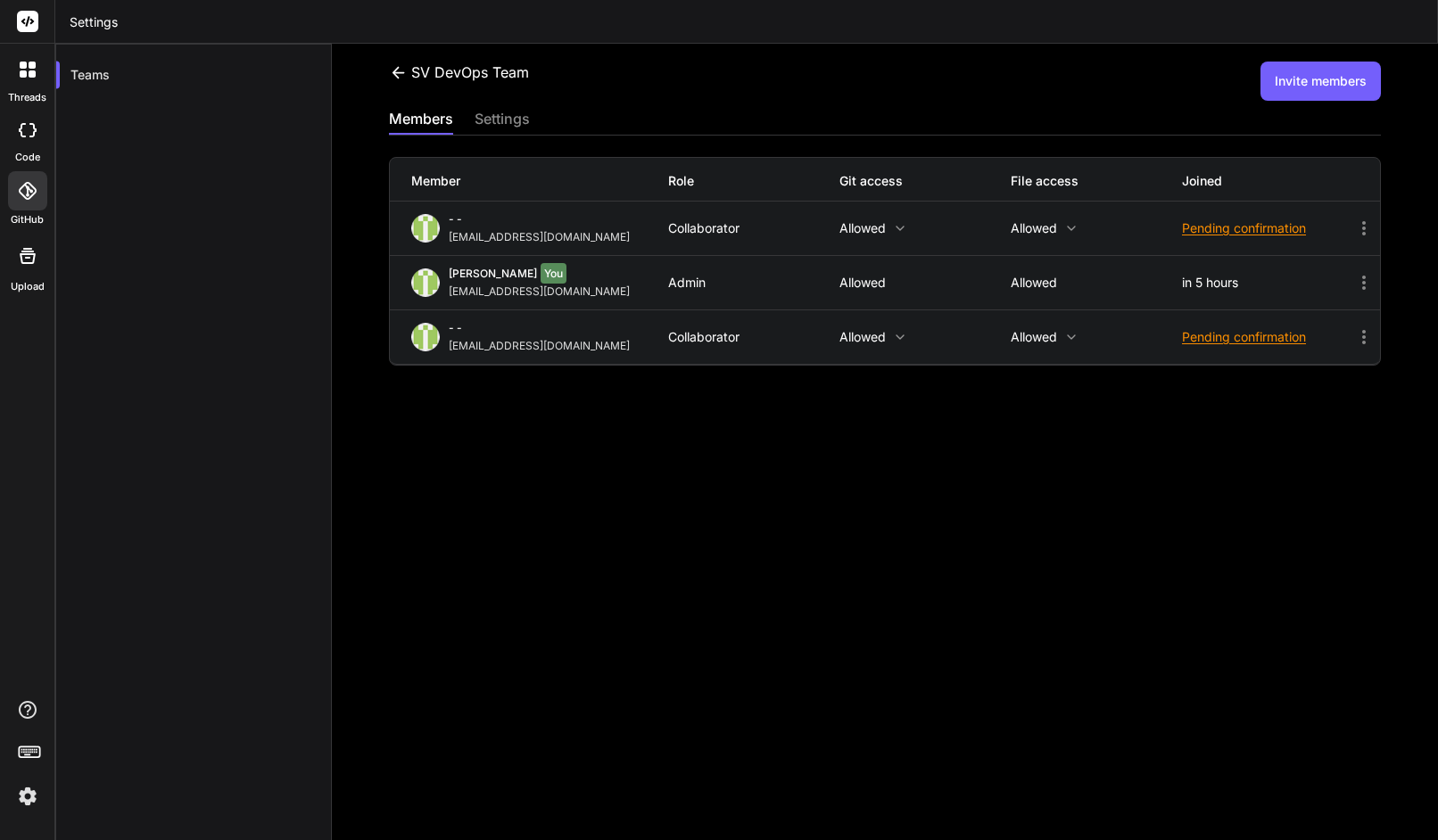
click at [494, 121] on div "settings" at bounding box center [502, 120] width 56 height 25
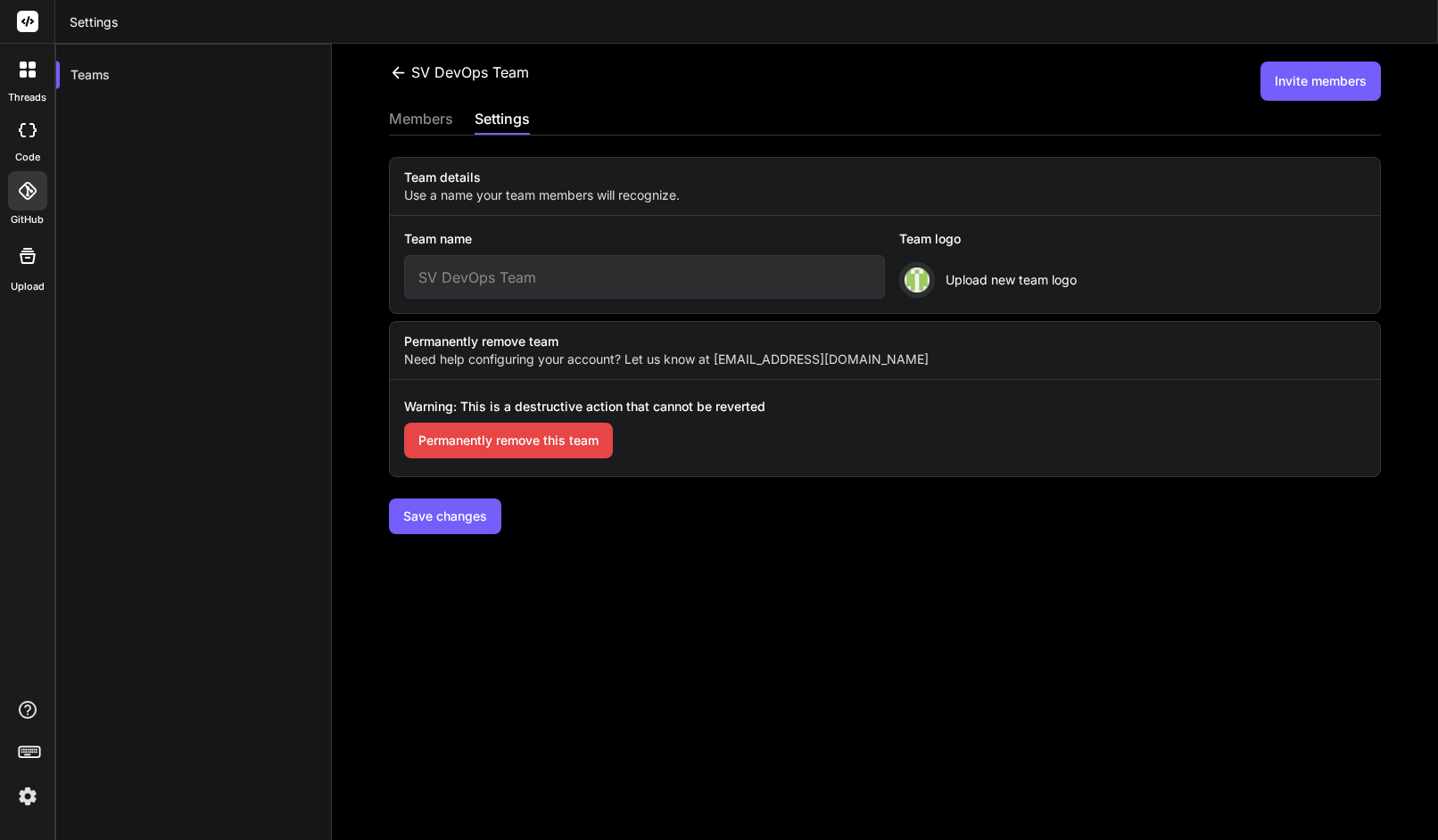
click at [435, 121] on div "members" at bounding box center [421, 120] width 64 height 25
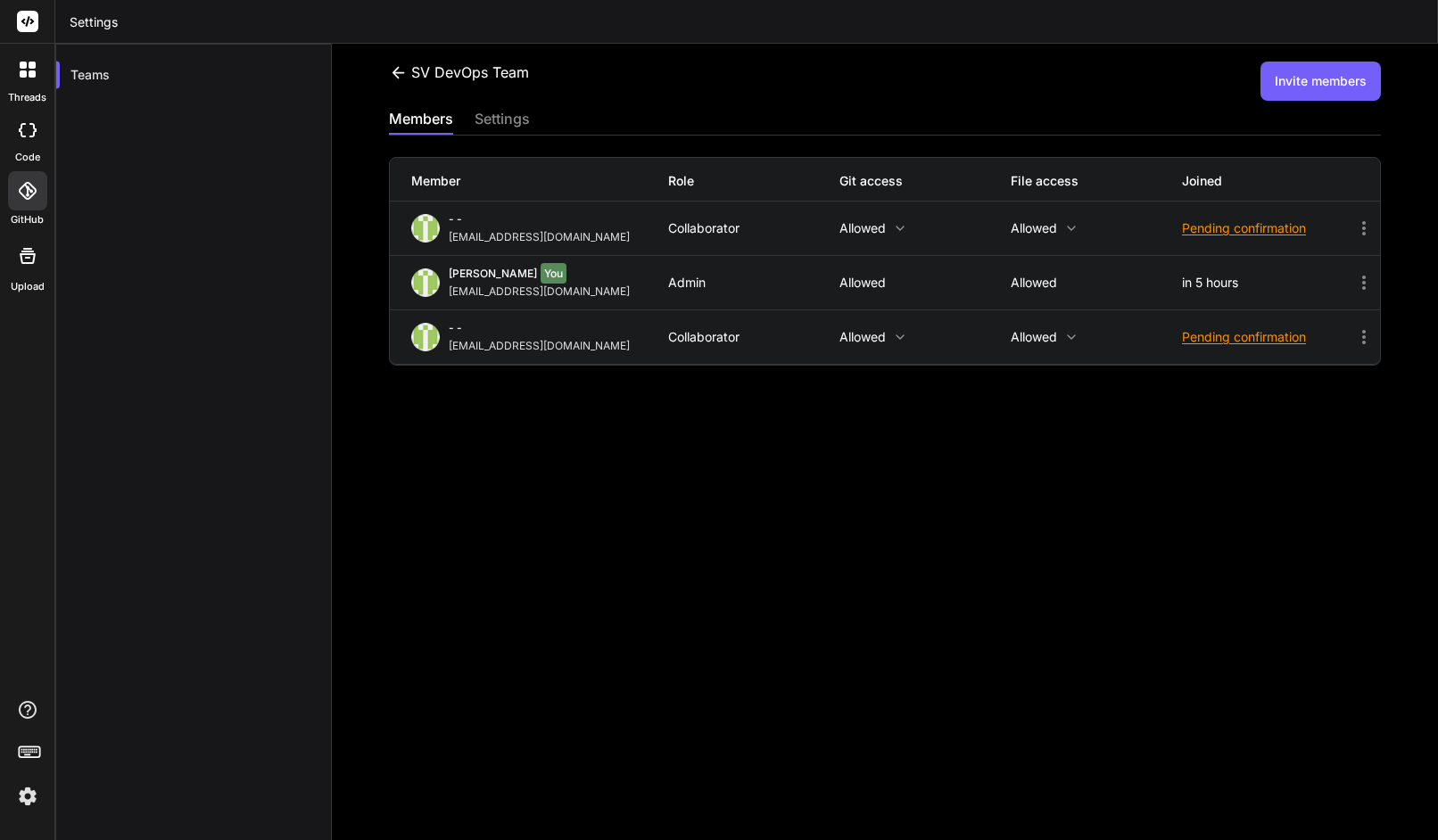
click at [398, 65] on icon at bounding box center [399, 72] width 18 height 18
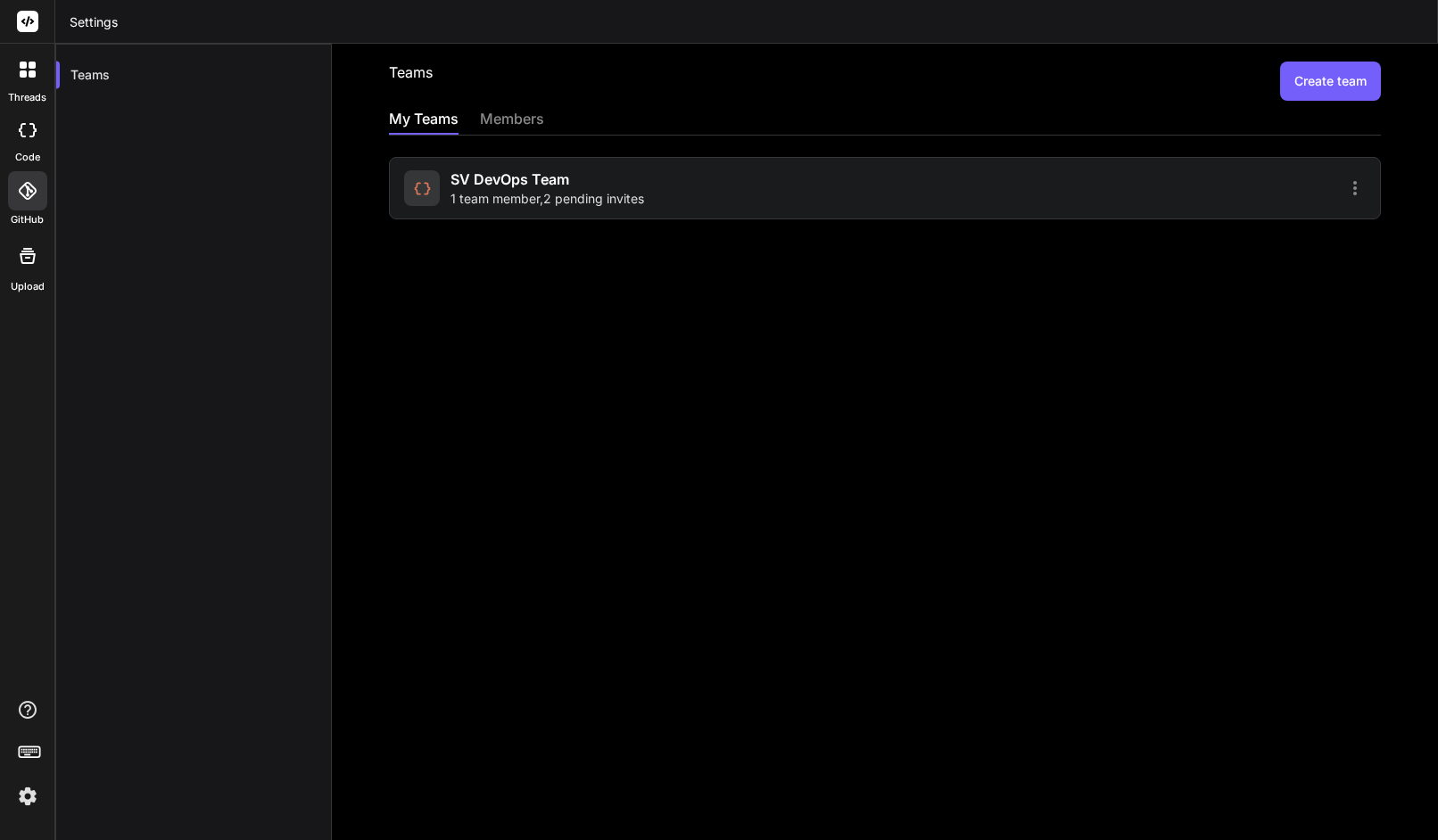
click at [533, 114] on div "members" at bounding box center [512, 120] width 64 height 25
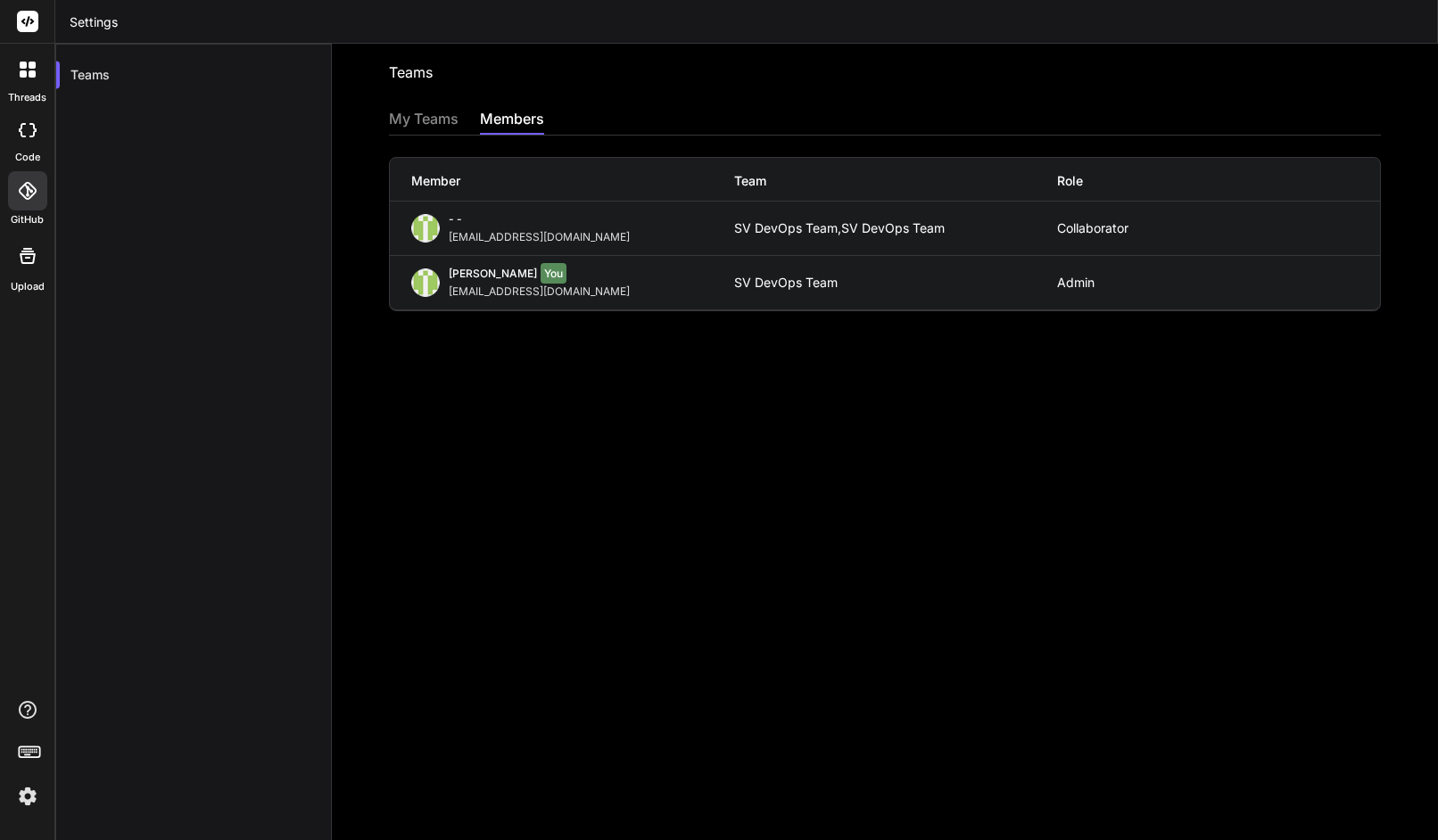
click at [781, 229] on div "SV DevOps Team," at bounding box center [787, 229] width 107 height 15
drag, startPoint x: 781, startPoint y: 229, endPoint x: 775, endPoint y: 359, distance: 130.1
click at [775, 359] on div "Teams Invite into a team My Teams members Member Team Role - - usman@softvative…" at bounding box center [885, 442] width 1106 height 797
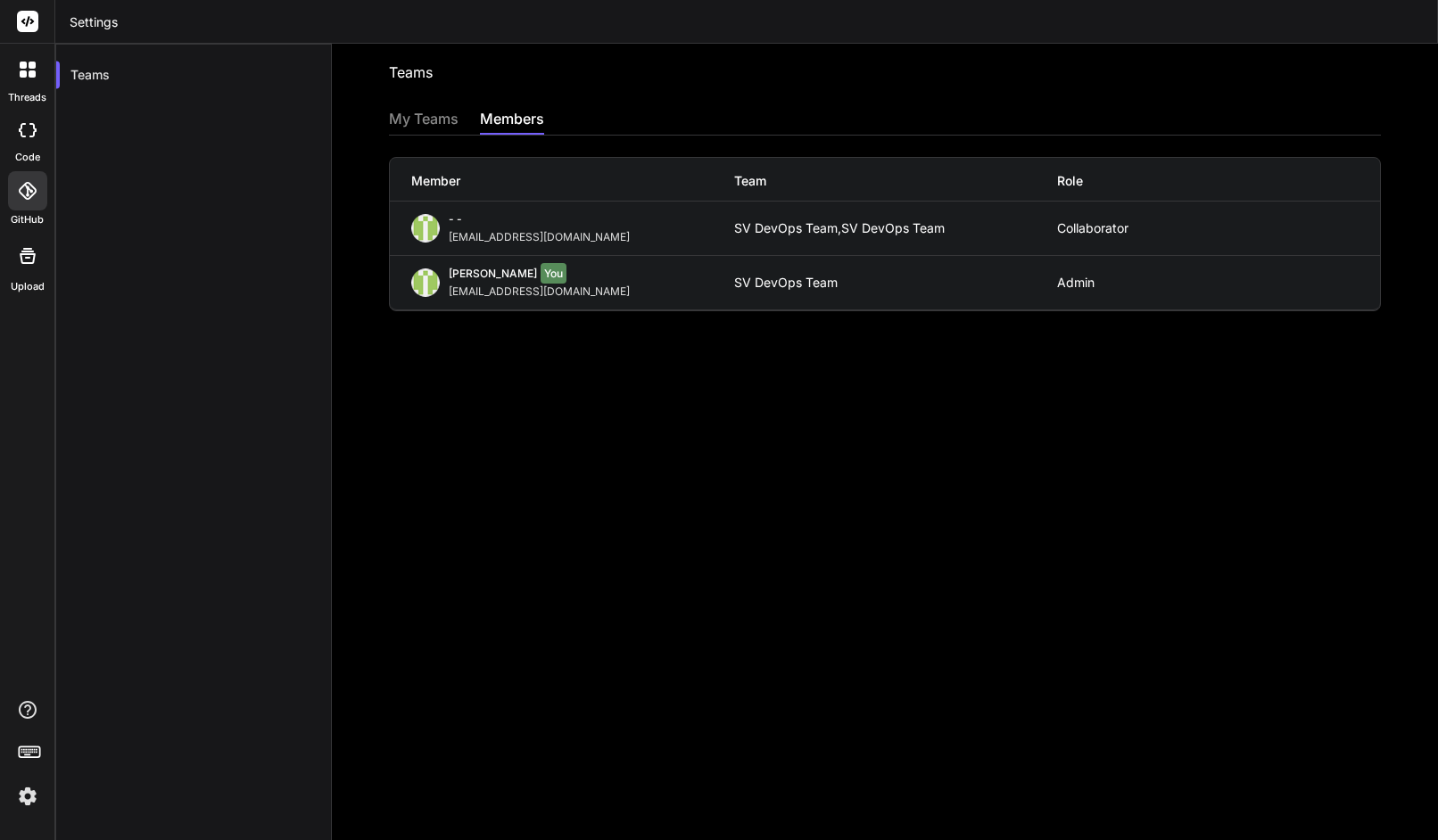
click at [527, 238] on div "usman@softvative.com" at bounding box center [543, 238] width 188 height 15
click at [441, 119] on div "My Teams" at bounding box center [424, 120] width 69 height 25
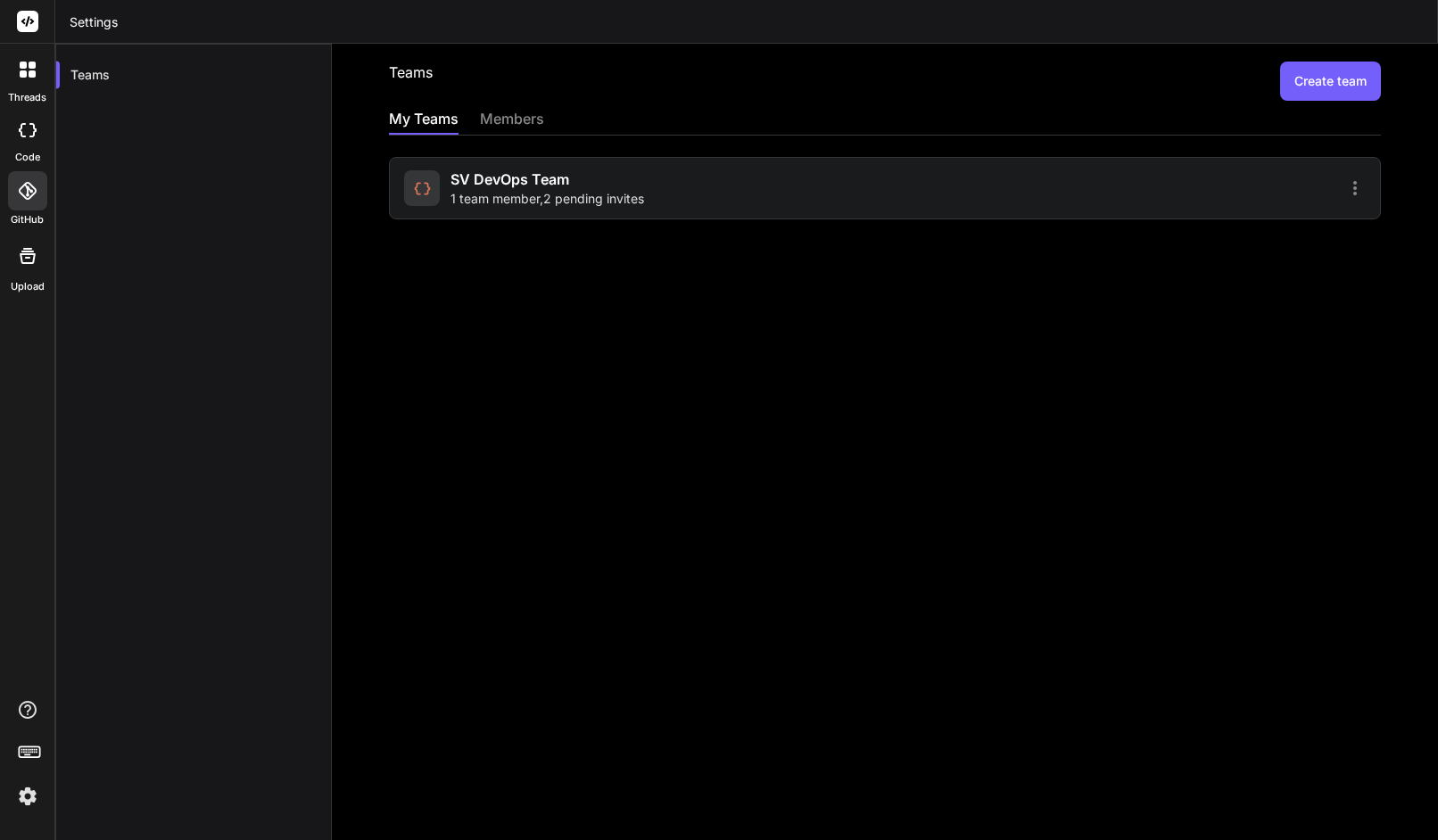
click at [1349, 196] on icon at bounding box center [1355, 187] width 21 height 21
click at [1292, 204] on li "Settings" at bounding box center [1252, 197] width 144 height 32
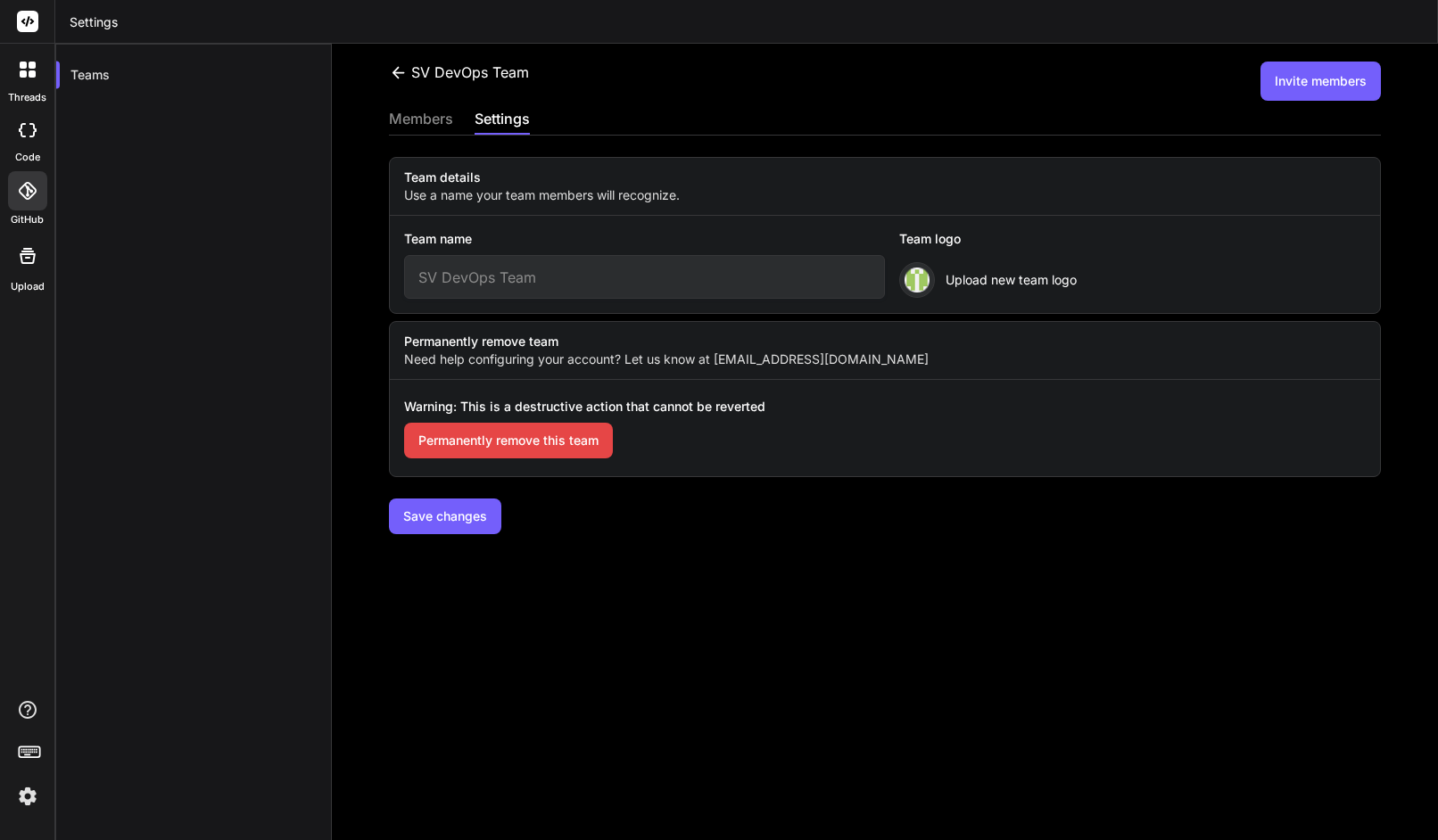
click at [433, 114] on div "members" at bounding box center [421, 120] width 64 height 25
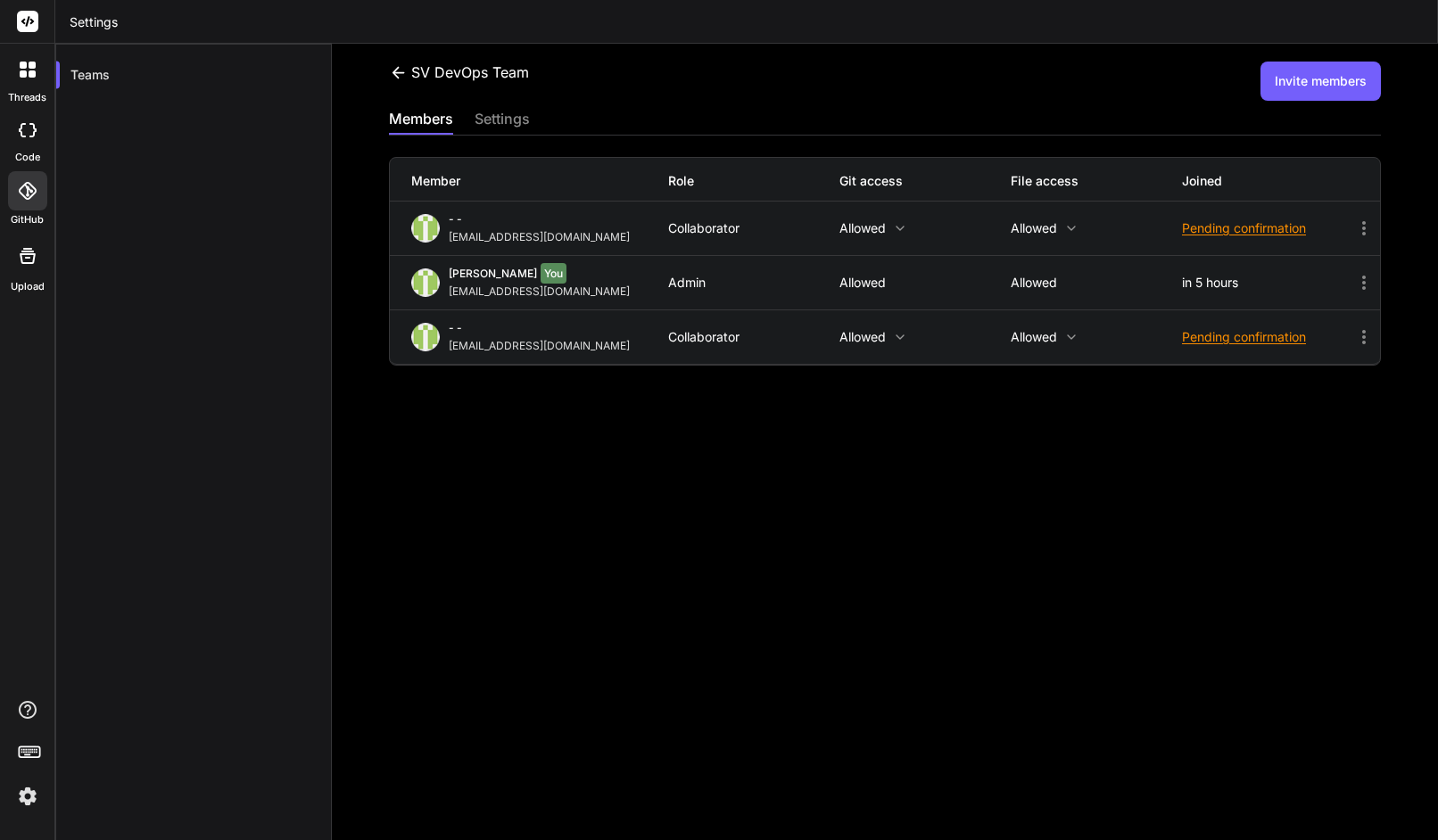
drag, startPoint x: 409, startPoint y: 75, endPoint x: 422, endPoint y: 80, distance: 13.9
click at [422, 80] on div "SV DevOps Team" at bounding box center [459, 71] width 140 height 21
click at [390, 70] on icon at bounding box center [399, 72] width 18 height 18
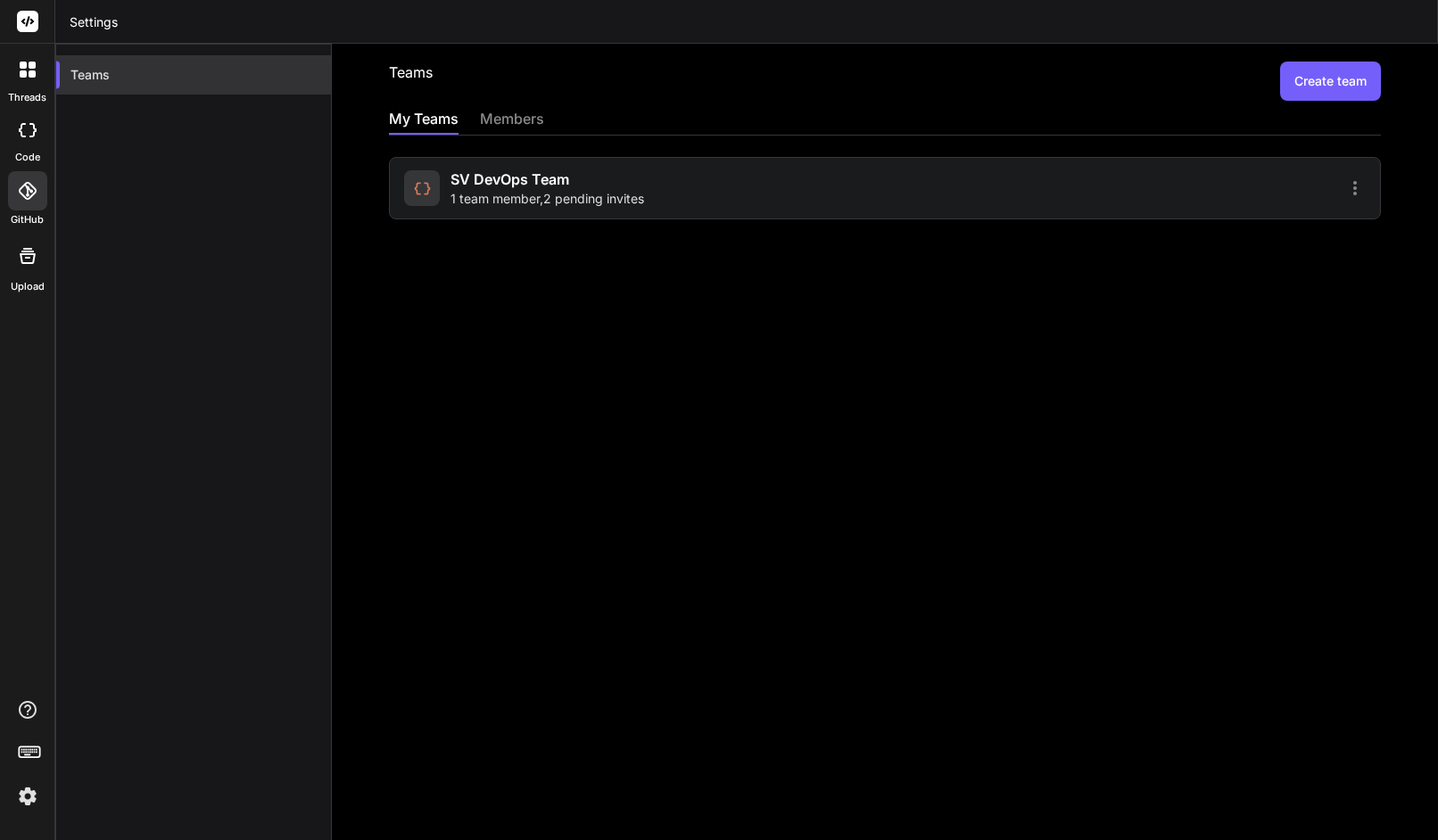
click at [158, 75] on div "Teams" at bounding box center [193, 75] width 275 height 39
click at [517, 287] on div "Teams Create team My Teams members SV DevOps Team 1 team member , 2 pending inv…" at bounding box center [885, 442] width 1106 height 797
click at [36, 750] on rect at bounding box center [37, 750] width 2 height 2
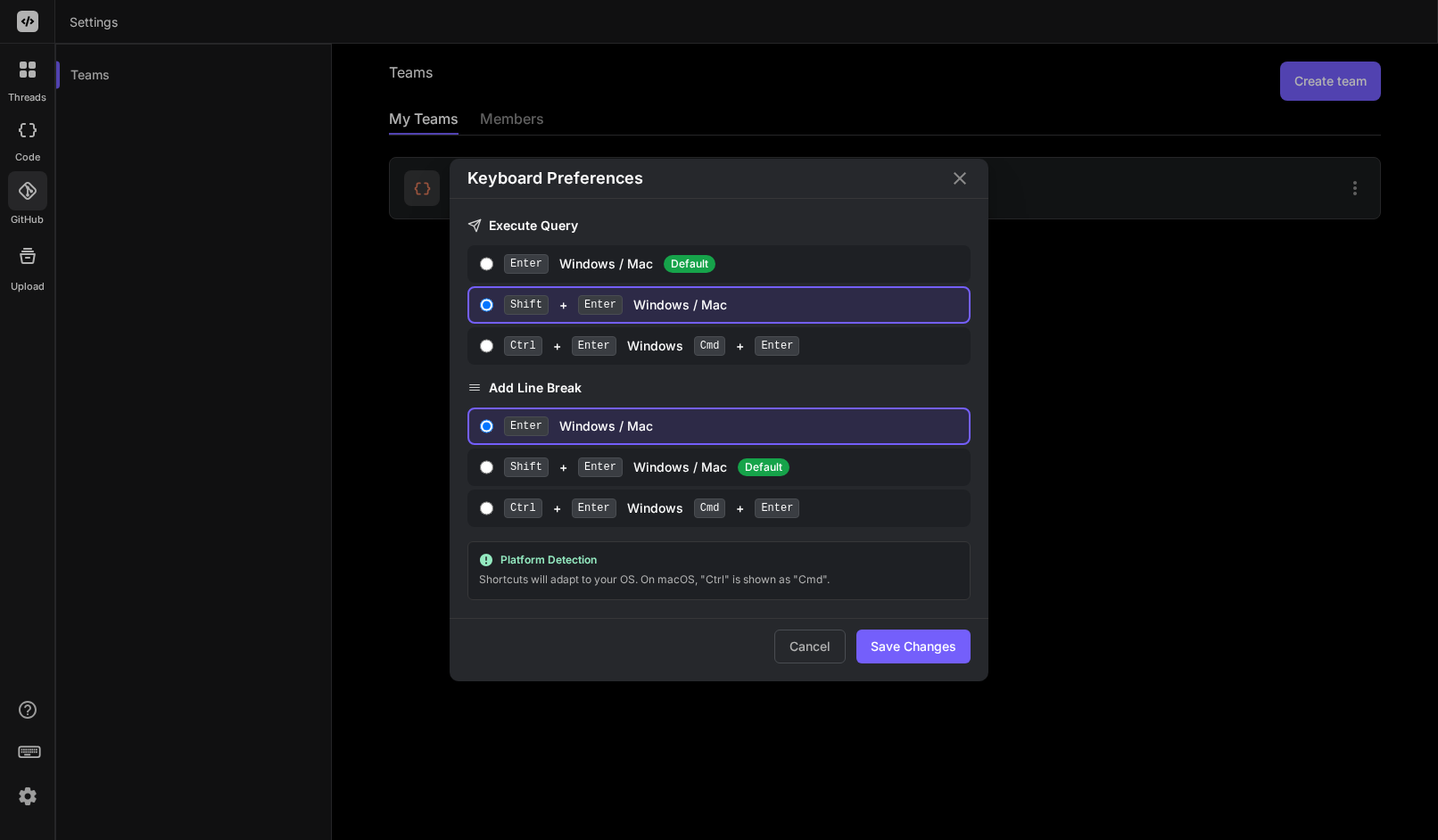
click at [395, 549] on div "Keyboard Preferences Execute Query Enter Windows / Mac Default Shift + Enter Wi…" at bounding box center [719, 420] width 719 height 523
click at [817, 634] on button "Cancel" at bounding box center [810, 646] width 71 height 34
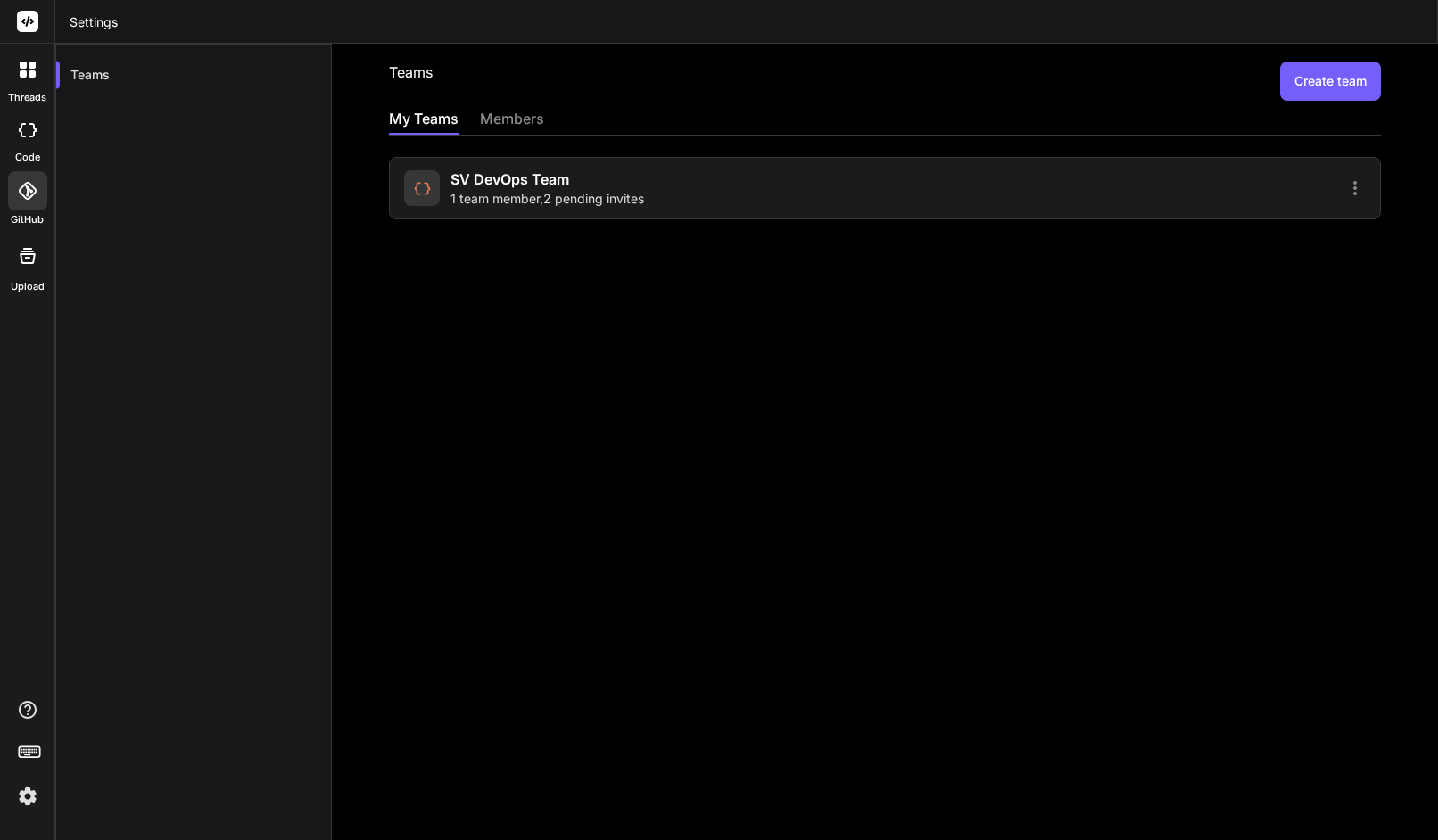
click at [24, 72] on icon at bounding box center [23, 74] width 7 height 7
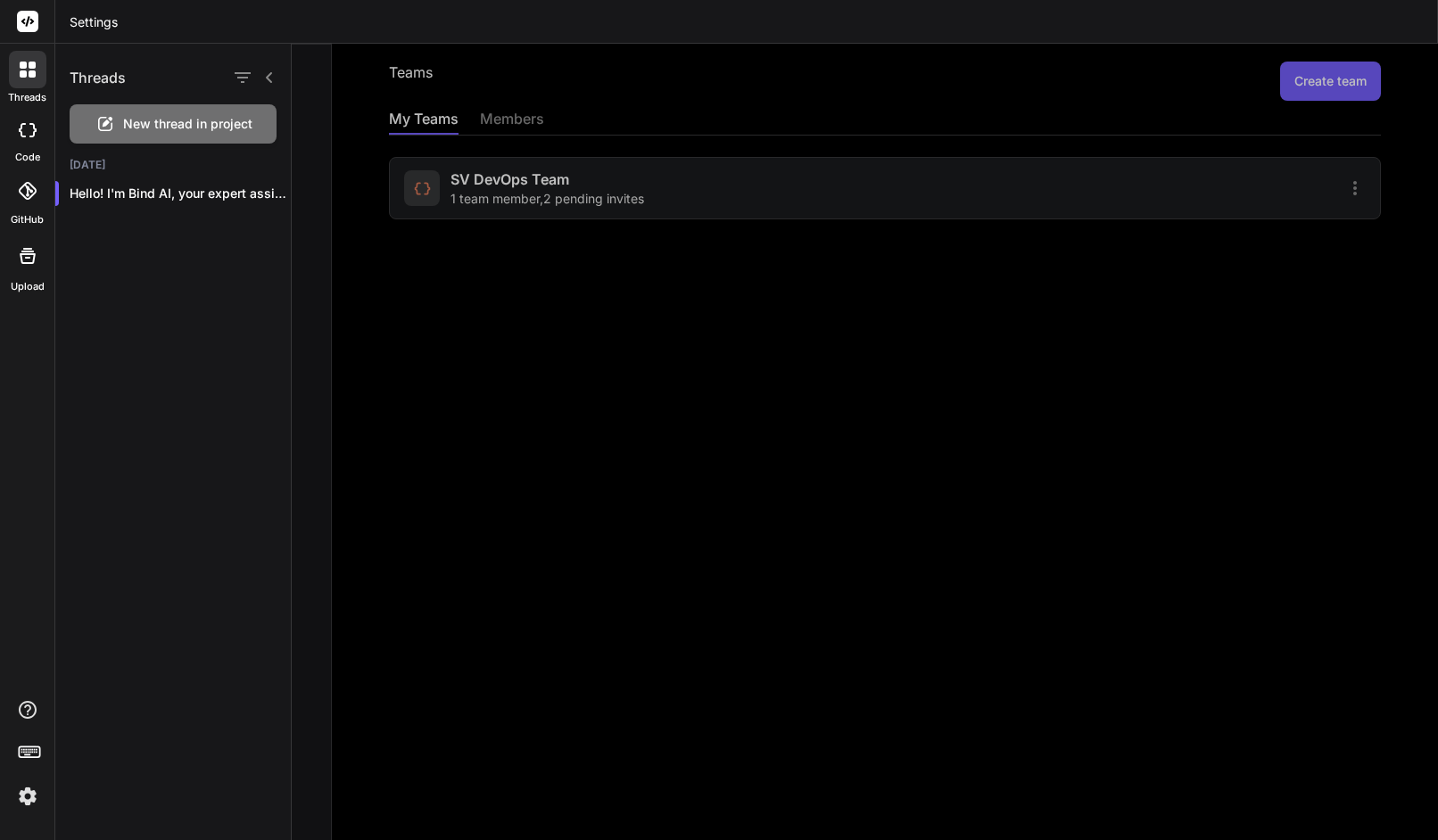
click at [404, 321] on div at bounding box center [865, 442] width 1146 height 797
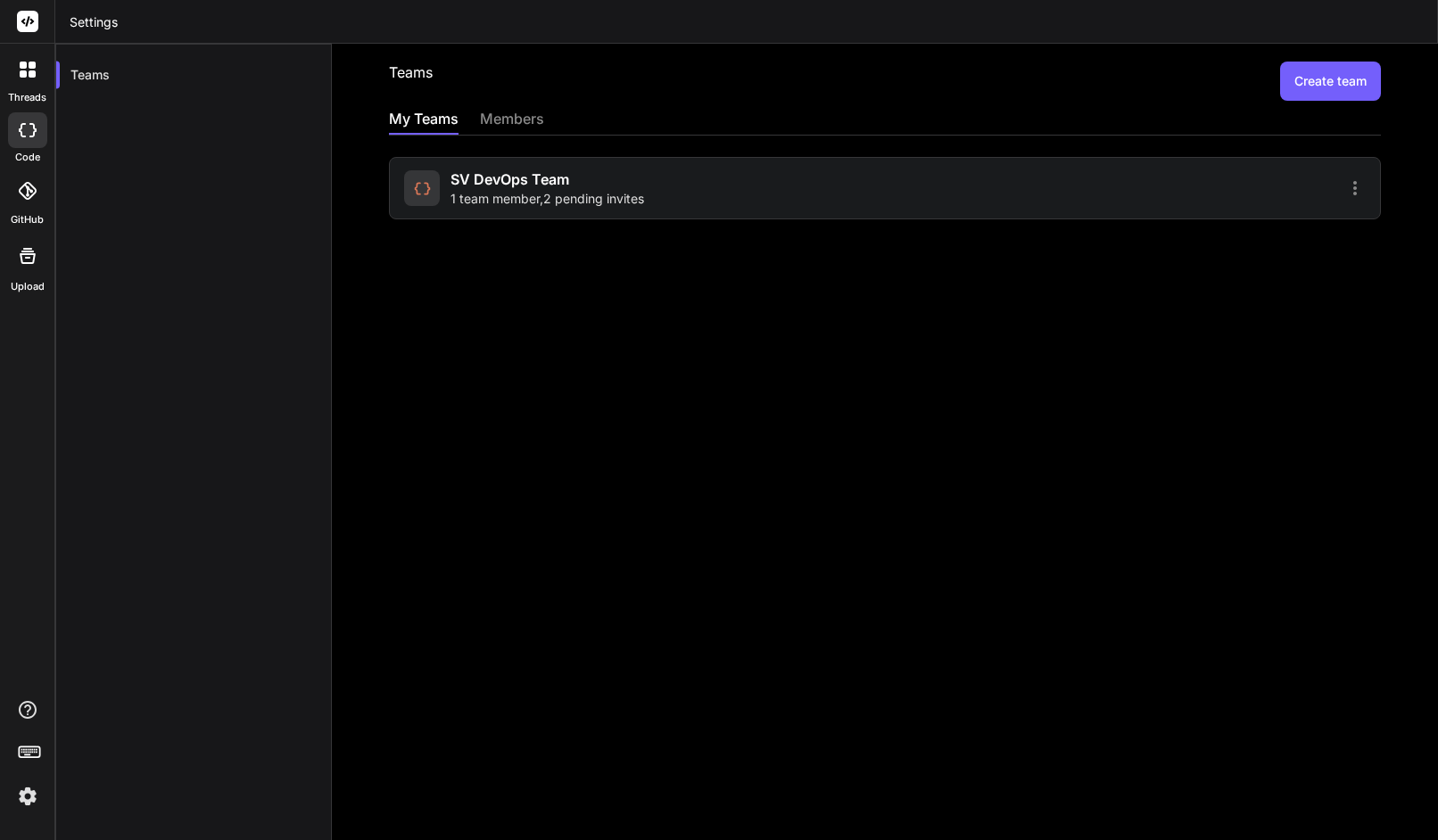
click at [512, 122] on div "members" at bounding box center [512, 120] width 64 height 25
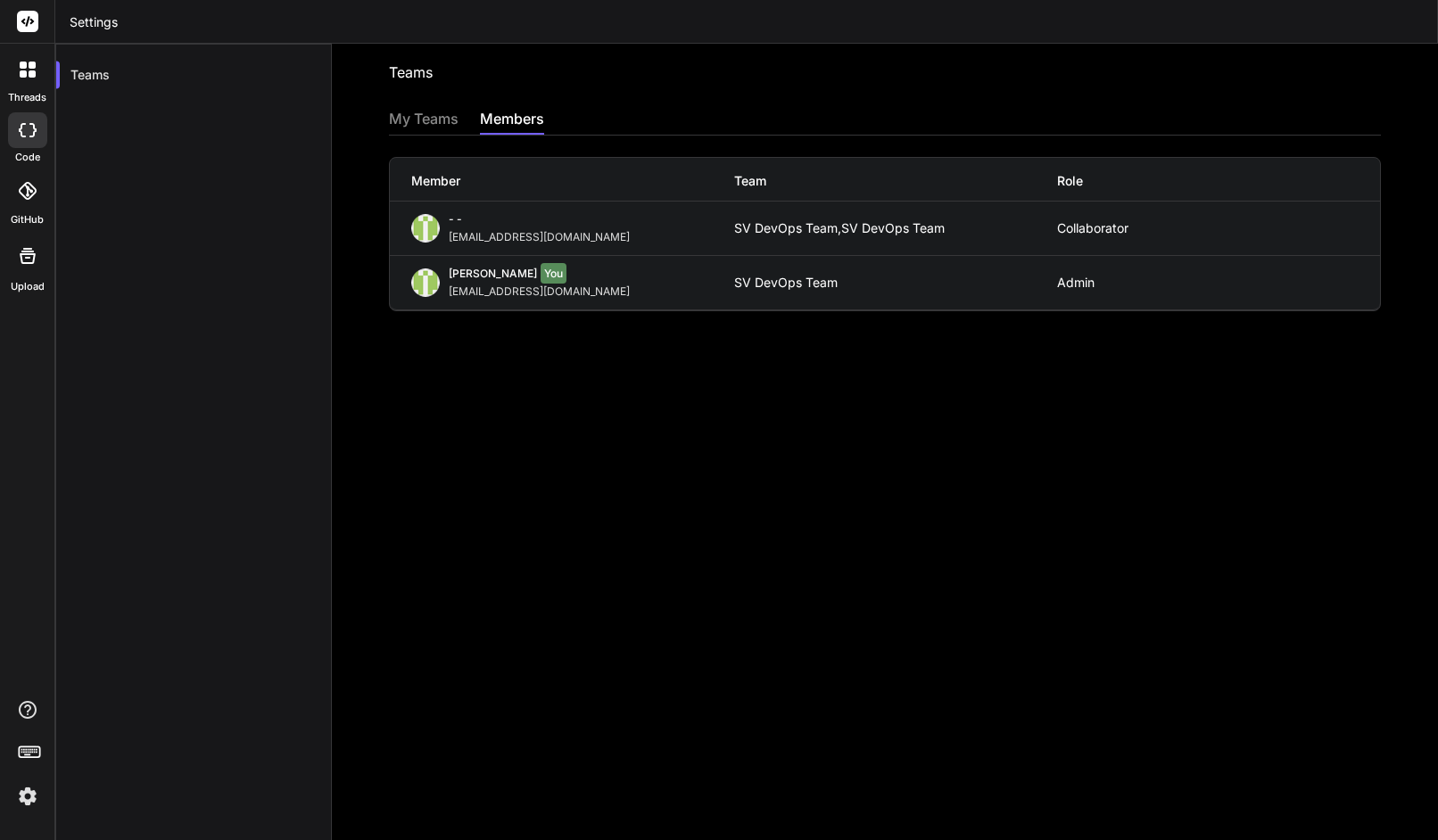
click at [428, 117] on div "My Teams" at bounding box center [424, 120] width 69 height 25
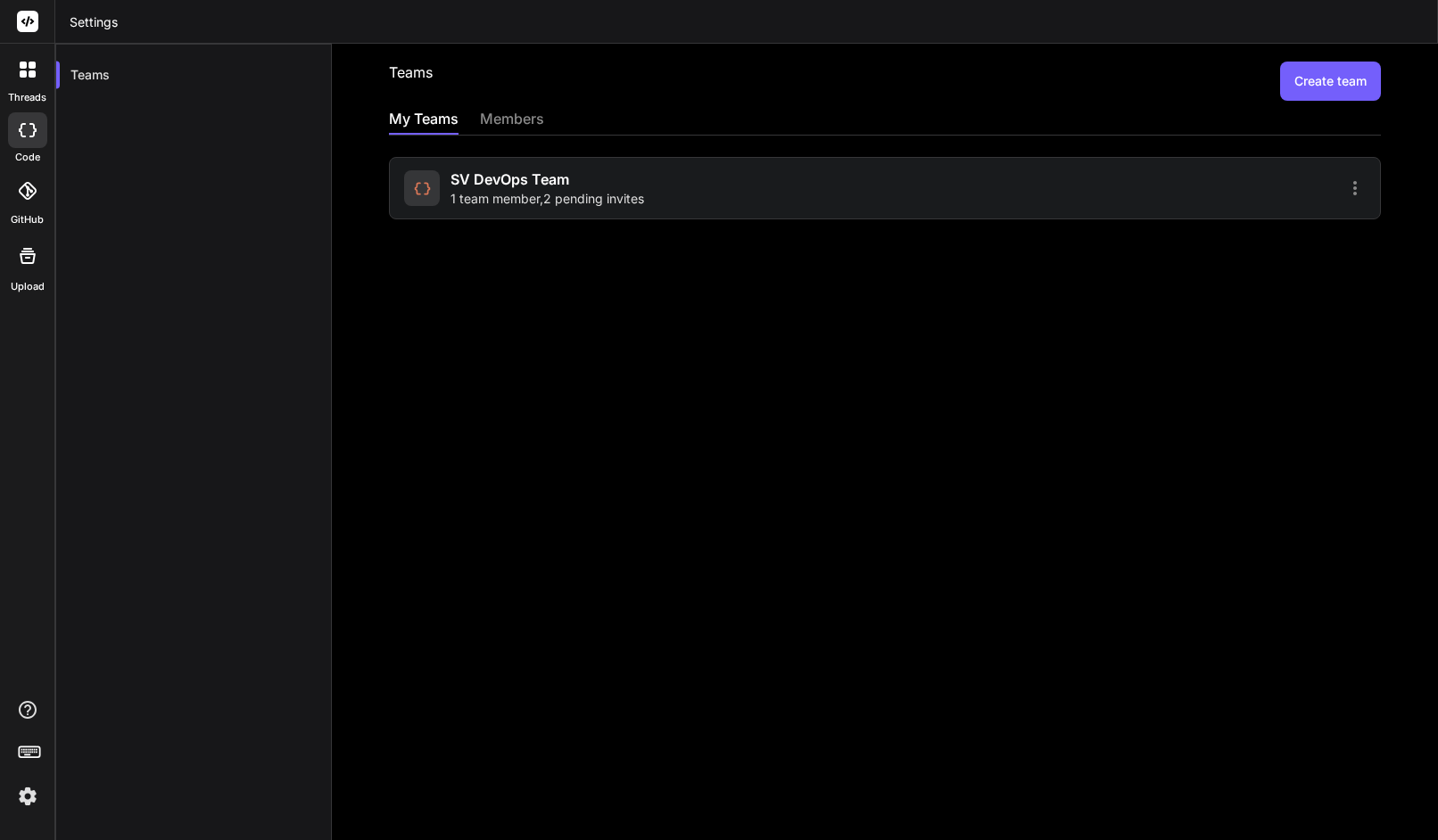
click at [508, 121] on div "members" at bounding box center [512, 120] width 64 height 25
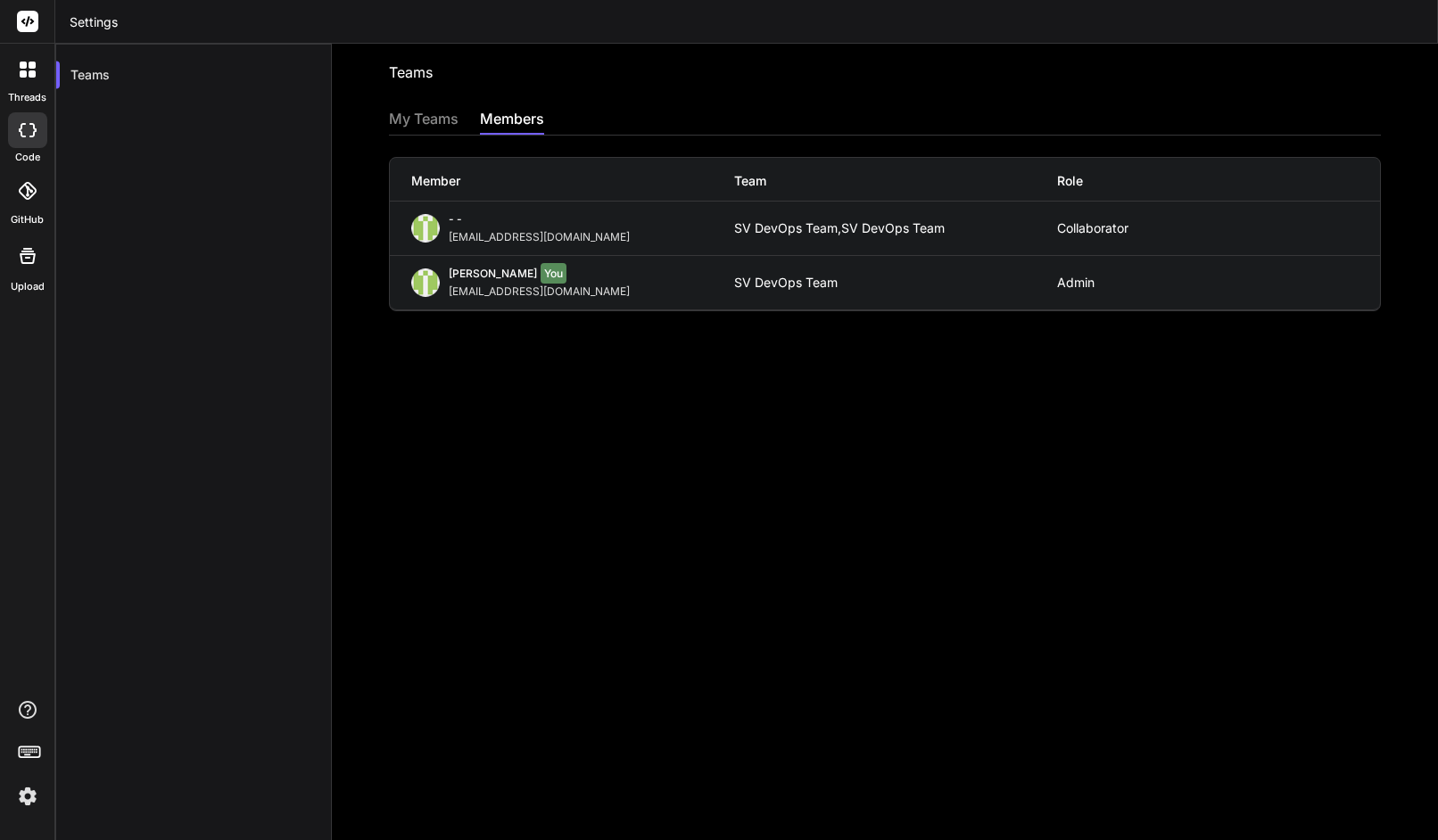
click at [421, 117] on div "My Teams" at bounding box center [424, 120] width 69 height 25
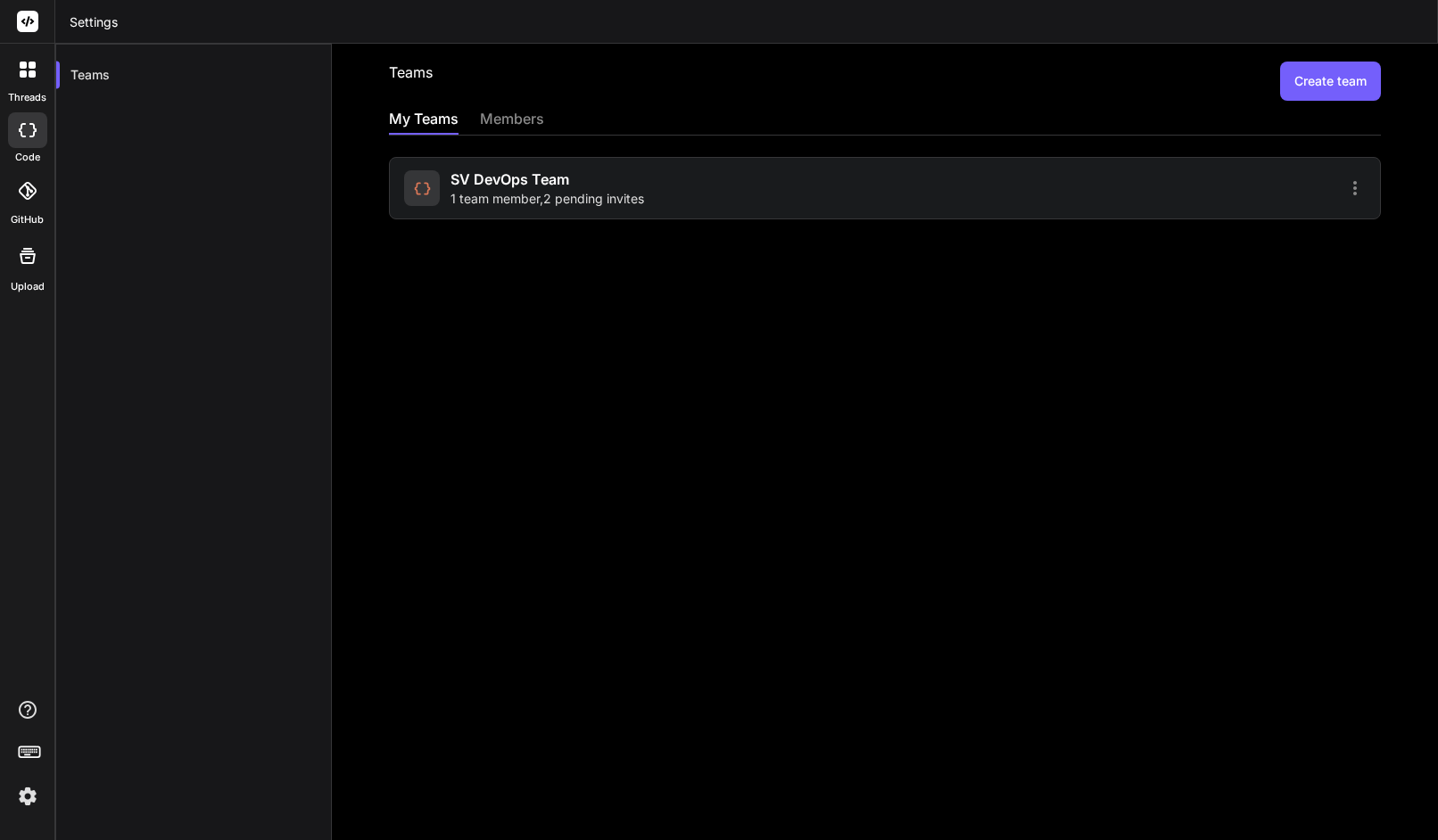
click at [526, 178] on span "SV DevOps Team" at bounding box center [510, 178] width 119 height 21
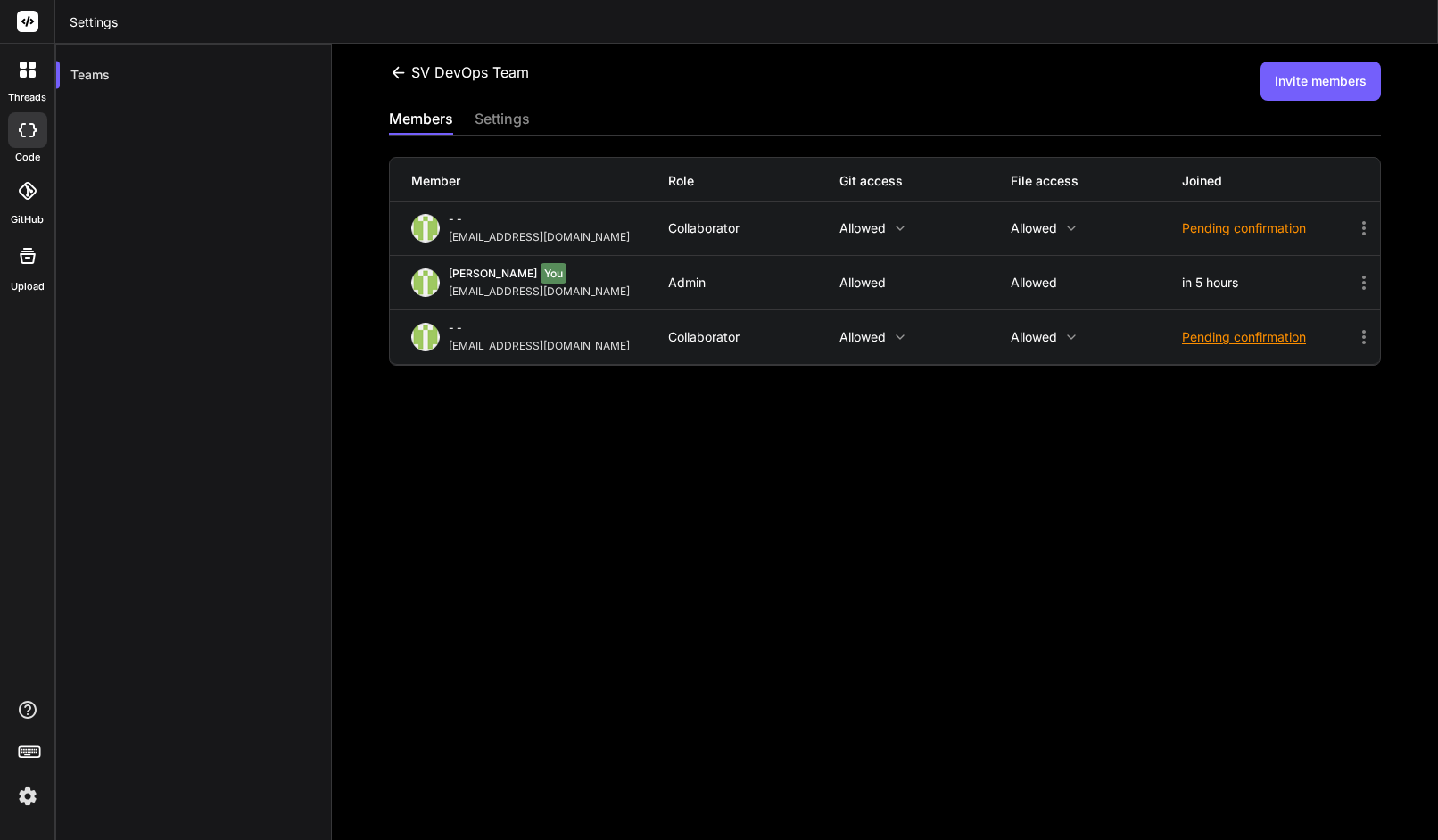
click at [547, 166] on div "Member Role Git access File access Joined" at bounding box center [884, 180] width 990 height 44
click at [509, 111] on div "settings" at bounding box center [502, 120] width 56 height 25
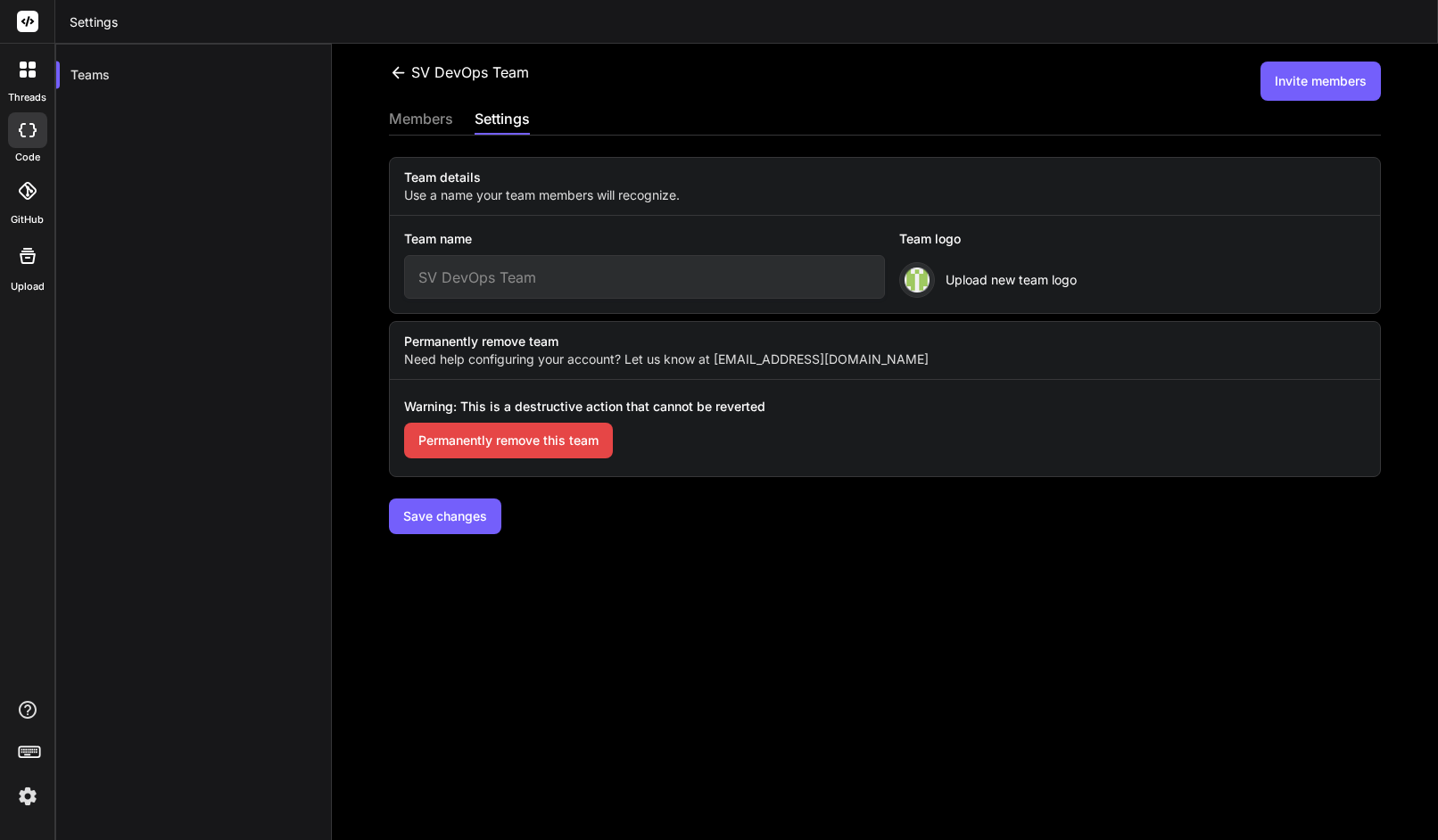
click at [397, 80] on icon at bounding box center [399, 72] width 18 height 18
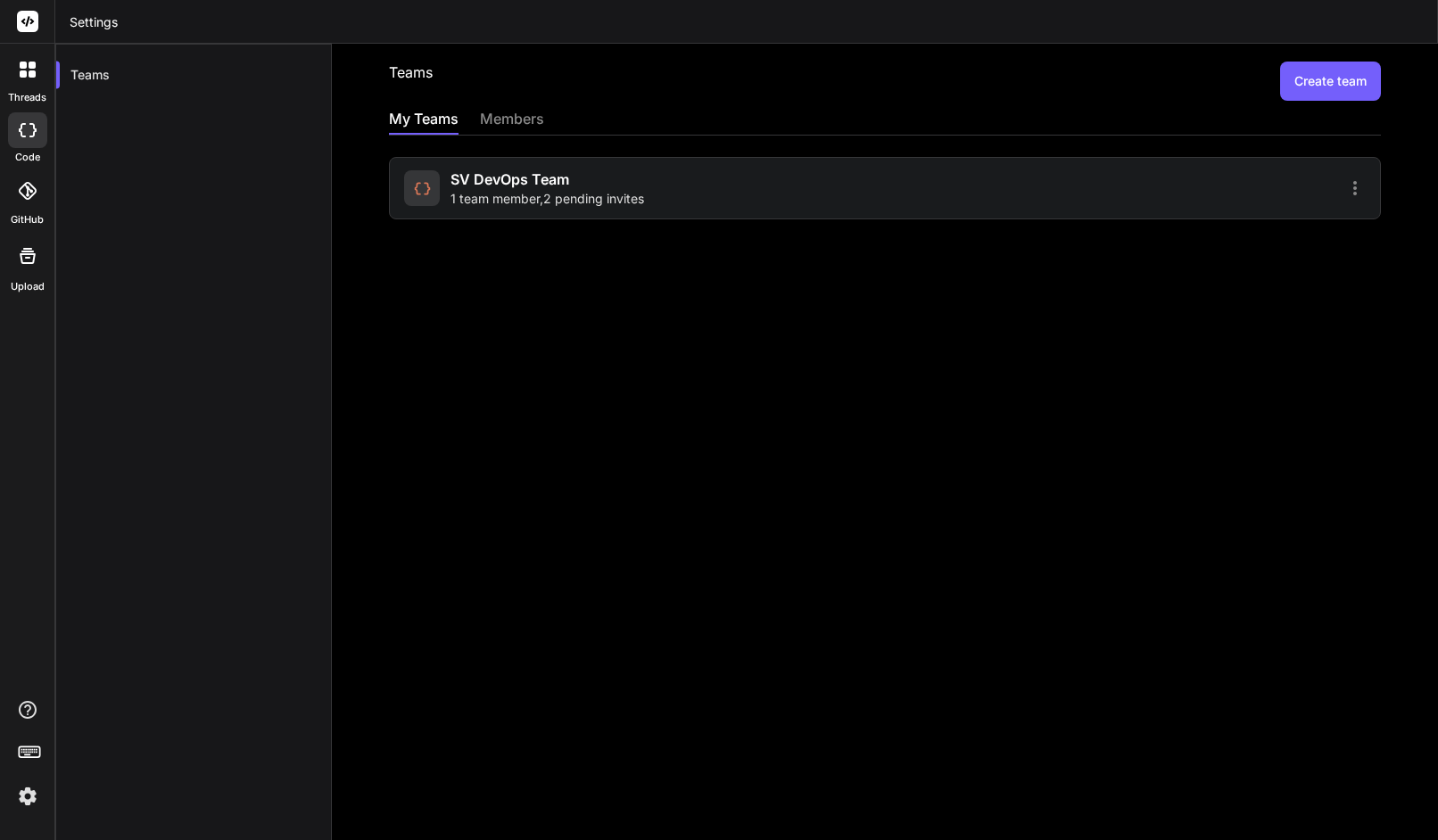
click at [35, 797] on img at bounding box center [27, 796] width 30 height 30
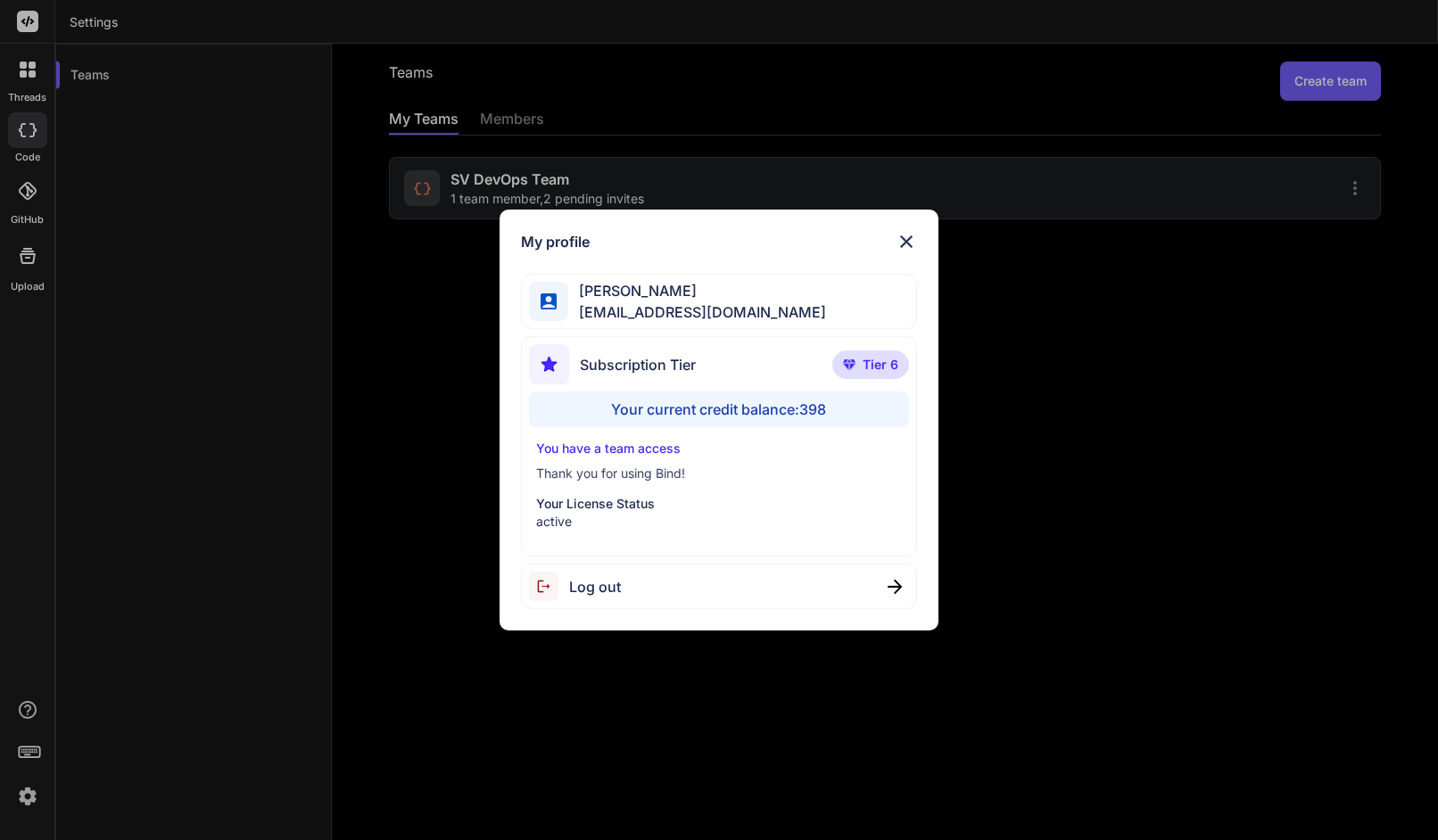
click at [913, 238] on img at bounding box center [906, 241] width 21 height 21
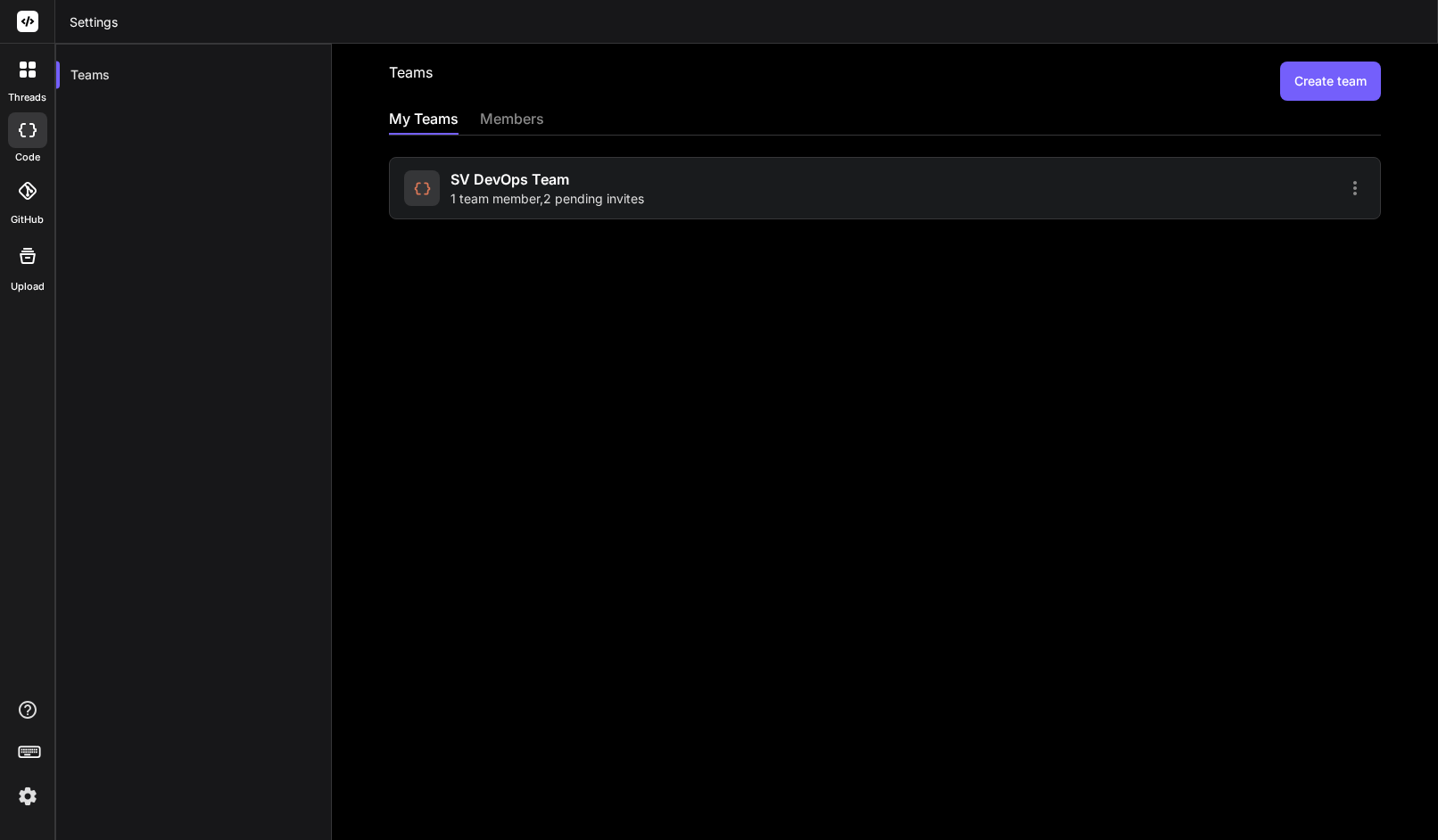
click at [1317, 60] on div "Teams Create team My Teams members SV DevOps Team 1 team member , 2 pending inv…" at bounding box center [885, 442] width 1106 height 797
click at [1311, 88] on button "Create team" at bounding box center [1331, 80] width 101 height 39
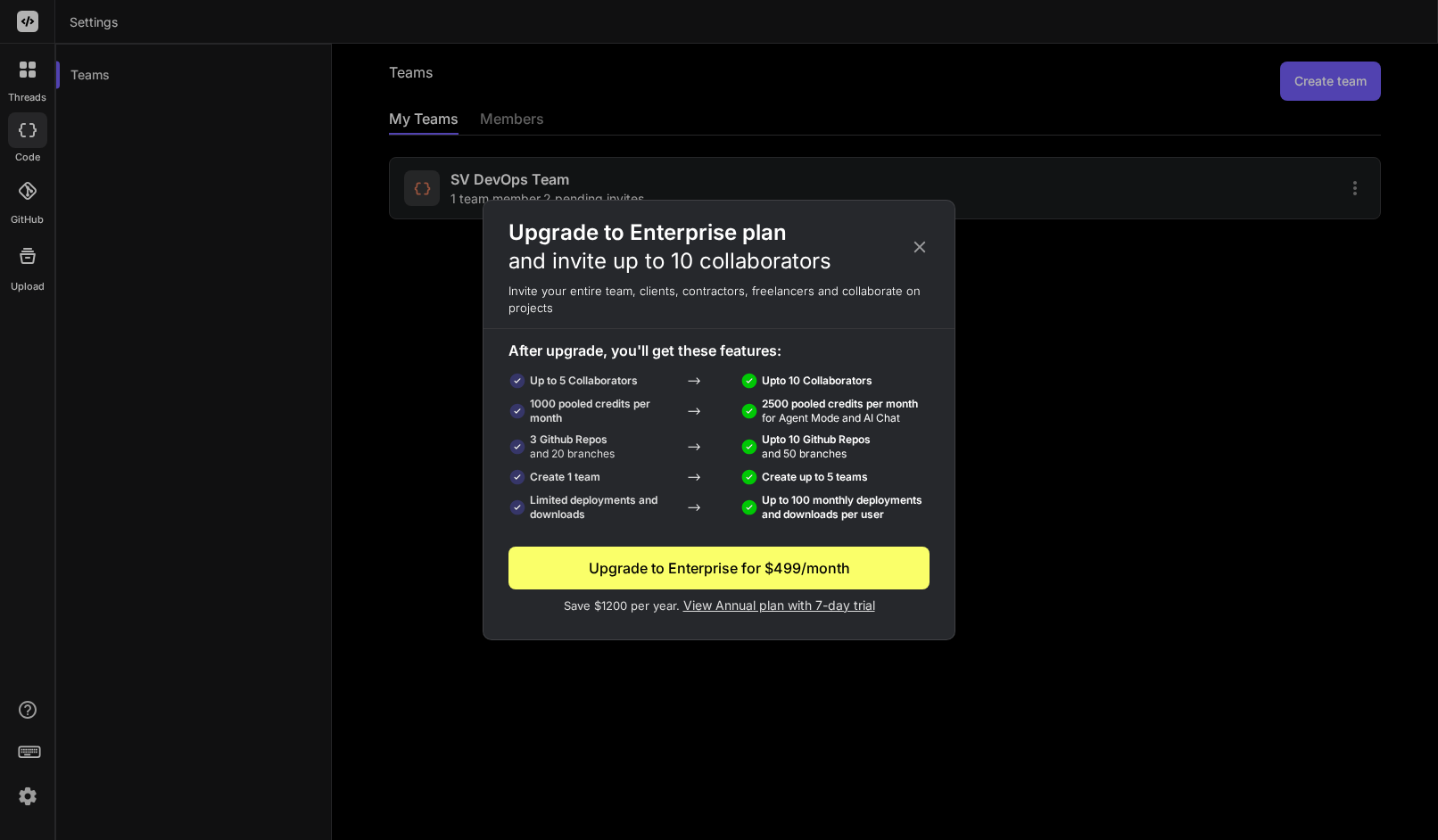
click at [984, 277] on div "Upgrade to Enterprise plan and invite up to 10 collaborators Invite your entire…" at bounding box center [719, 420] width 1438 height 840
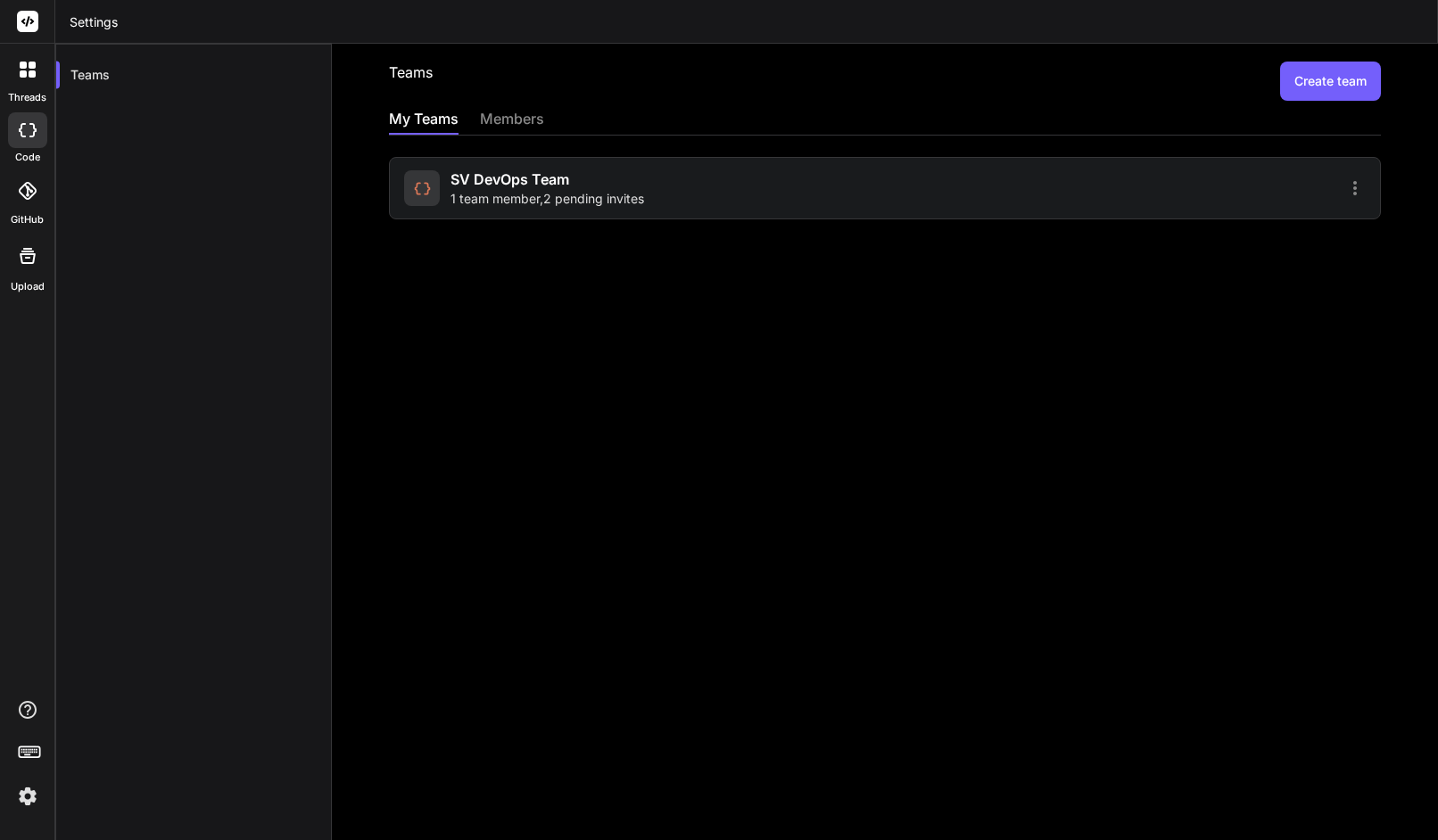
click at [1345, 188] on icon at bounding box center [1355, 187] width 21 height 21
click at [1220, 241] on span "Members" at bounding box center [1238, 235] width 56 height 18
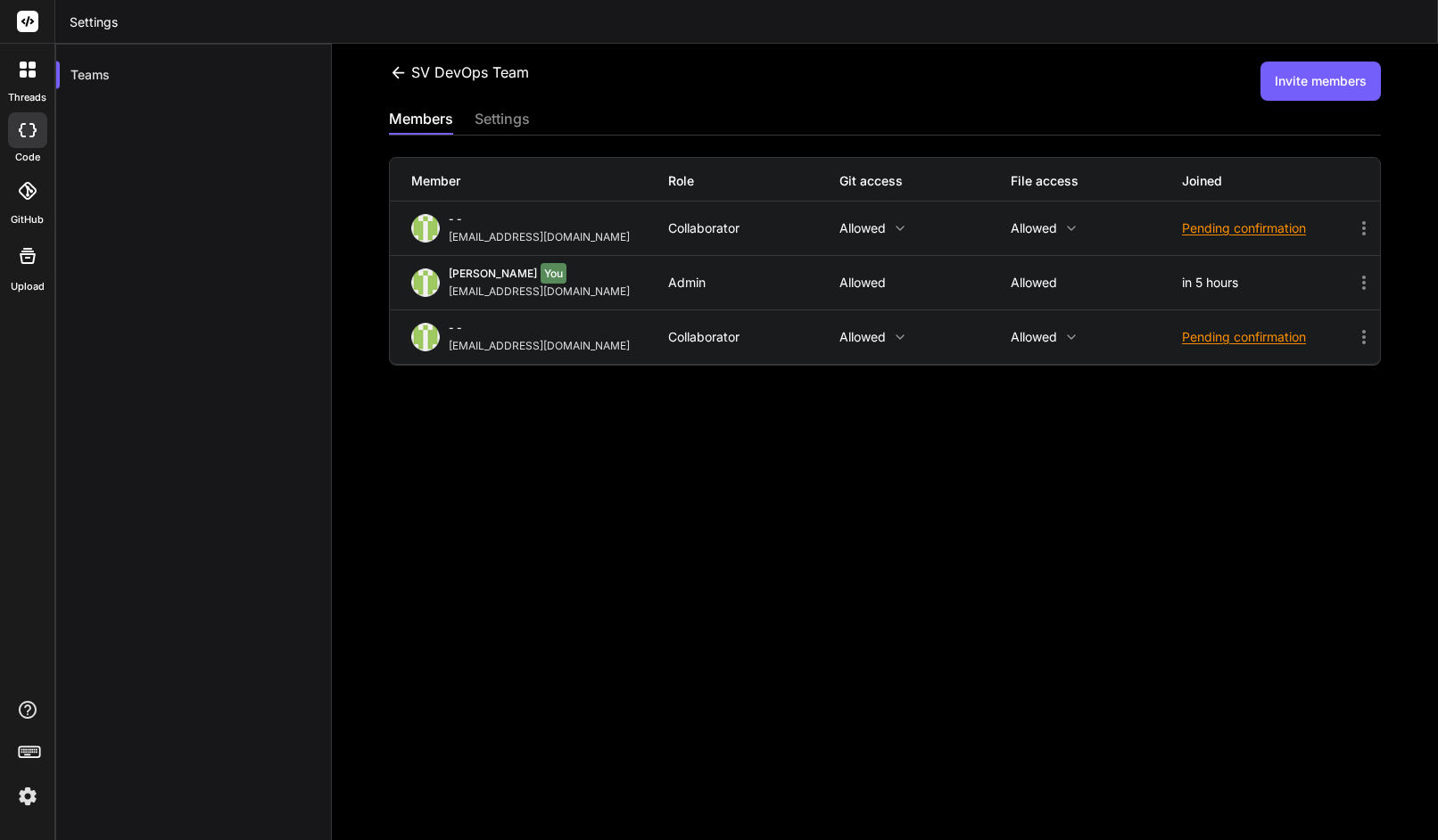
click at [1254, 101] on div "SV DevOps Team Invite members members settings Member Role Git access File acce…" at bounding box center [885, 442] width 1106 height 797
click at [1284, 82] on button "Invite members" at bounding box center [1321, 80] width 121 height 39
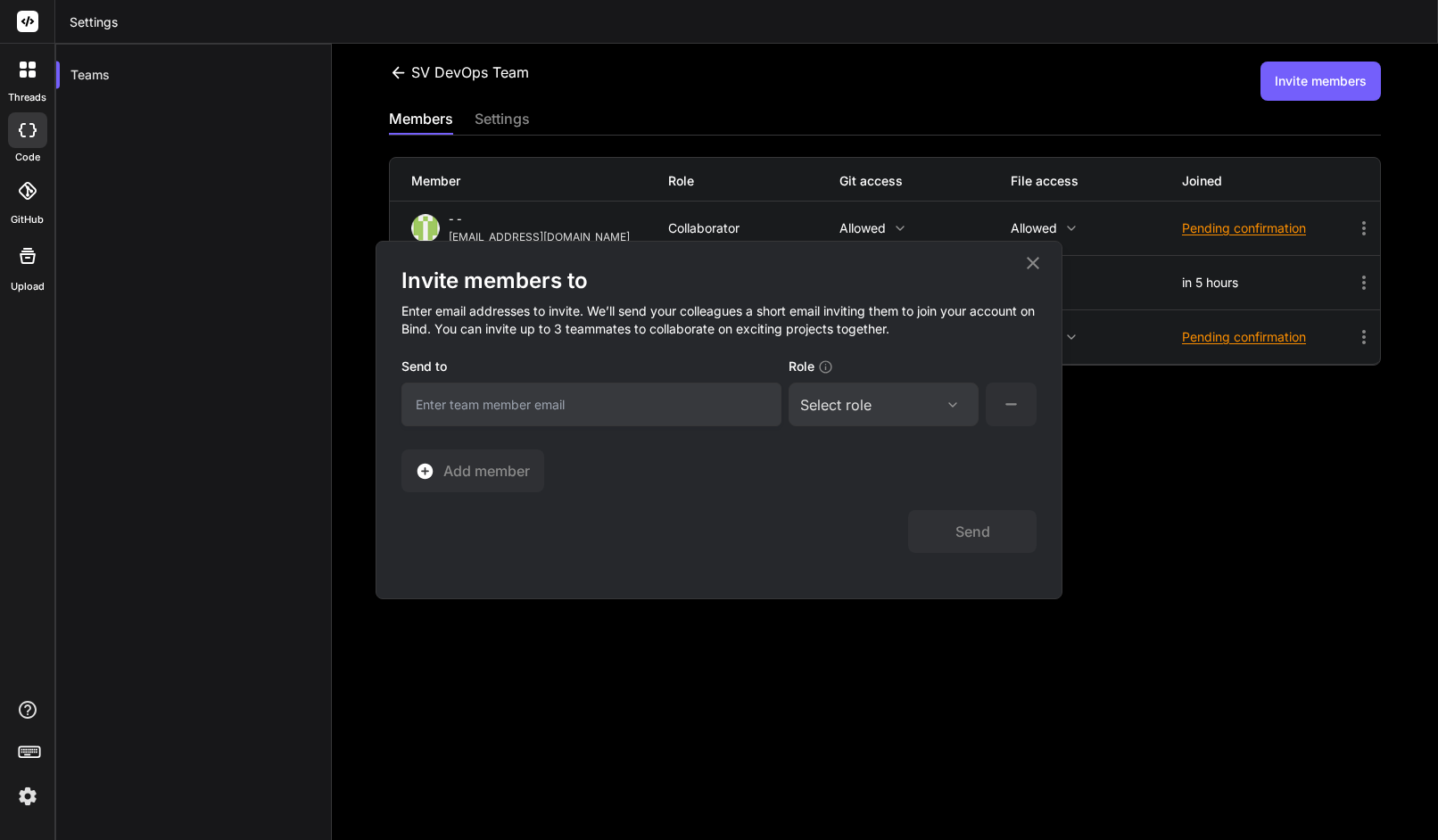
click at [693, 402] on input "email" at bounding box center [591, 405] width 380 height 44
click at [1021, 276] on h2 "Invite members to" at bounding box center [719, 281] width 635 height 28
click at [1028, 262] on icon at bounding box center [1032, 262] width 21 height 21
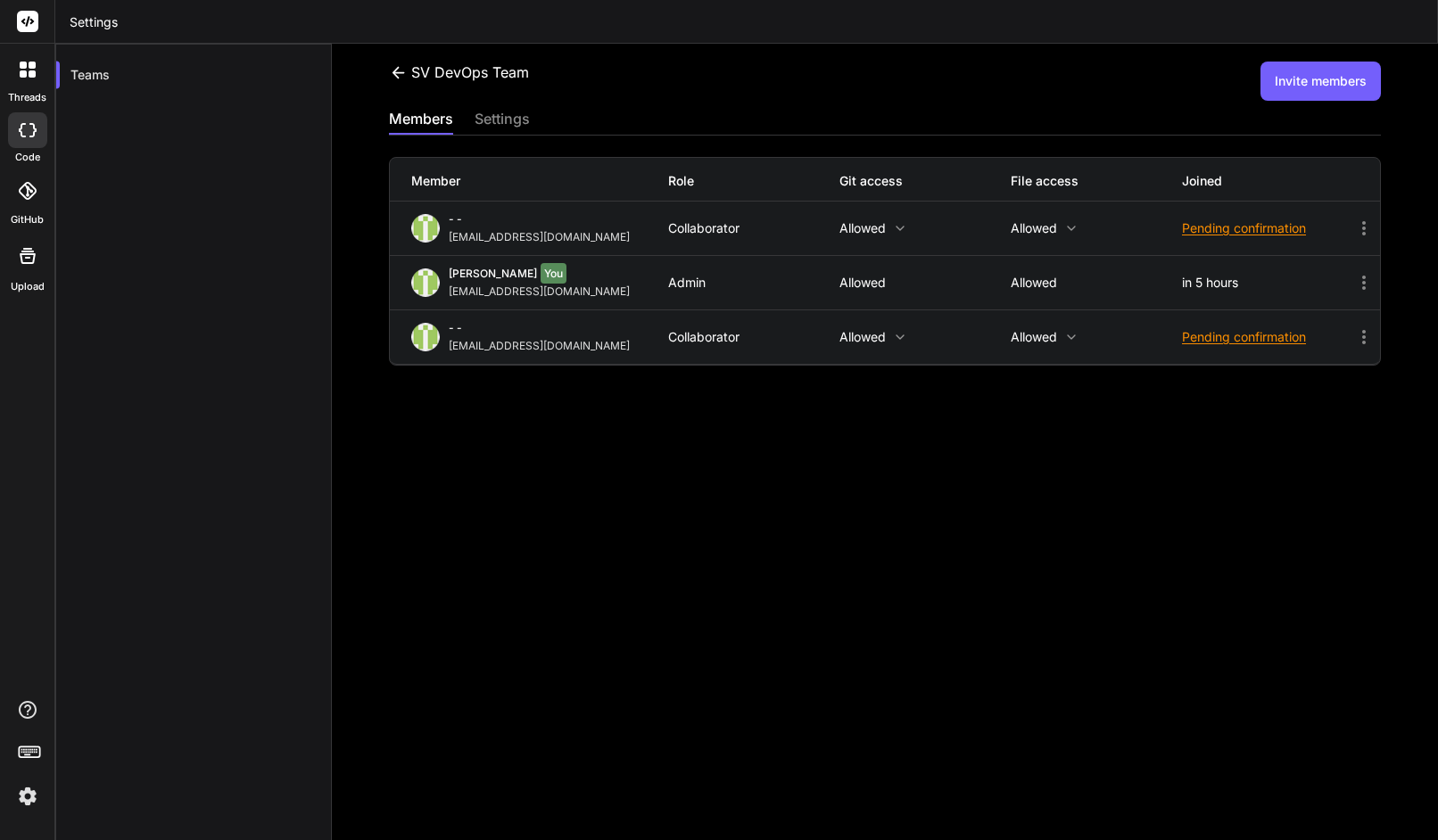
click at [395, 68] on icon at bounding box center [399, 72] width 18 height 18
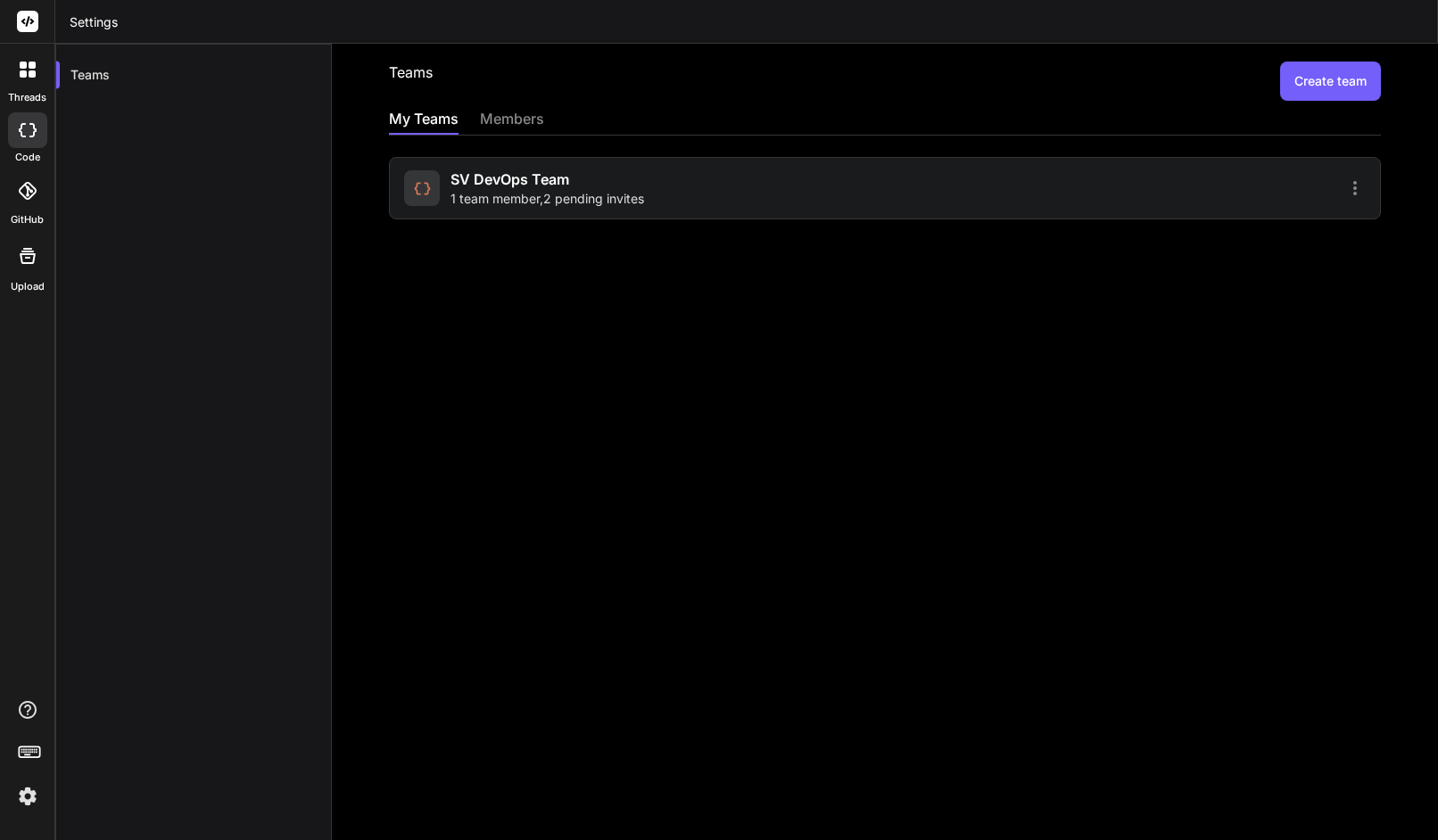
click at [35, 80] on div at bounding box center [27, 69] width 37 height 37
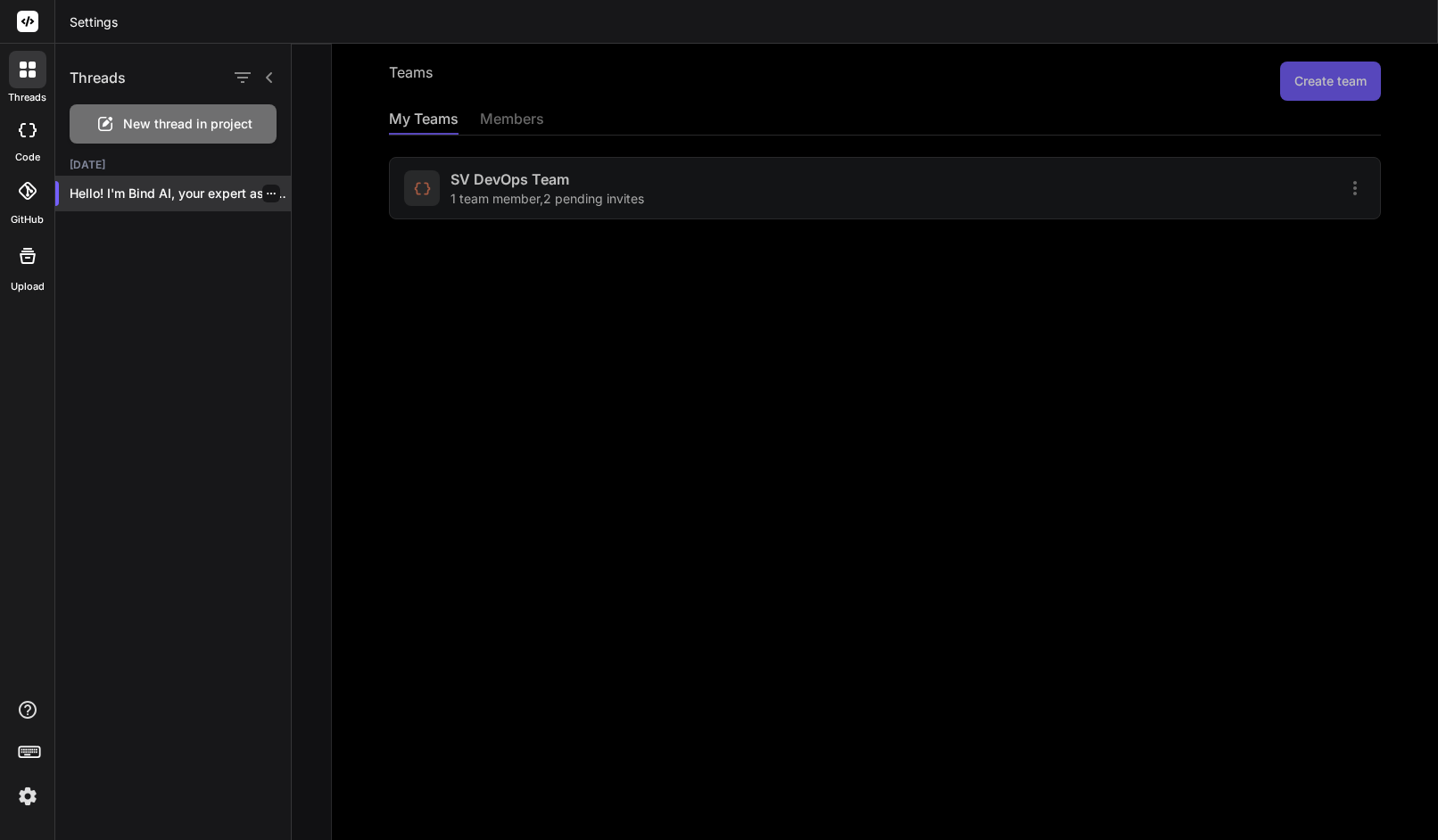
click at [180, 192] on p "Hello! I'm Bind AI, your expert assistan..." at bounding box center [180, 194] width 221 height 18
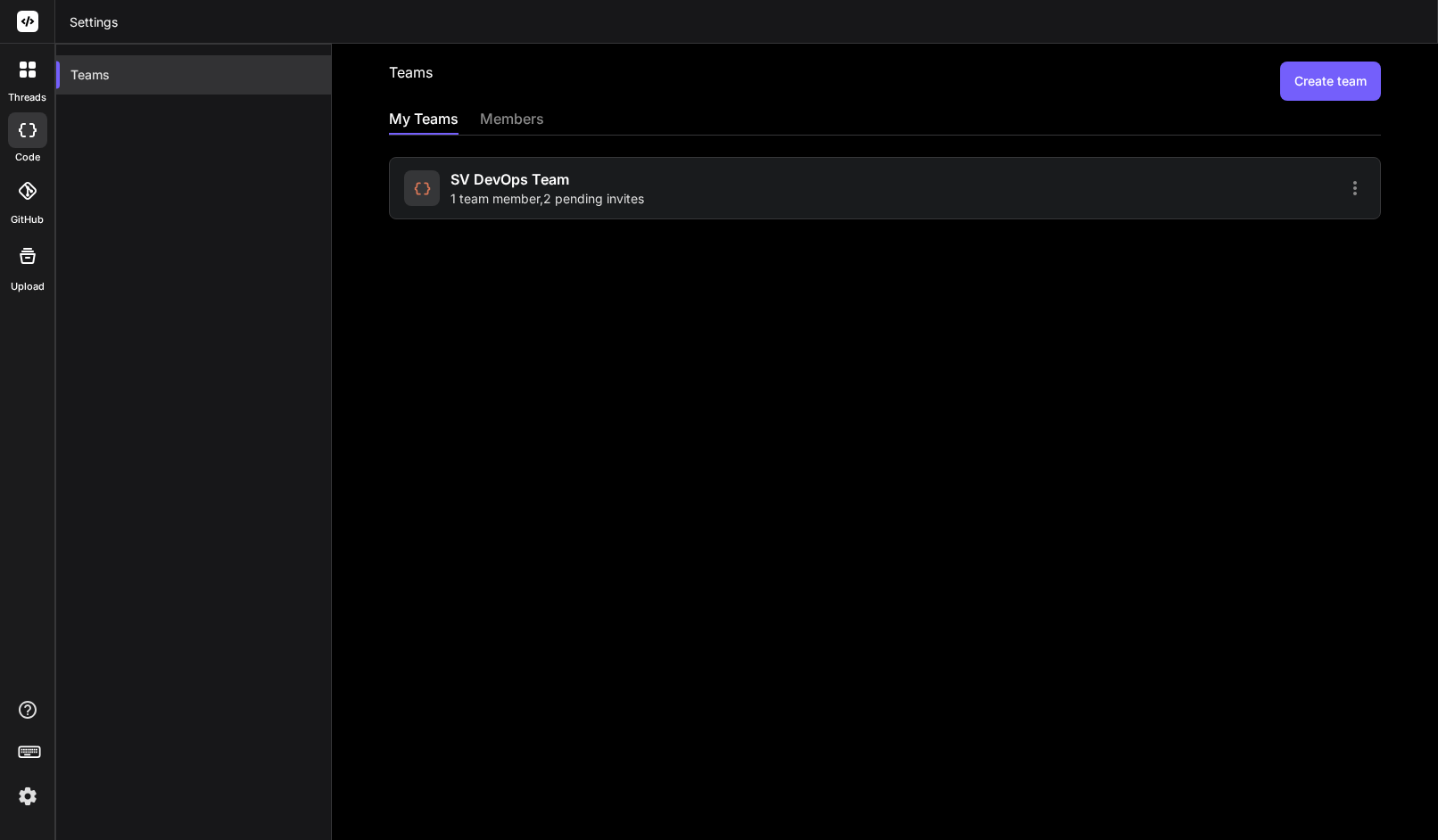
click at [78, 77] on div "Teams" at bounding box center [193, 75] width 275 height 39
click at [30, 80] on div at bounding box center [27, 69] width 37 height 37
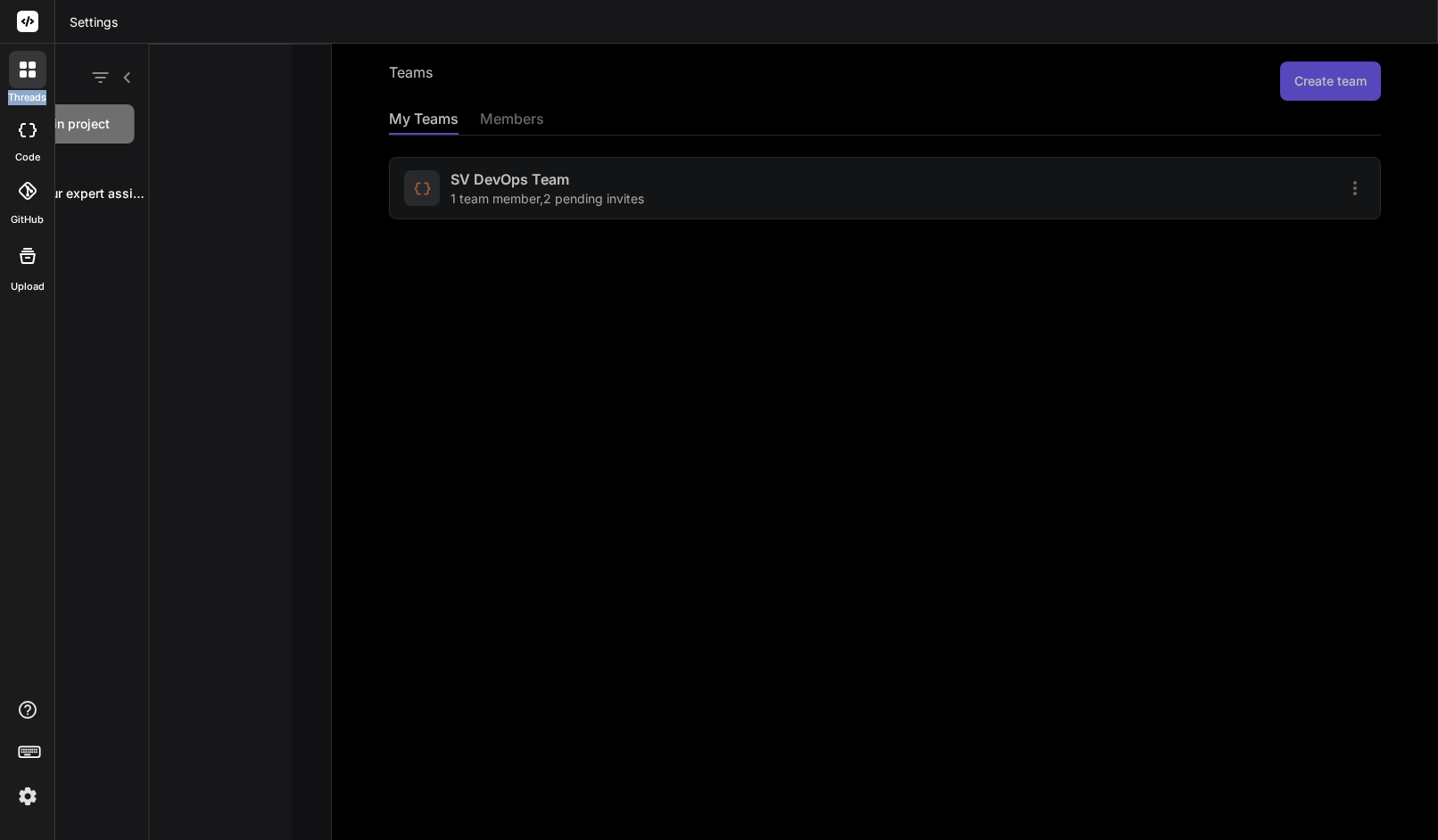
click at [30, 80] on div at bounding box center [27, 69] width 37 height 37
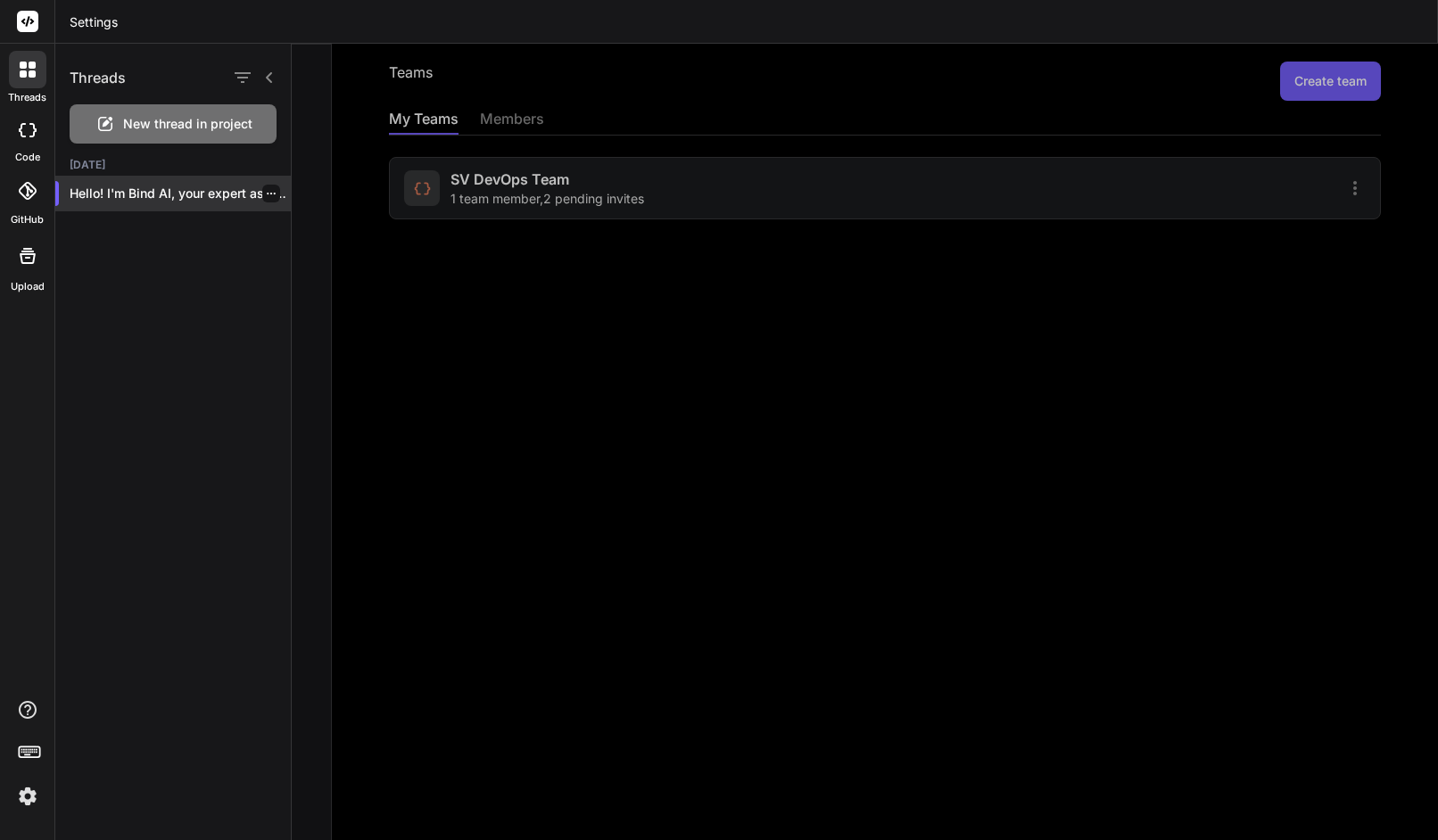
drag, startPoint x: 30, startPoint y: 80, endPoint x: 194, endPoint y: 196, distance: 200.9
click at [194, 196] on p "Hello! I'm Bind AI, your expert assistan..." at bounding box center [180, 194] width 221 height 18
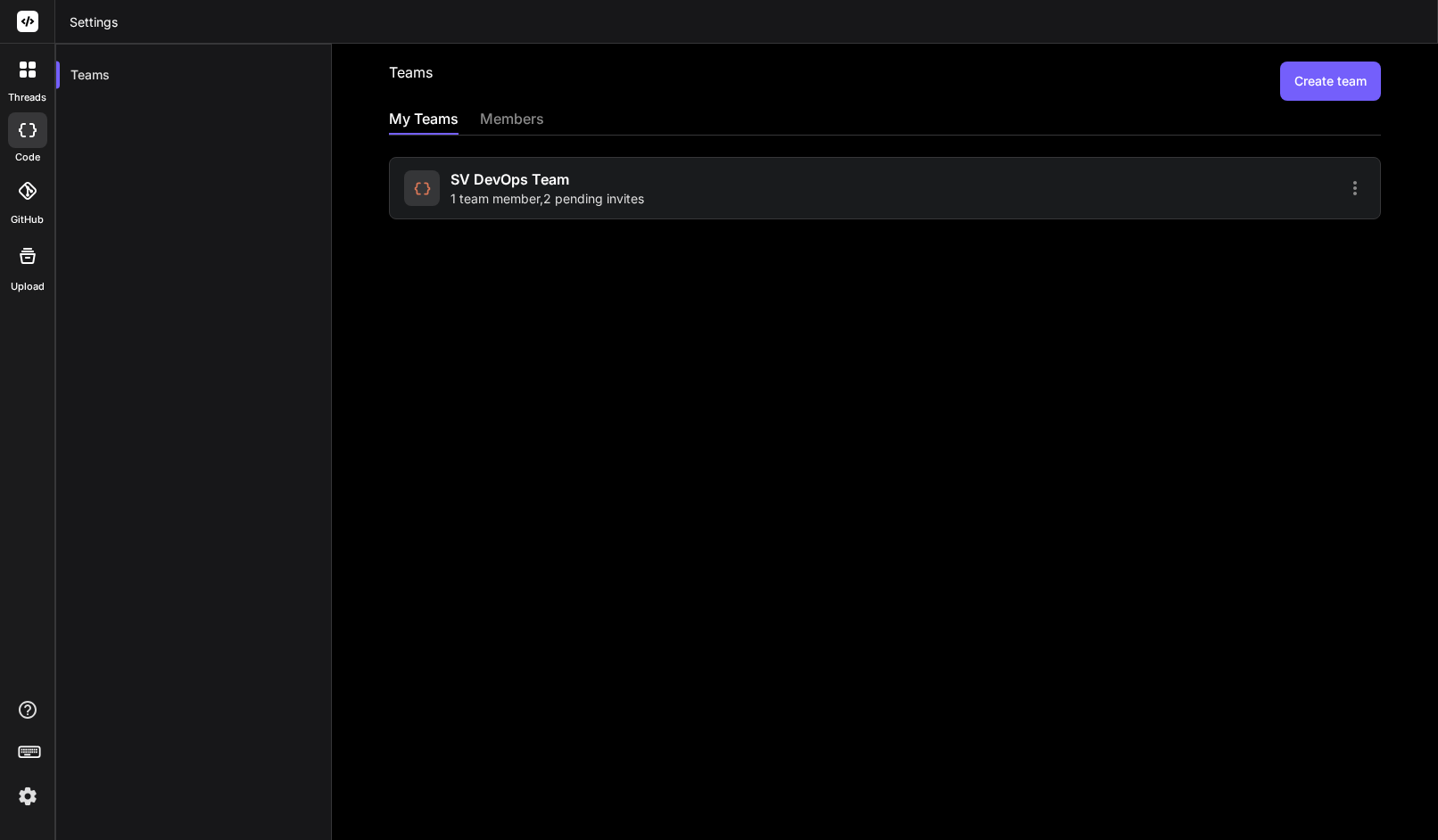
click at [36, 94] on label "threads" at bounding box center [27, 98] width 38 height 16
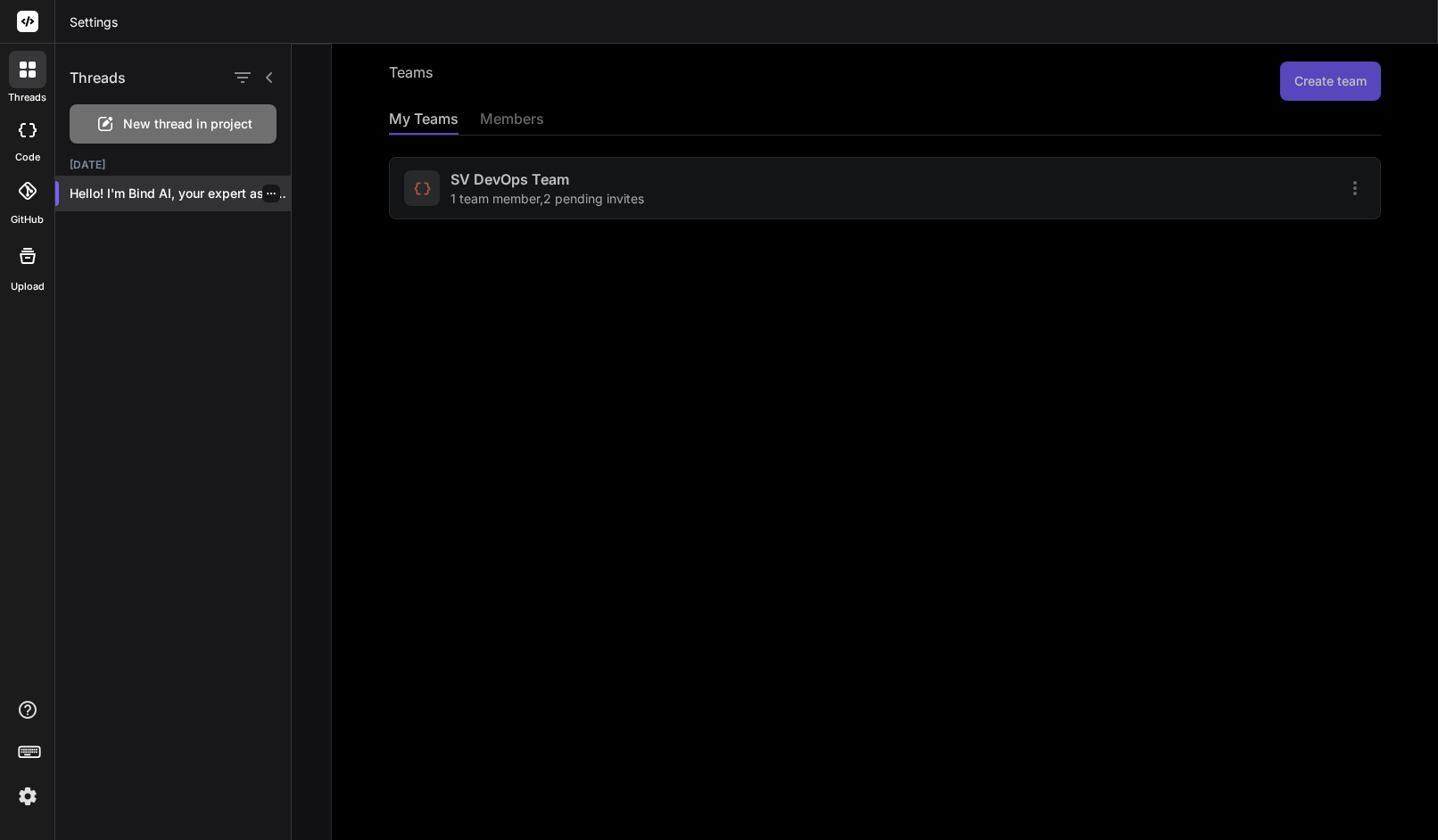
click at [272, 188] on div at bounding box center [272, 194] width 18 height 18
click at [266, 193] on icon "button" at bounding box center [272, 194] width 11 height 11
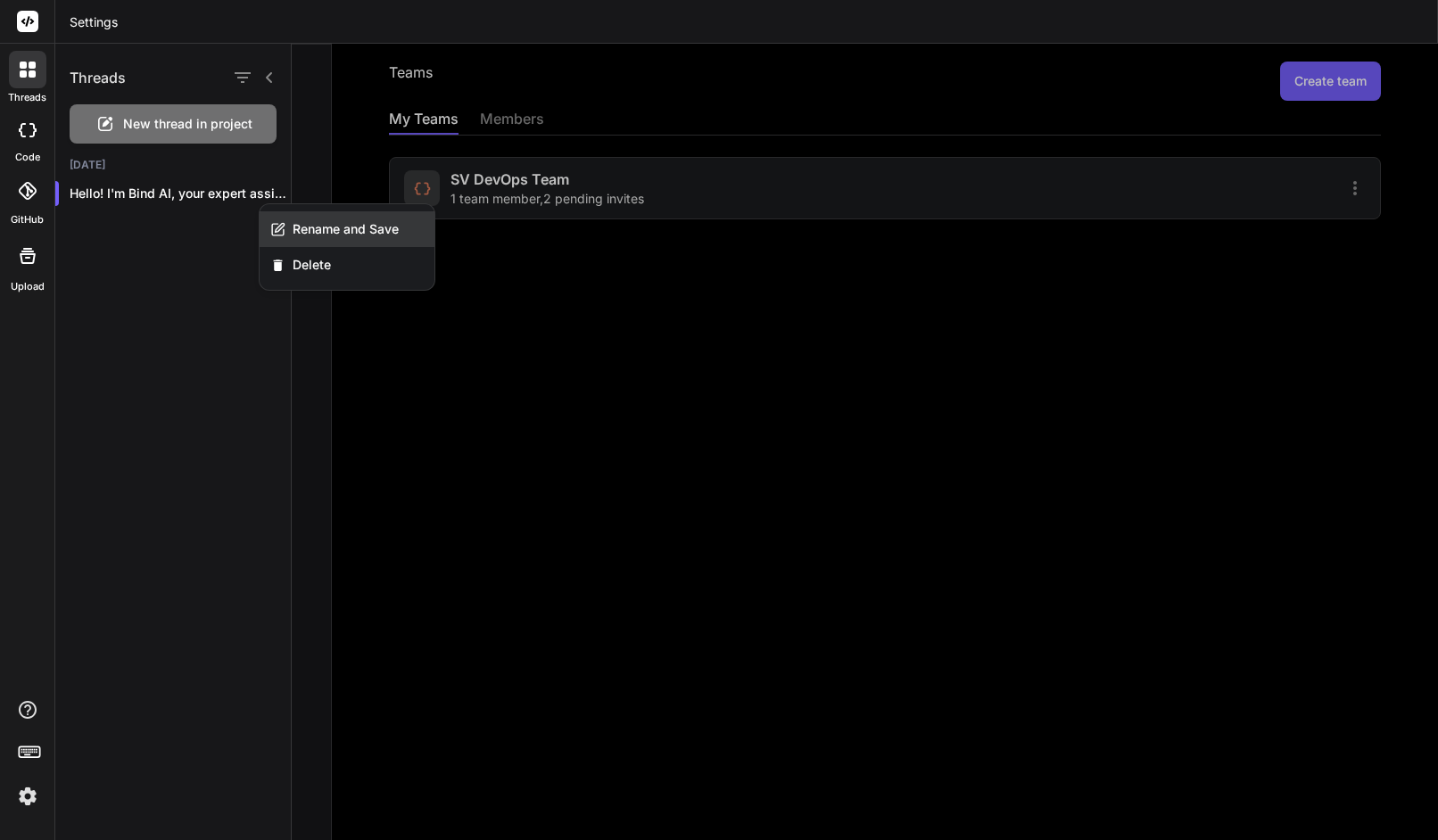
click at [277, 220] on div "Rename and Save" at bounding box center [346, 229] width 175 height 36
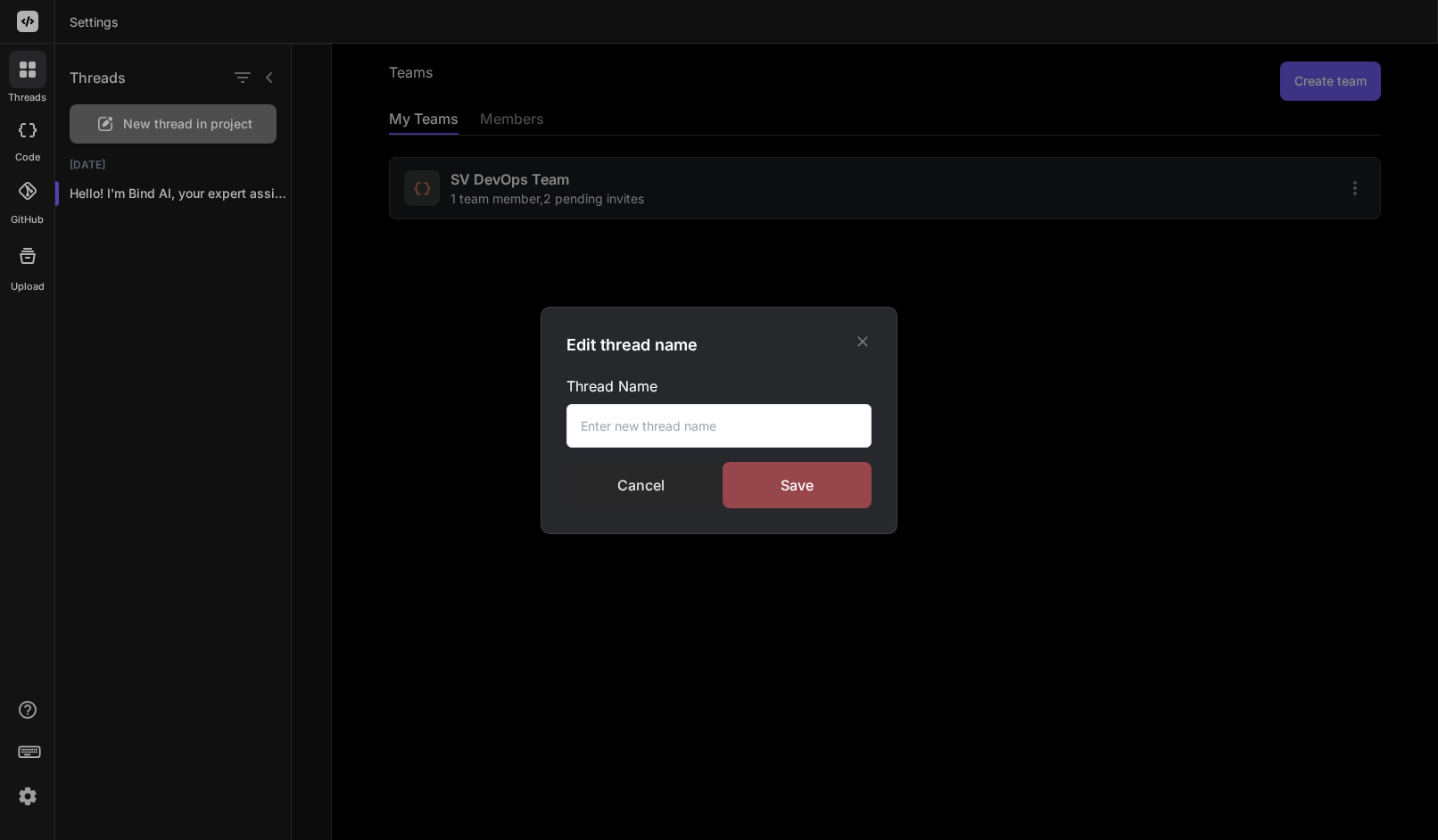
click at [642, 473] on div "Cancel" at bounding box center [641, 485] width 149 height 47
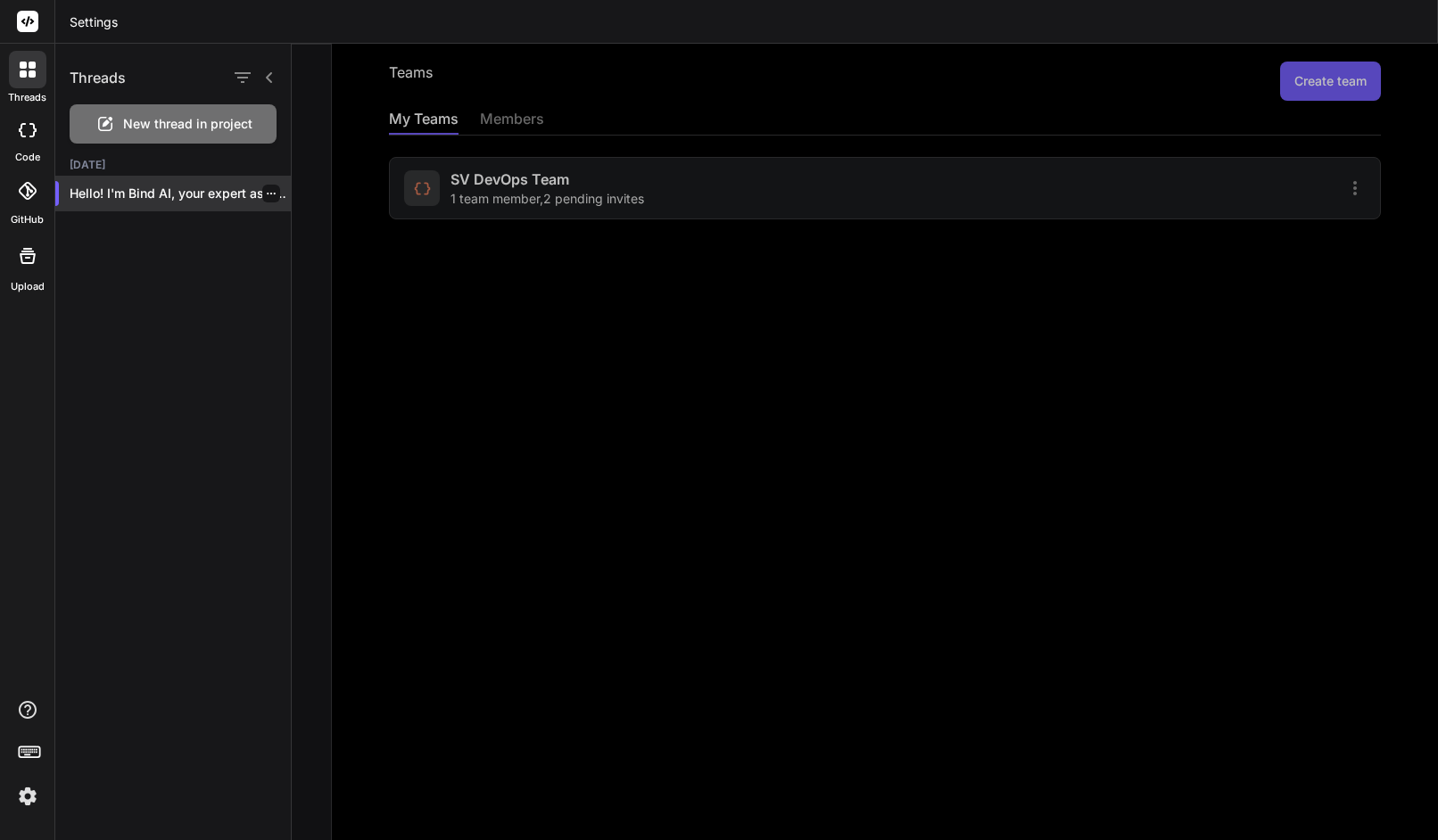
click at [138, 202] on p "Hello! I'm Bind AI, your expert assistan..." at bounding box center [180, 194] width 221 height 18
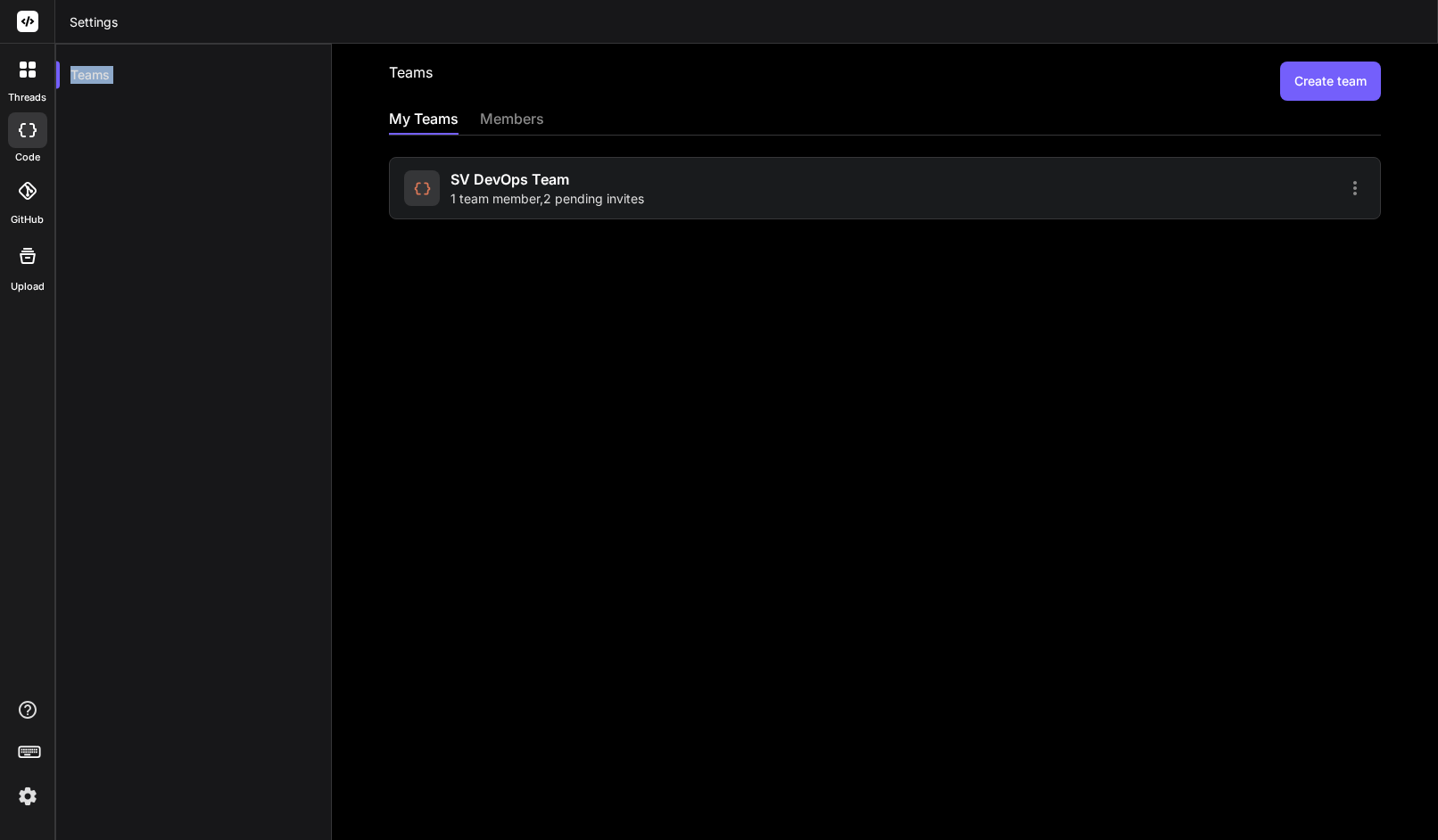
click at [138, 202] on div "Teams" at bounding box center [194, 463] width 277 height 840
drag, startPoint x: 138, startPoint y: 202, endPoint x: 229, endPoint y: 300, distance: 133.7
click at [229, 300] on div "Teams" at bounding box center [194, 463] width 277 height 840
click at [36, 204] on div at bounding box center [27, 190] width 39 height 39
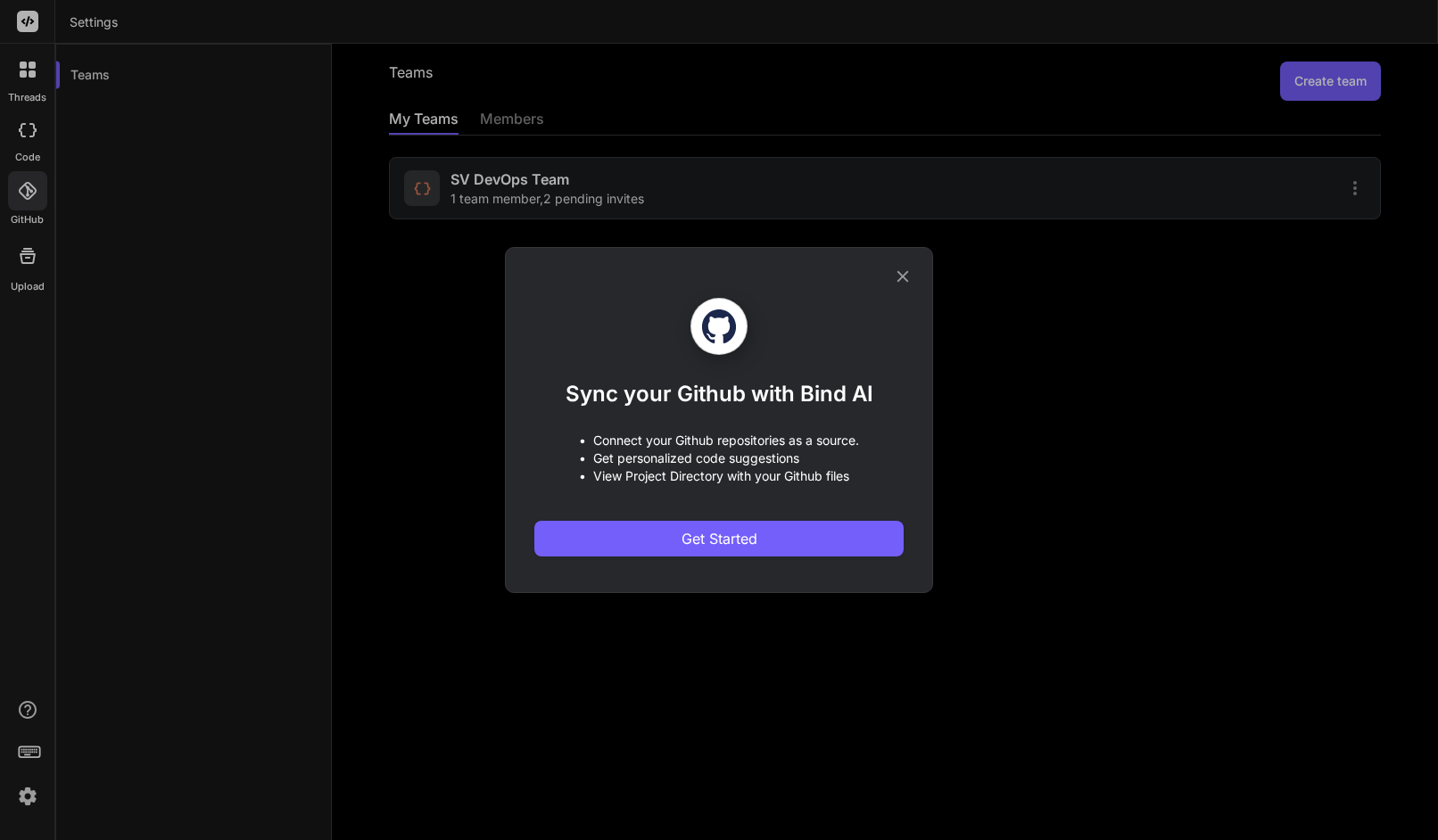
click at [251, 488] on div "Sync your Github with Bind AI • Connect your Github repositories as a source. •…" at bounding box center [719, 420] width 1438 height 840
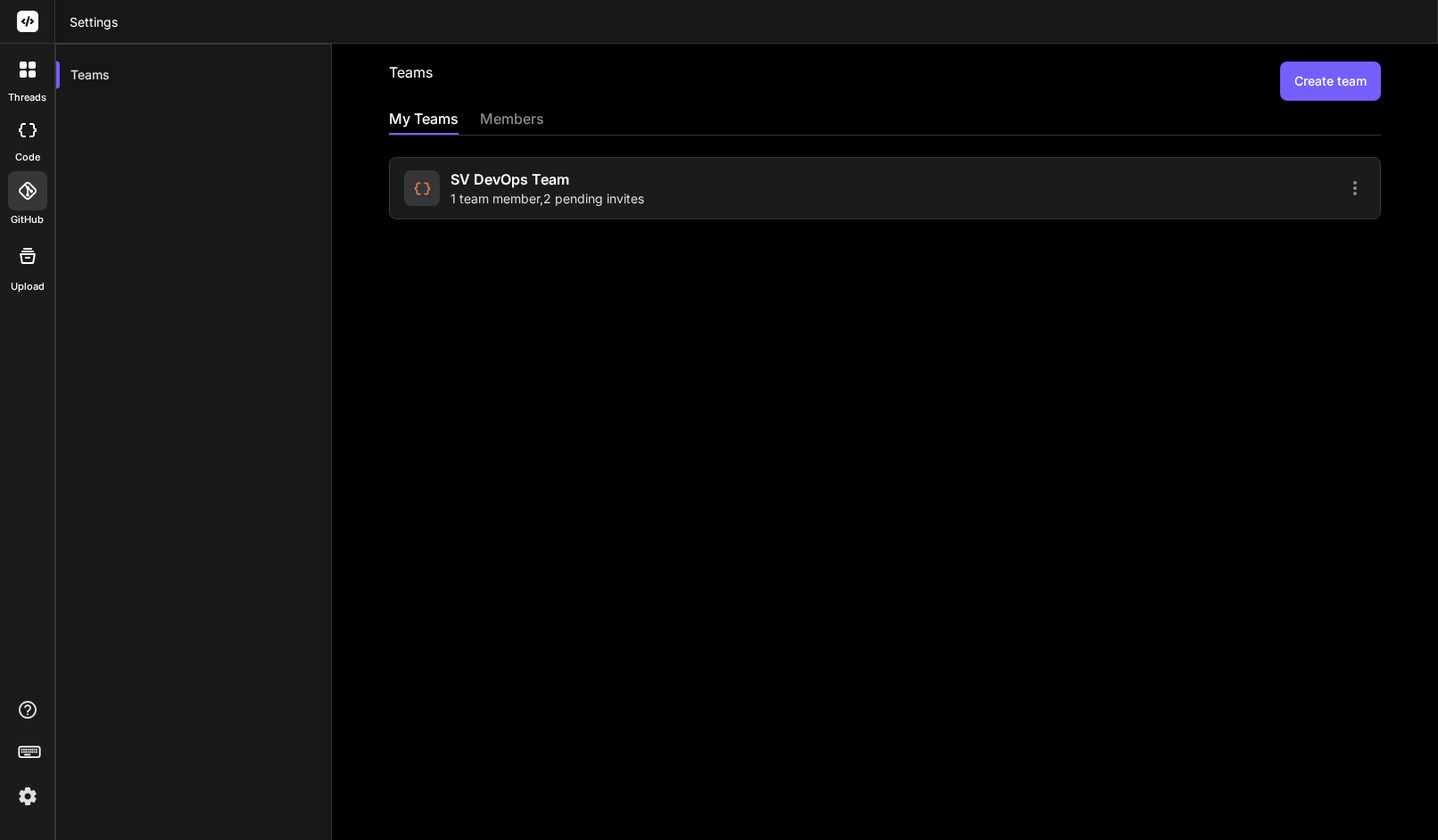
click at [33, 791] on img at bounding box center [27, 796] width 30 height 30
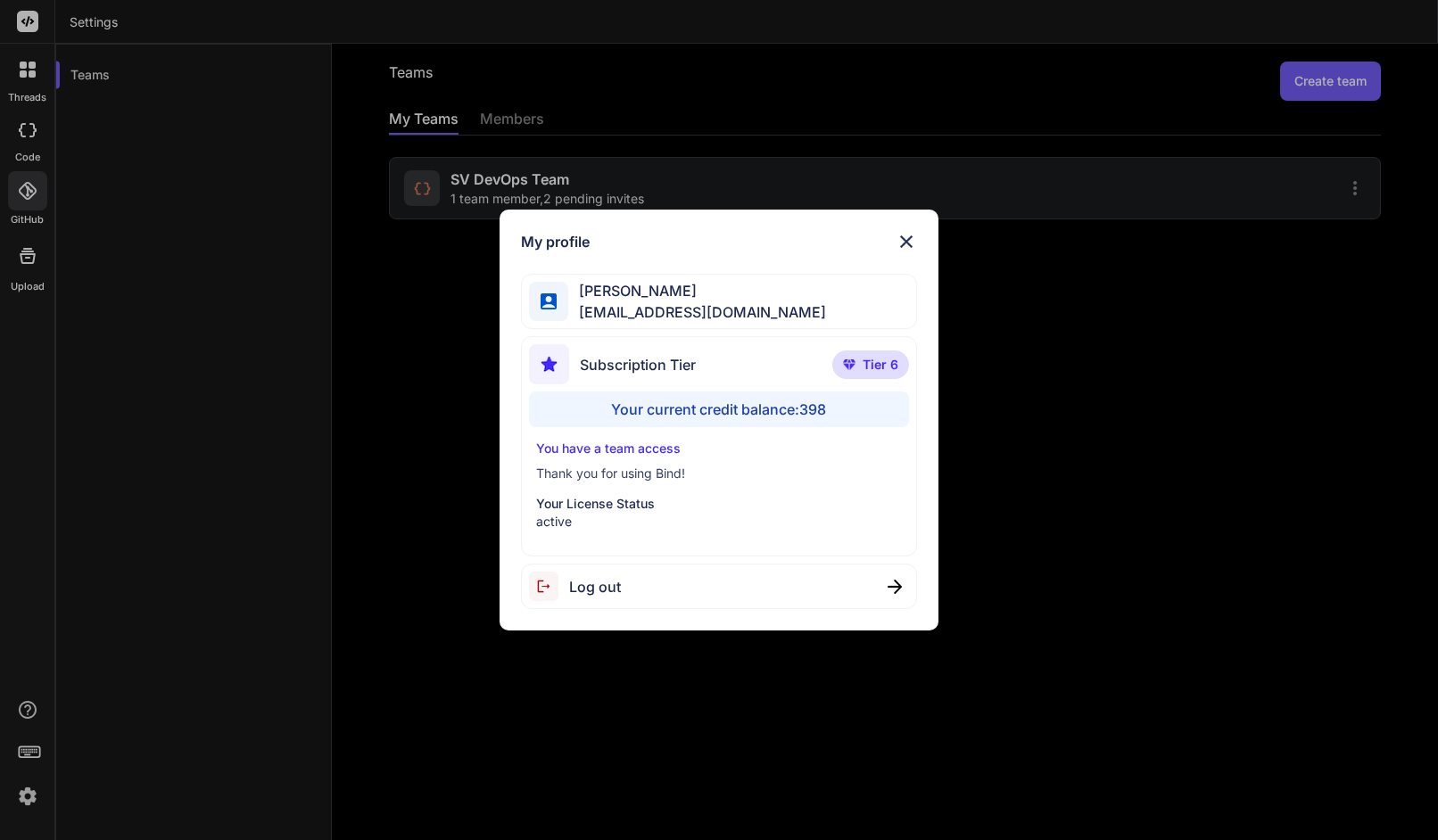
click at [129, 85] on div "My profile Faisal M faisal@softvative.com Subscription Tier Tier 6 Your current…" at bounding box center [719, 420] width 1438 height 840
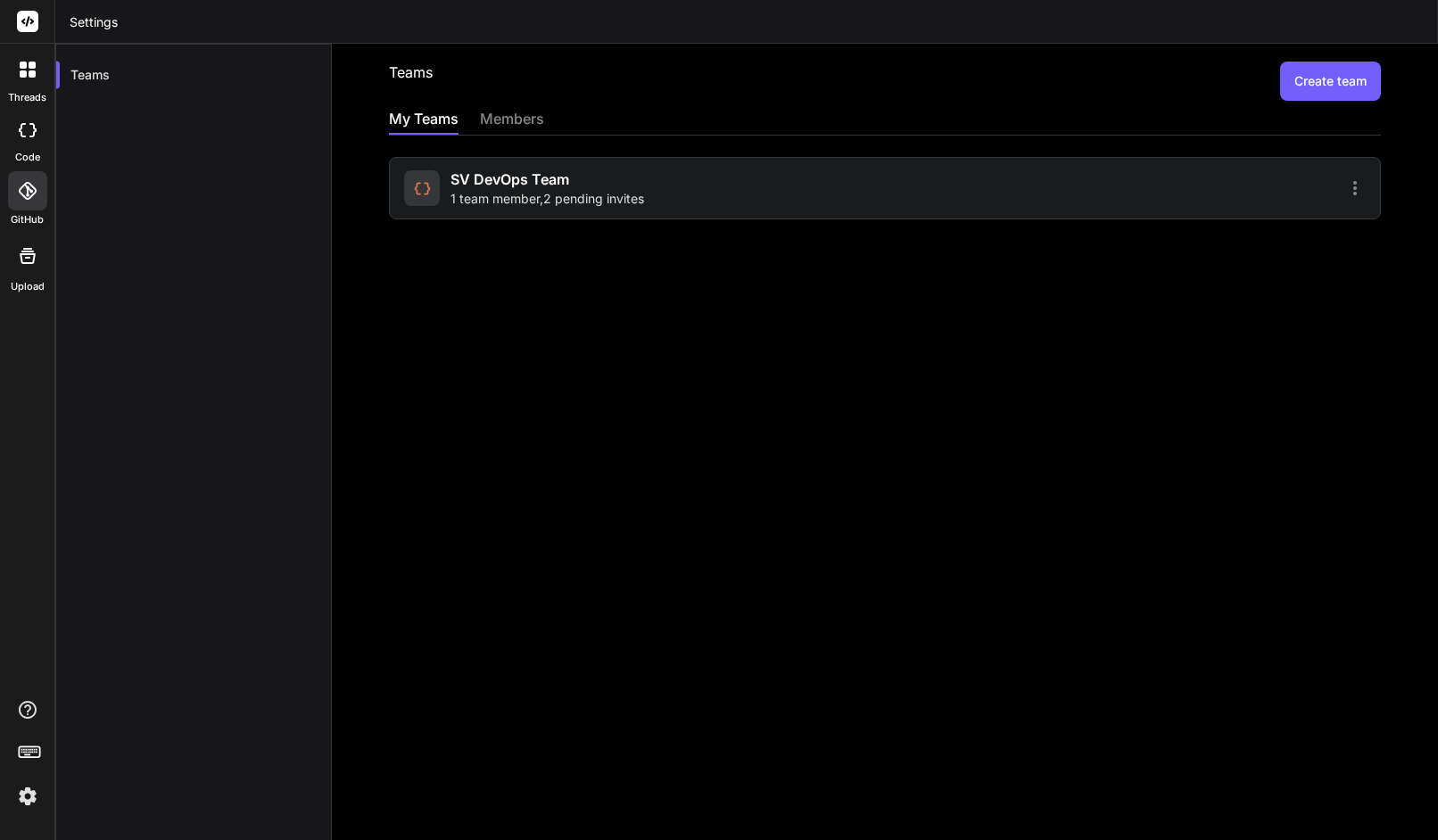
click at [98, 17] on header "Settings" at bounding box center [747, 22] width 1383 height 44
click at [37, 22] on rect at bounding box center [27, 21] width 21 height 21
click at [29, 18] on rect at bounding box center [27, 21] width 21 height 21
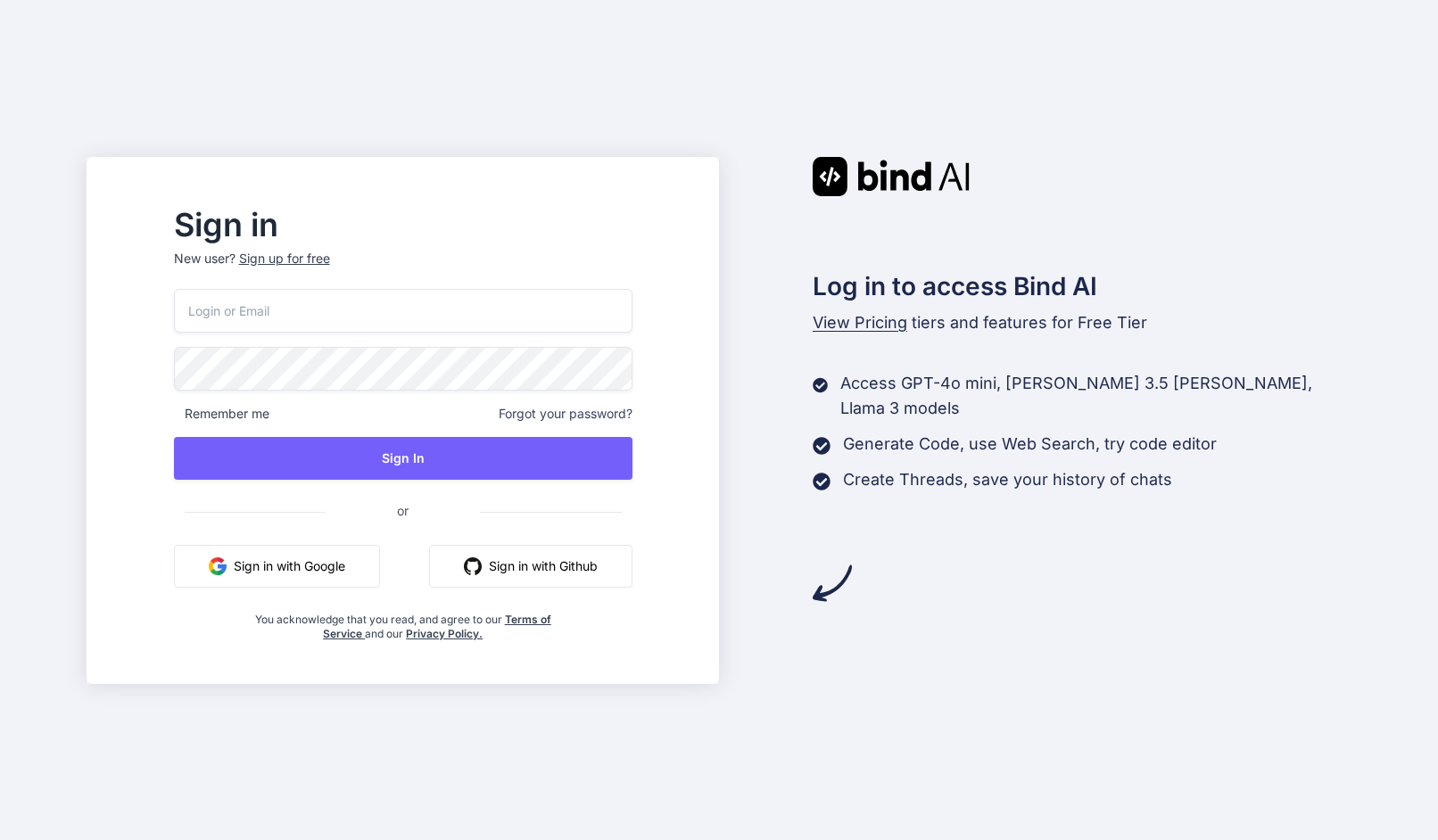
click at [457, 319] on input "email" at bounding box center [403, 311] width 459 height 44
type input "d"
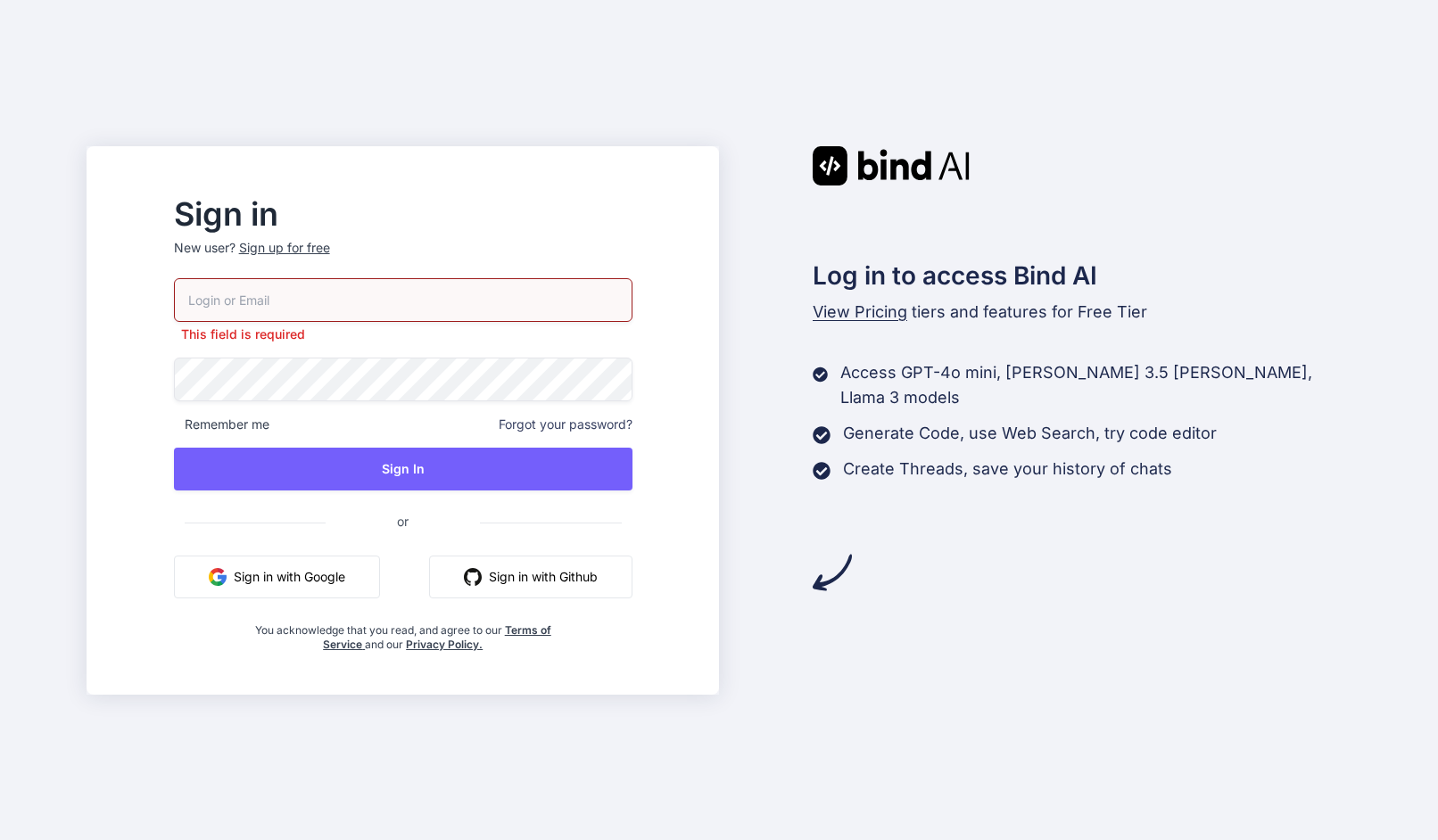
click at [411, 292] on input "email" at bounding box center [403, 301] width 459 height 44
paste input "[EMAIL_ADDRESS][DOMAIN_NAME]"
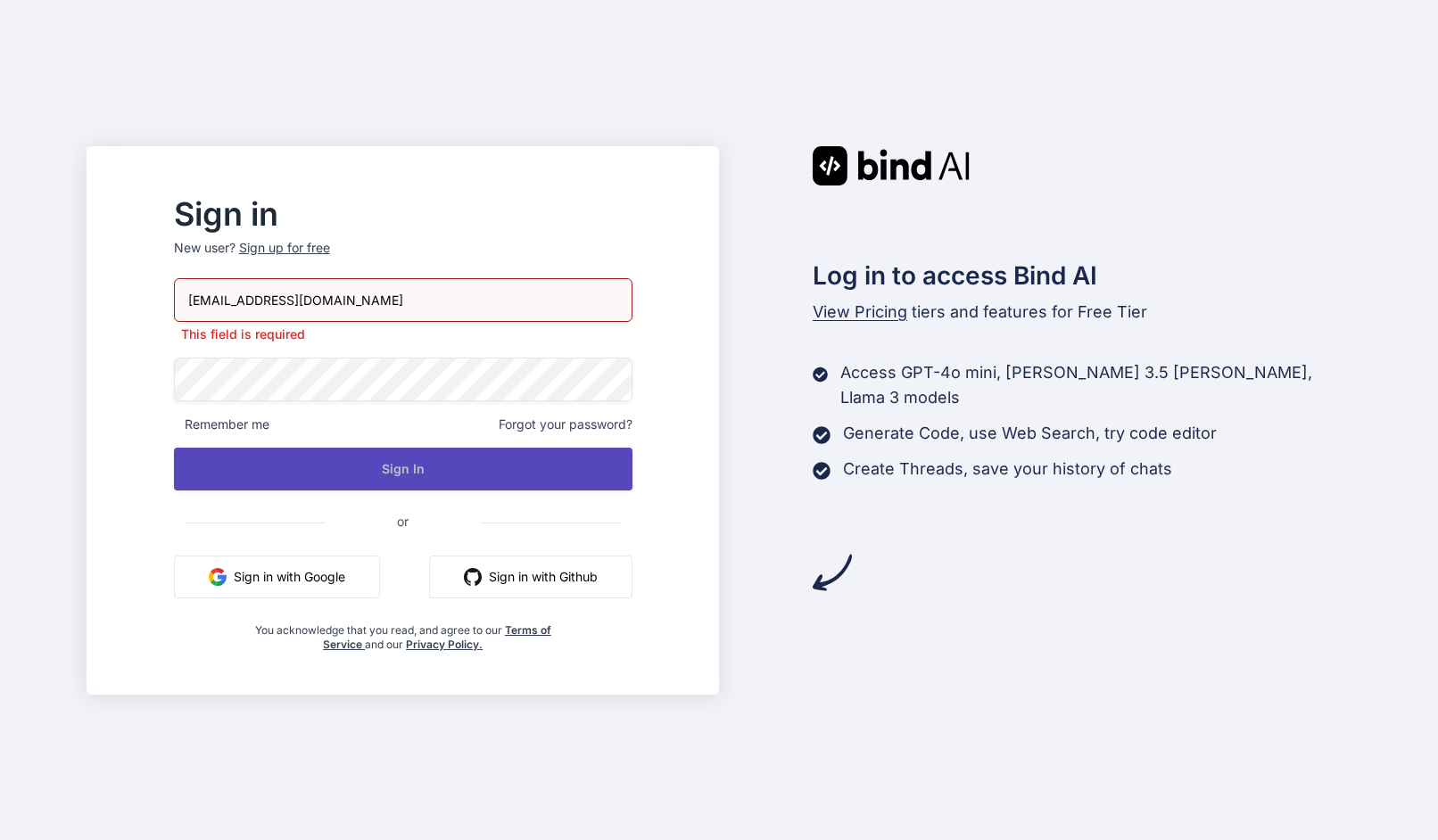
type input "[EMAIL_ADDRESS][DOMAIN_NAME]"
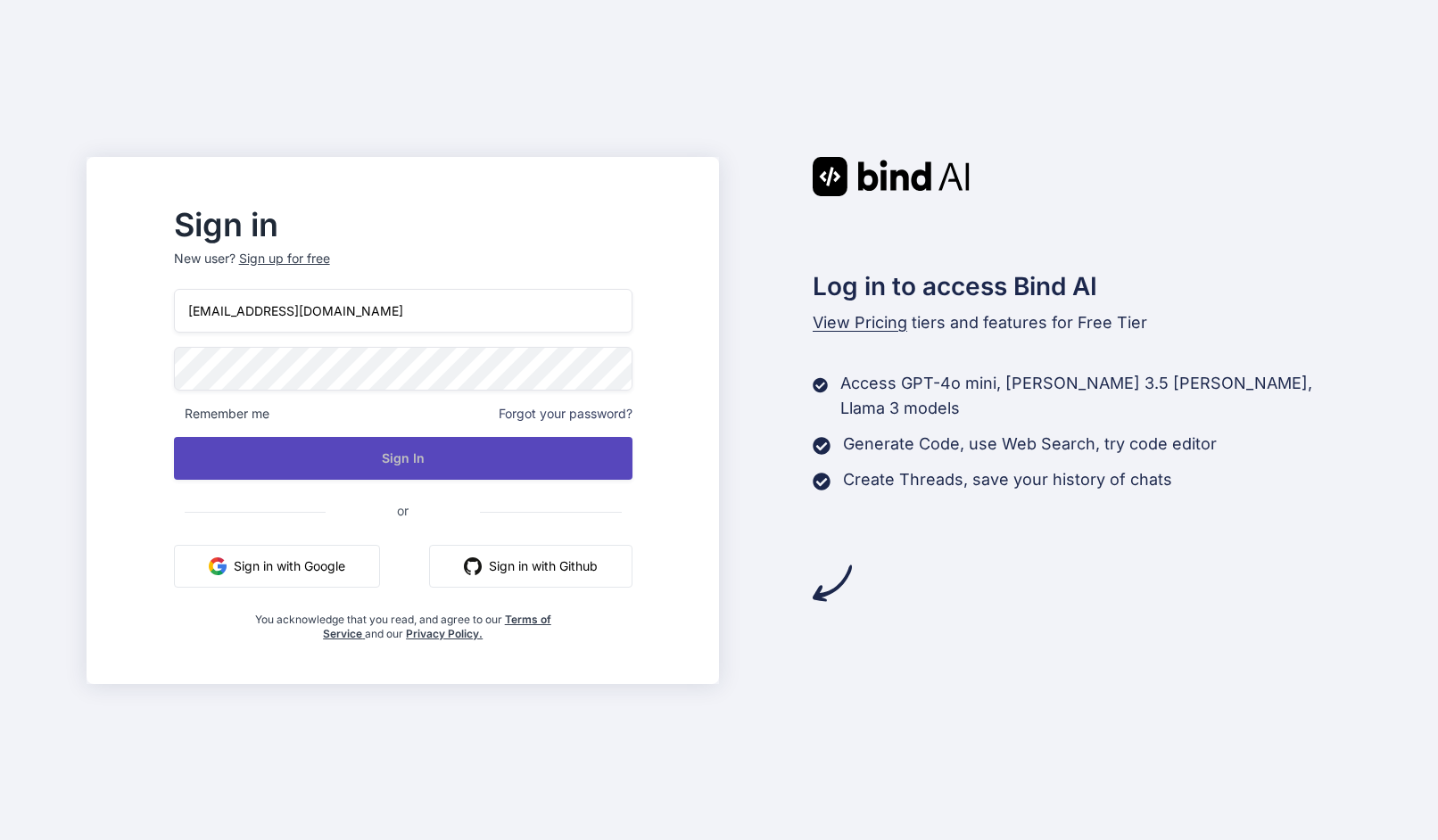
click at [437, 467] on button "Sign In" at bounding box center [403, 458] width 459 height 43
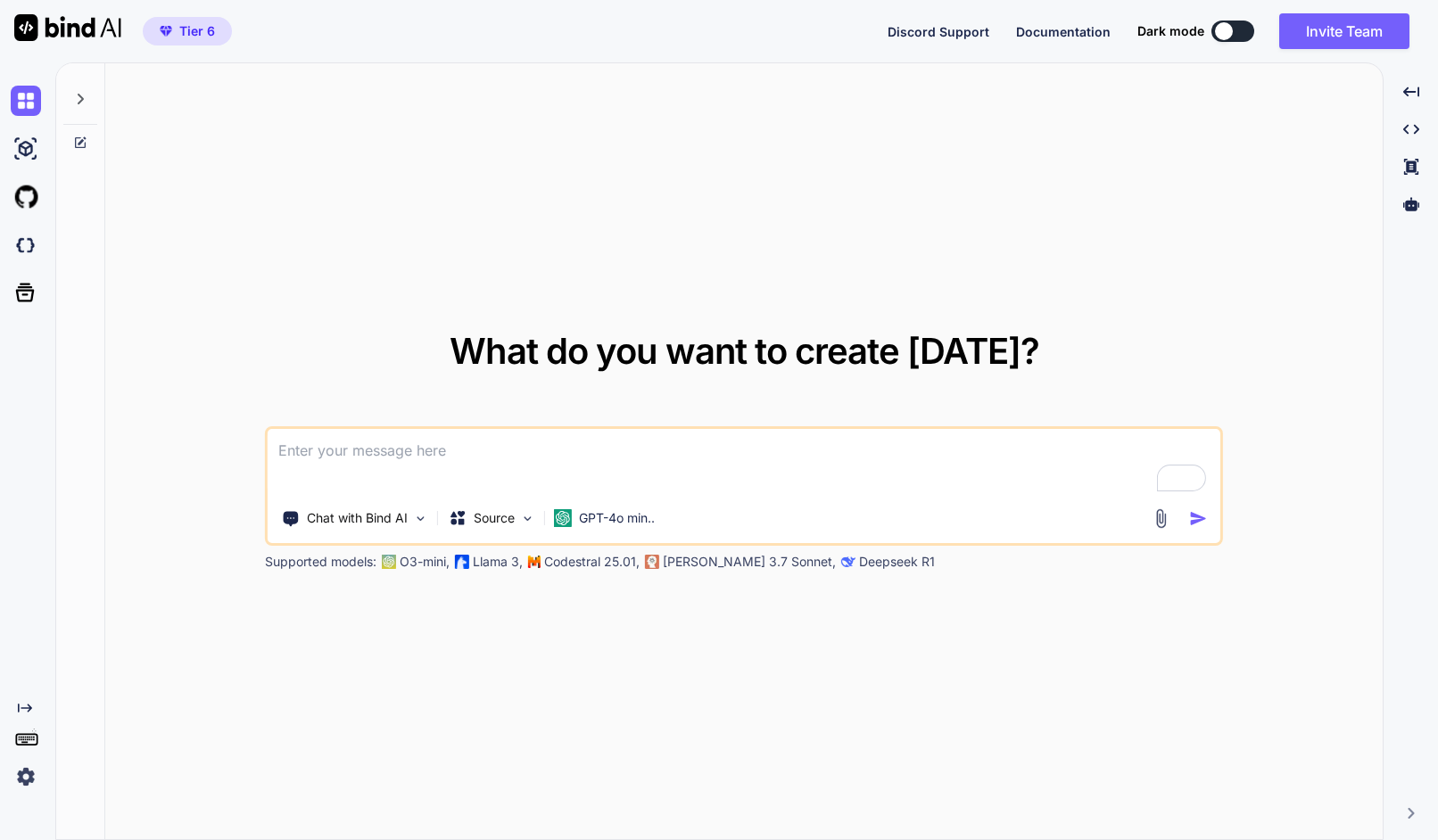
click at [26, 775] on img at bounding box center [26, 776] width 30 height 30
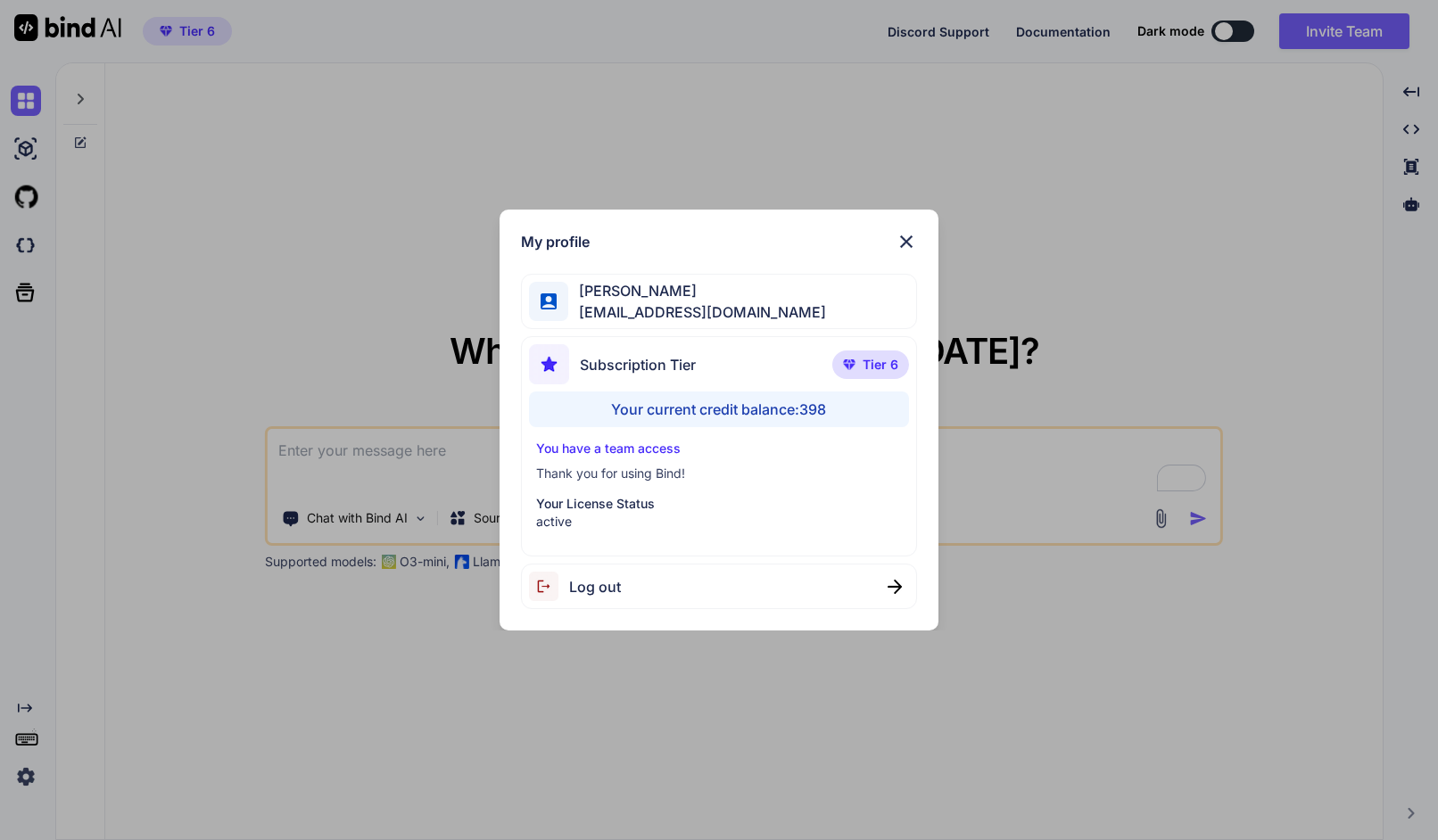
click at [604, 593] on span "Log out" at bounding box center [595, 586] width 52 height 21
type textarea "x"
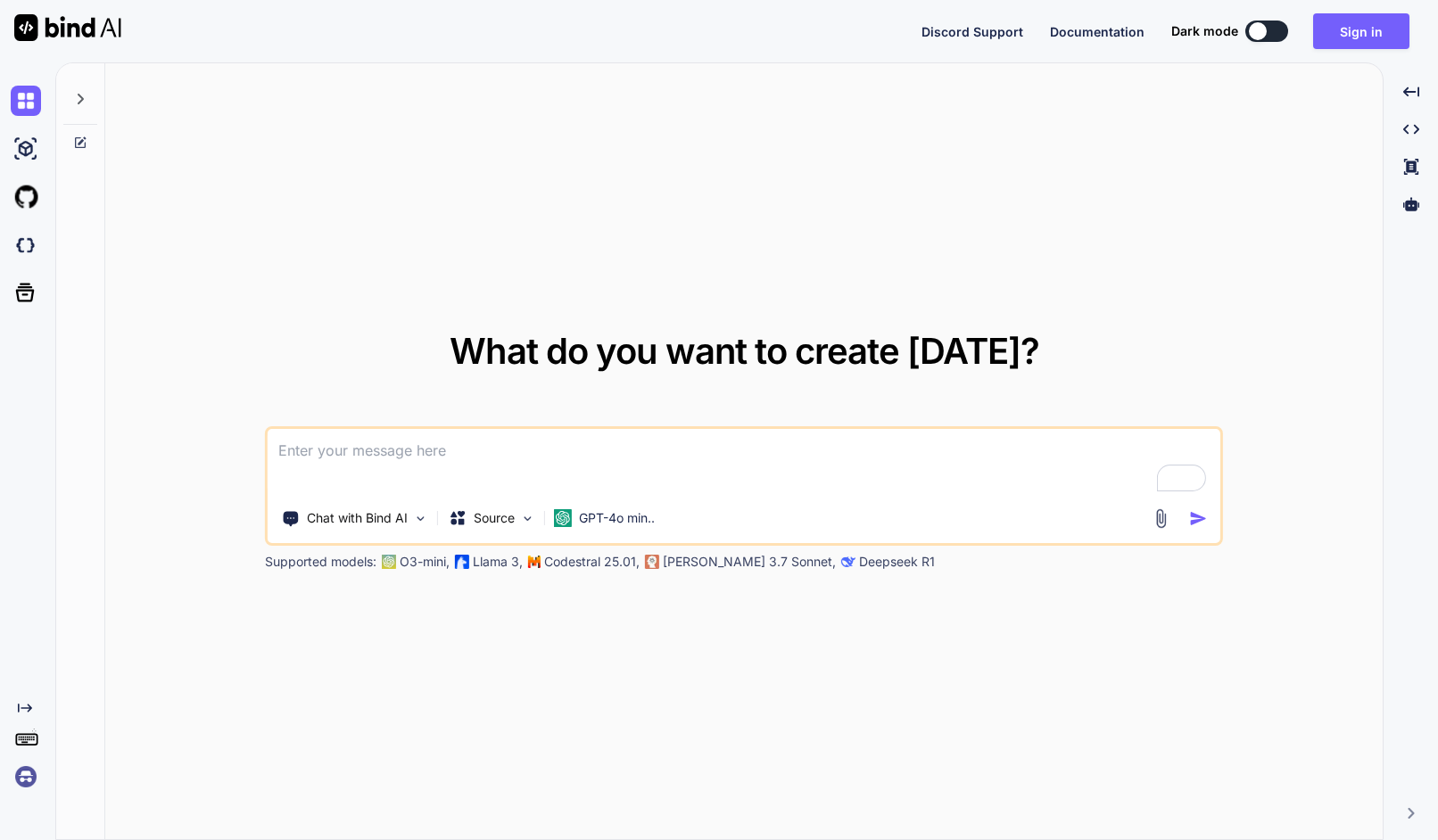
click at [19, 792] on div "Created with Pixso." at bounding box center [27, 451] width 56 height 778
click at [23, 781] on img at bounding box center [26, 776] width 30 height 30
